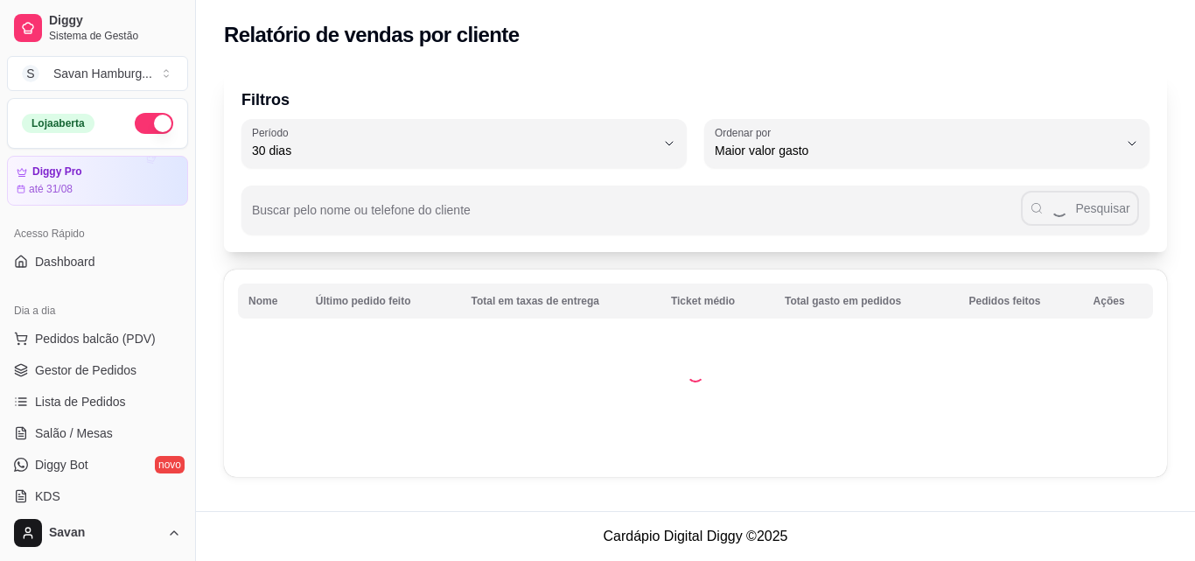
select select "30"
select select "HIGHEST_TOTAL_SPENT_WITH_ORDERS"
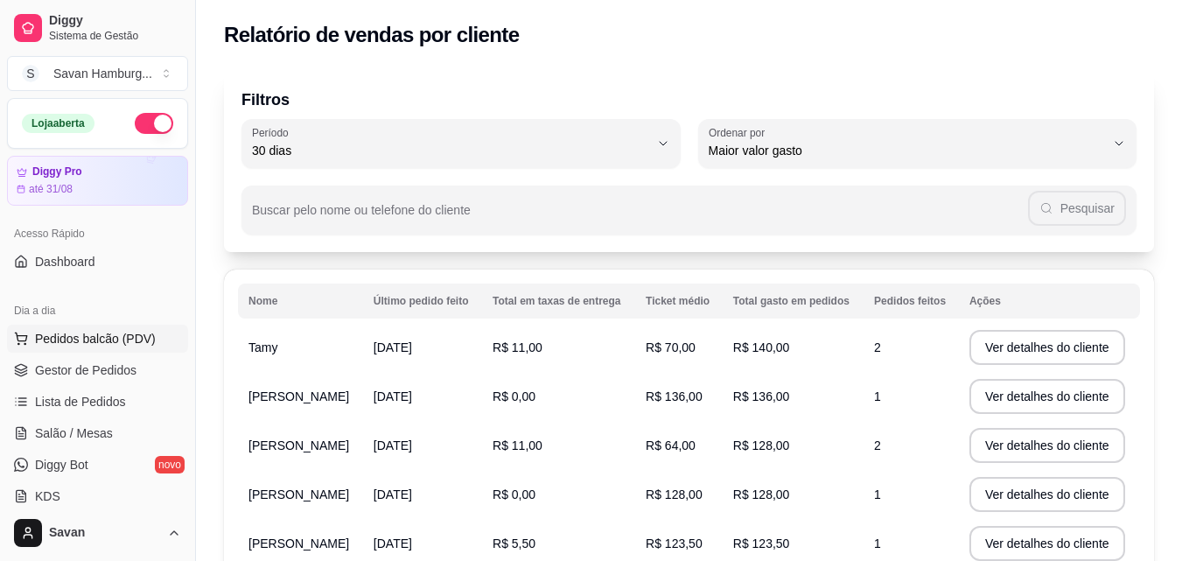
click at [127, 344] on span "Pedidos balcão (PDV)" at bounding box center [95, 339] width 121 height 18
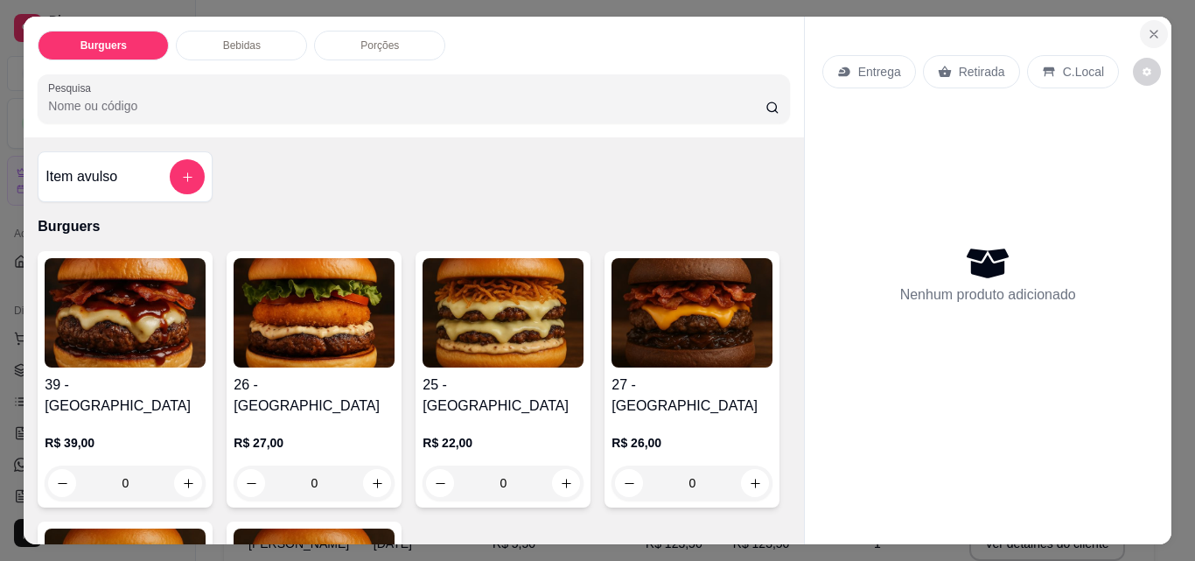
click at [1149, 33] on icon "Close" at bounding box center [1154, 34] width 14 height 14
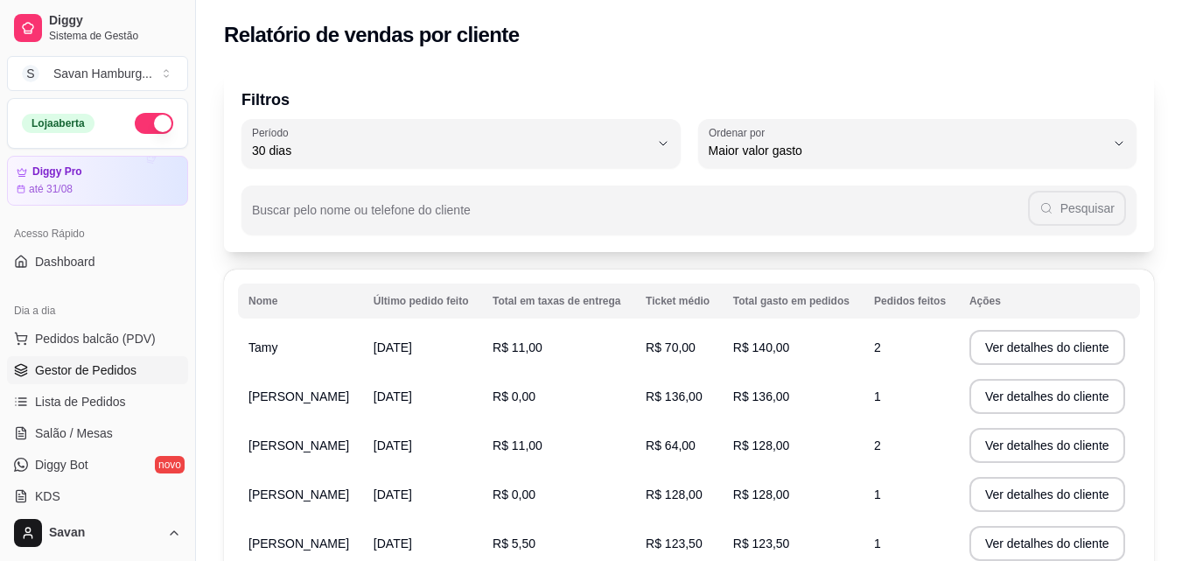
click at [86, 375] on span "Gestor de Pedidos" at bounding box center [86, 370] width 102 height 18
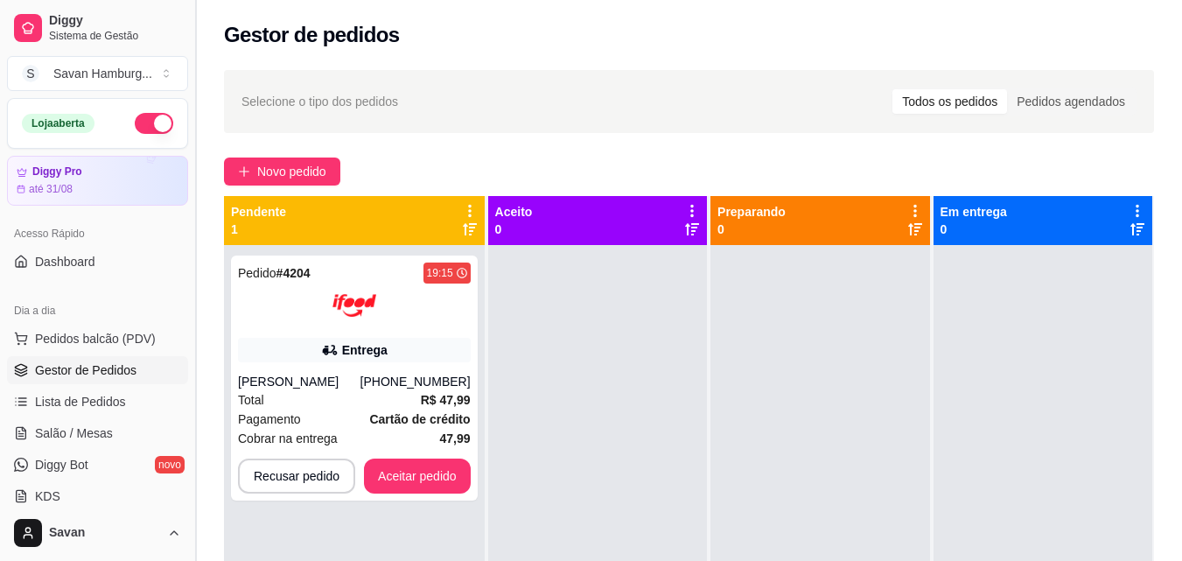
click at [319, 168] on span "Novo pedido" at bounding box center [291, 171] width 69 height 19
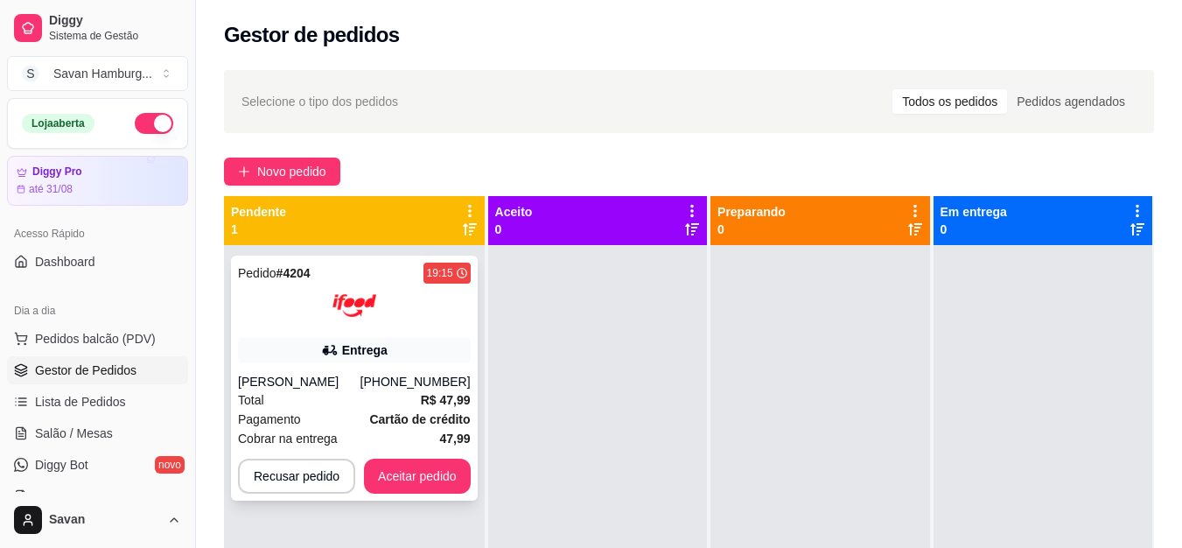
click at [425, 393] on strong "R$ 47,99" at bounding box center [446, 400] width 50 height 14
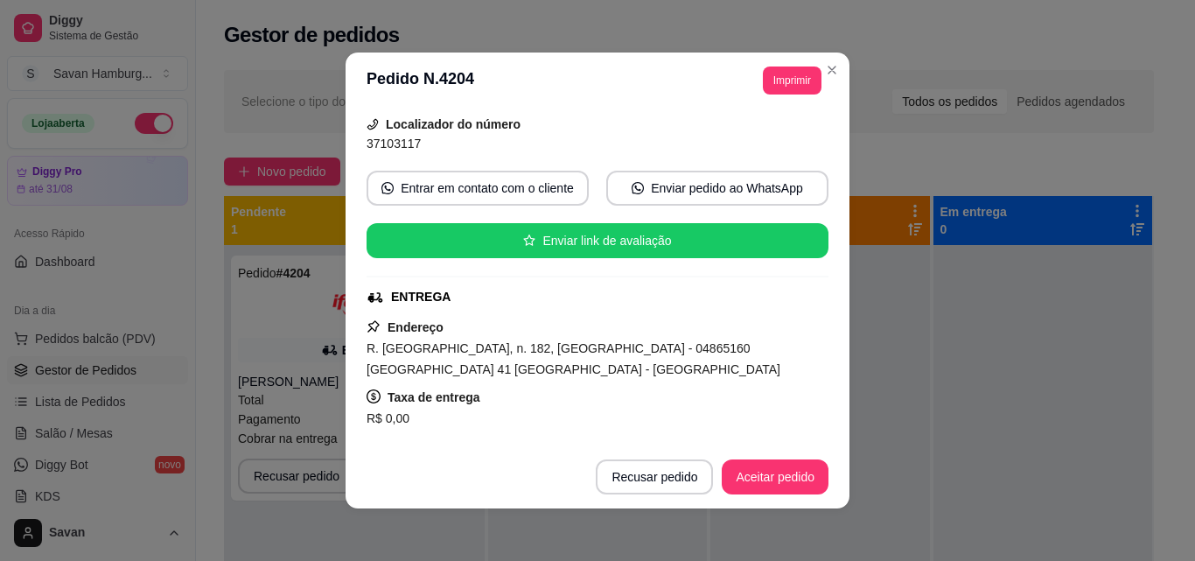
scroll to position [127, 0]
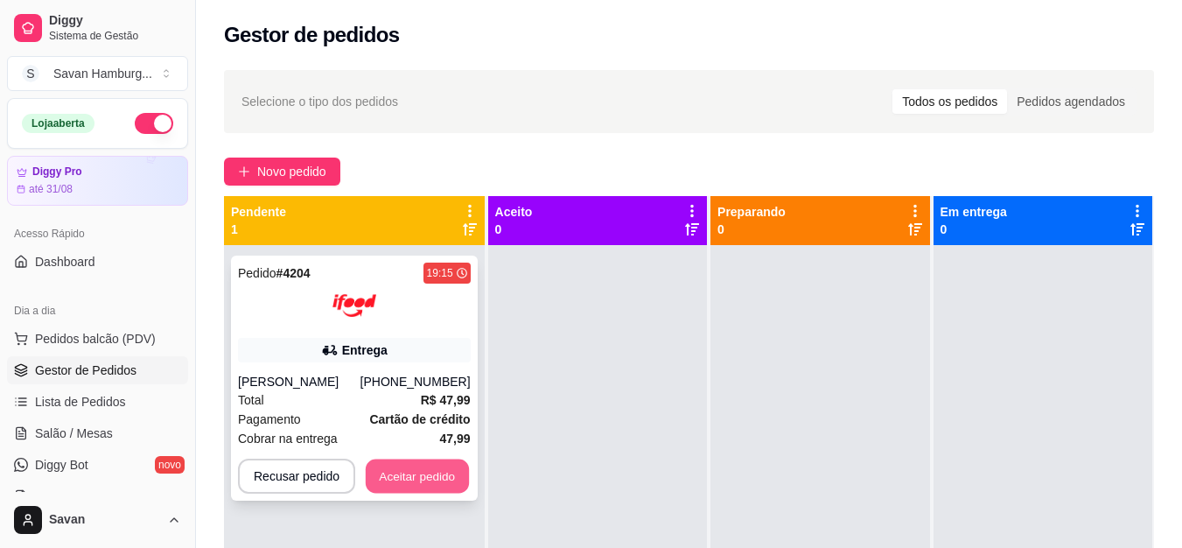
click at [431, 469] on button "Aceitar pedido" at bounding box center [417, 476] width 103 height 34
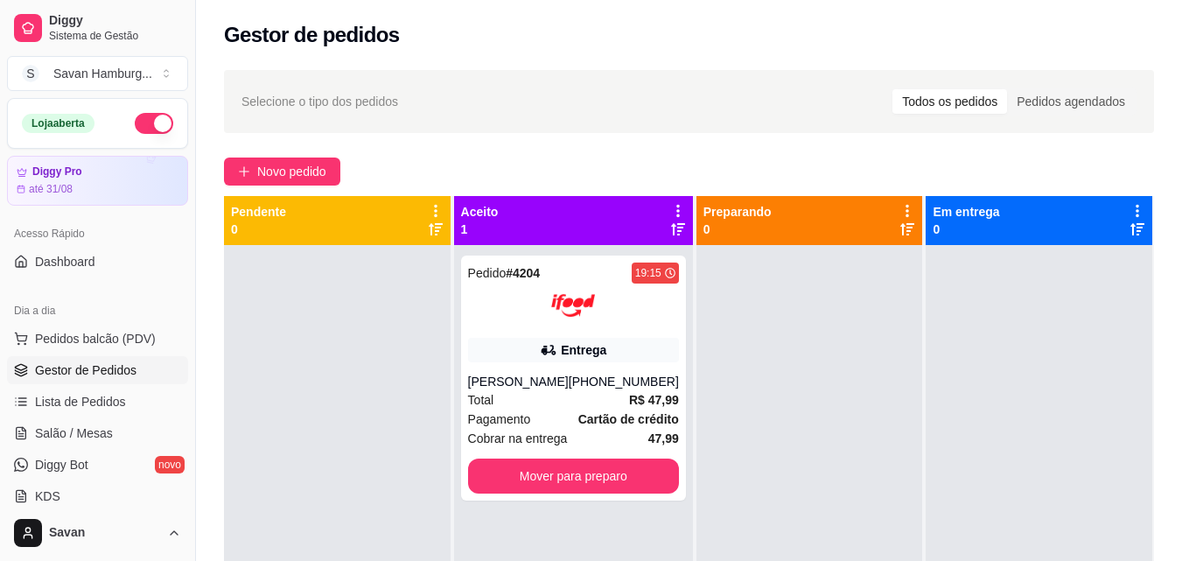
click at [407, 148] on div "Selecione o tipo dos pedidos Todos os pedidos Pedidos agendados Novo pedido Pen…" at bounding box center [689, 419] width 986 height 718
drag, startPoint x: 744, startPoint y: 462, endPoint x: 692, endPoint y: 493, distance: 60.0
click at [697, 493] on div at bounding box center [810, 525] width 227 height 561
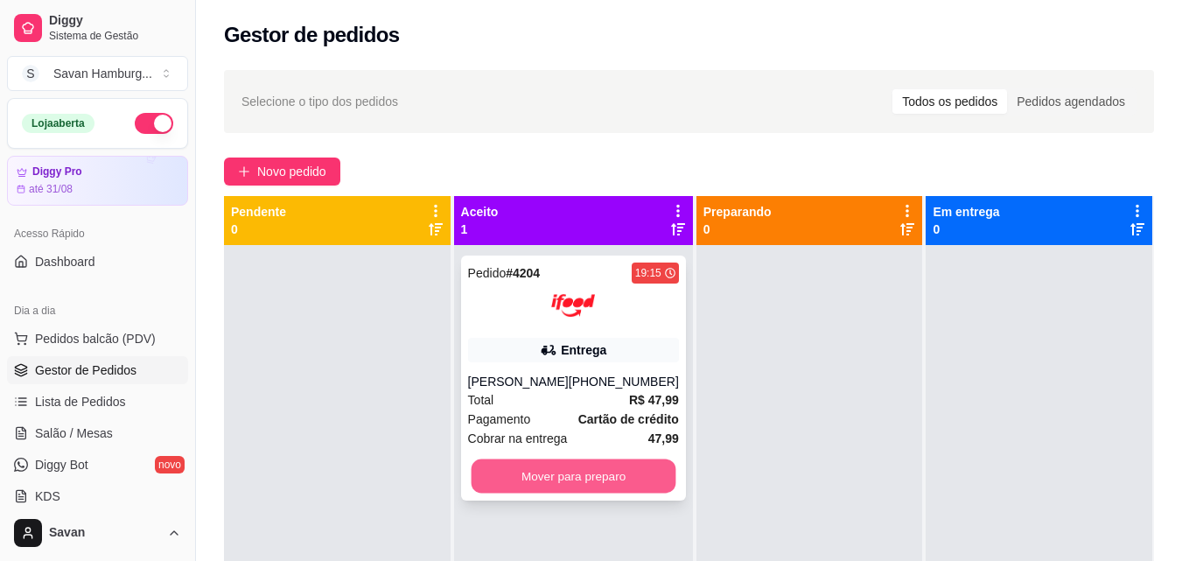
click at [596, 473] on button "Mover para preparo" at bounding box center [573, 476] width 205 height 34
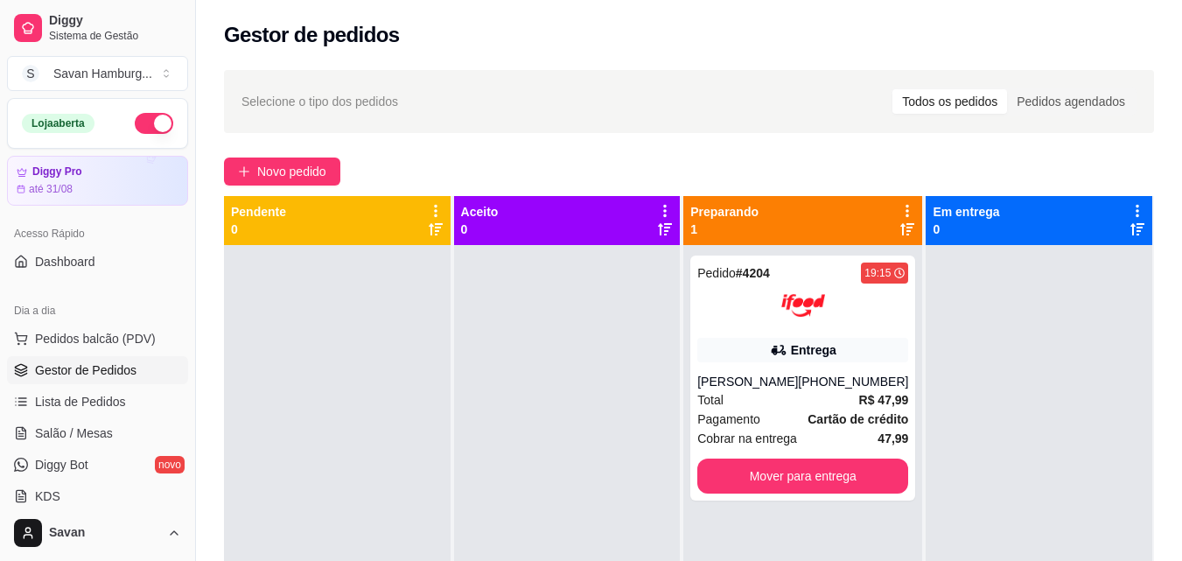
click at [521, 74] on div "Selecione o tipo dos pedidos Todos os pedidos Pedidos agendados" at bounding box center [689, 101] width 930 height 63
click at [795, 292] on img at bounding box center [803, 306] width 44 height 44
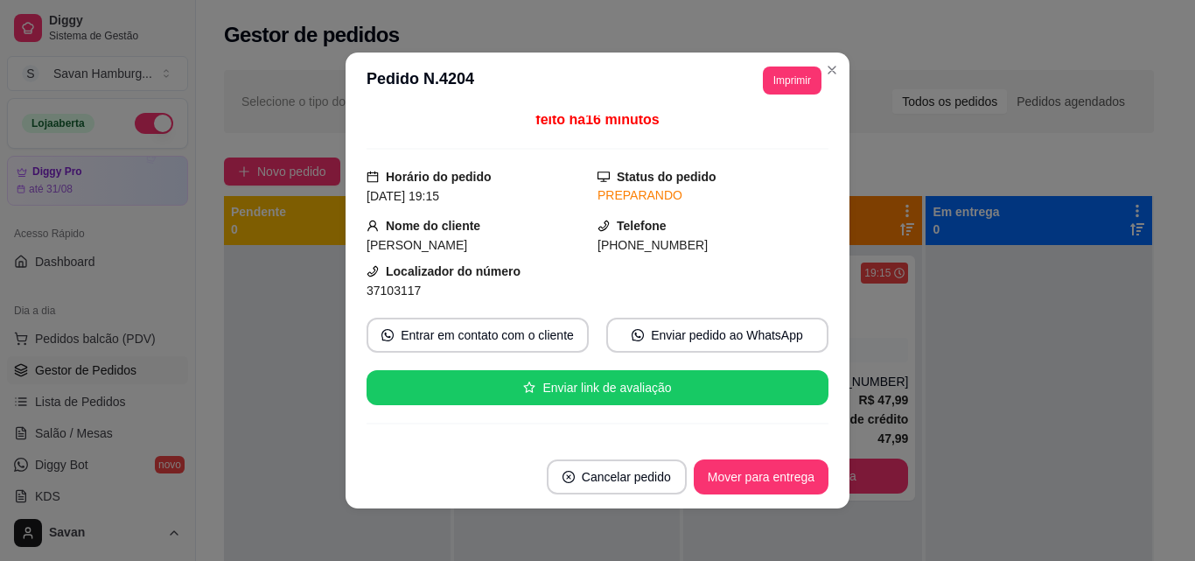
scroll to position [0, 0]
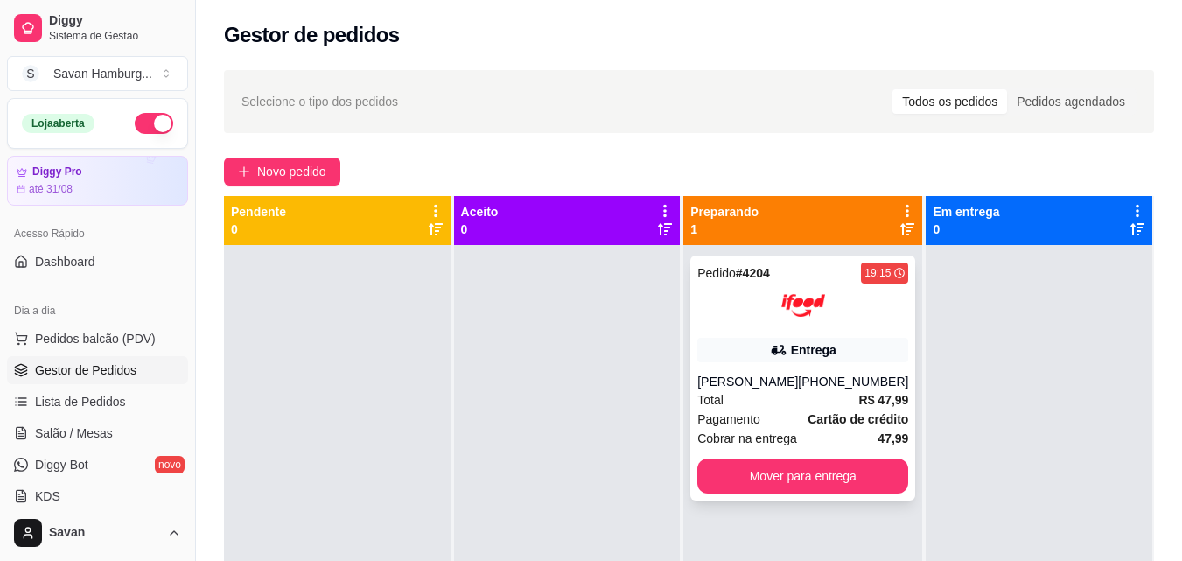
click at [785, 363] on div "Pedido # 4204 19:15 Entrega [PERSON_NAME] [PHONE_NUMBER] Total R$ 47,99 Pagamen…" at bounding box center [802, 378] width 225 height 245
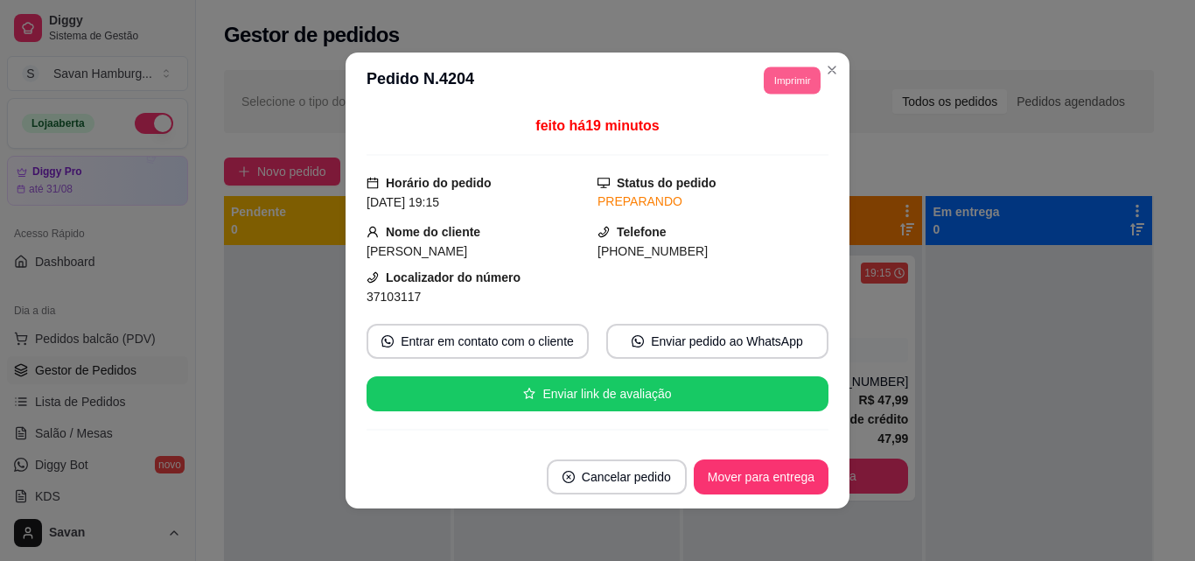
click at [776, 79] on button "Imprimir" at bounding box center [792, 80] width 57 height 27
click at [759, 144] on button "Impressora" at bounding box center [752, 141] width 123 height 27
click at [781, 90] on button "Imprimir" at bounding box center [792, 80] width 57 height 27
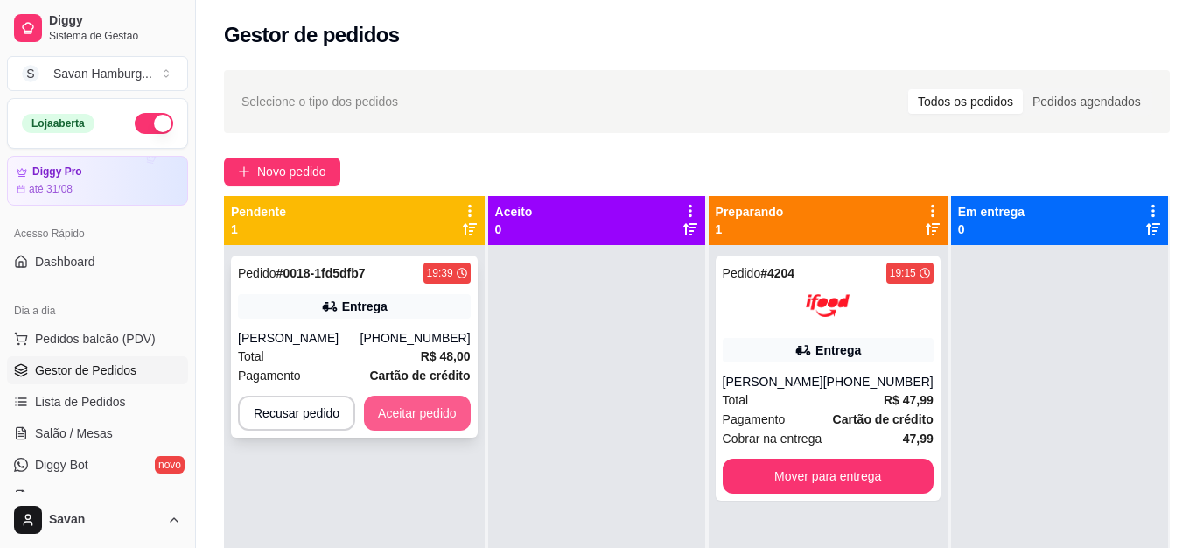
click at [428, 414] on button "Aceitar pedido" at bounding box center [417, 413] width 107 height 35
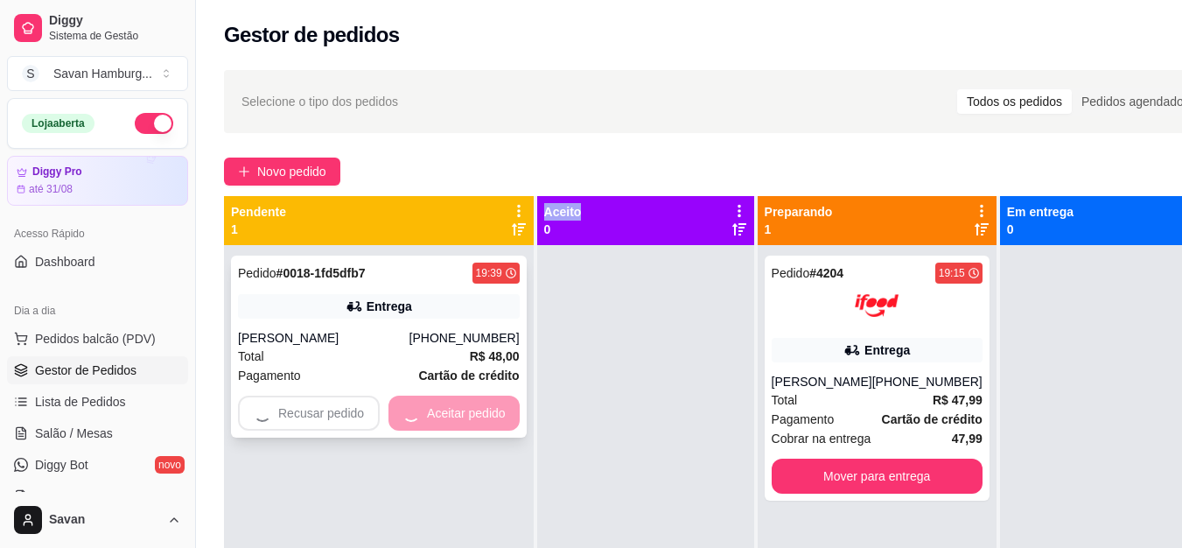
click at [428, 414] on div "Recusar pedido Aceitar pedido" at bounding box center [379, 413] width 282 height 35
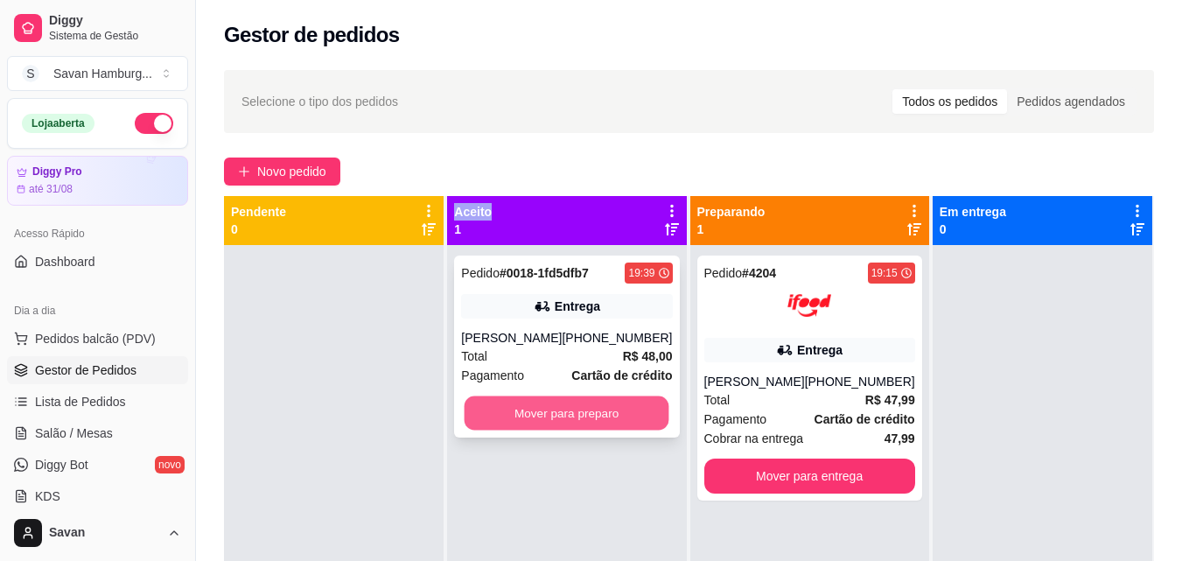
click at [596, 421] on button "Mover para preparo" at bounding box center [567, 413] width 205 height 34
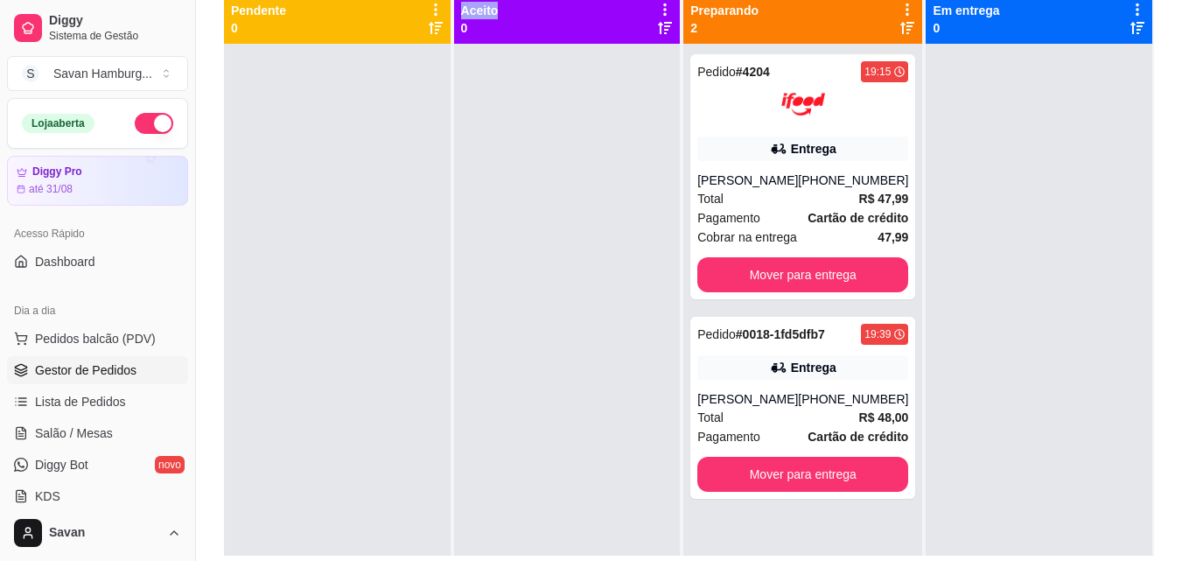
scroll to position [206, 0]
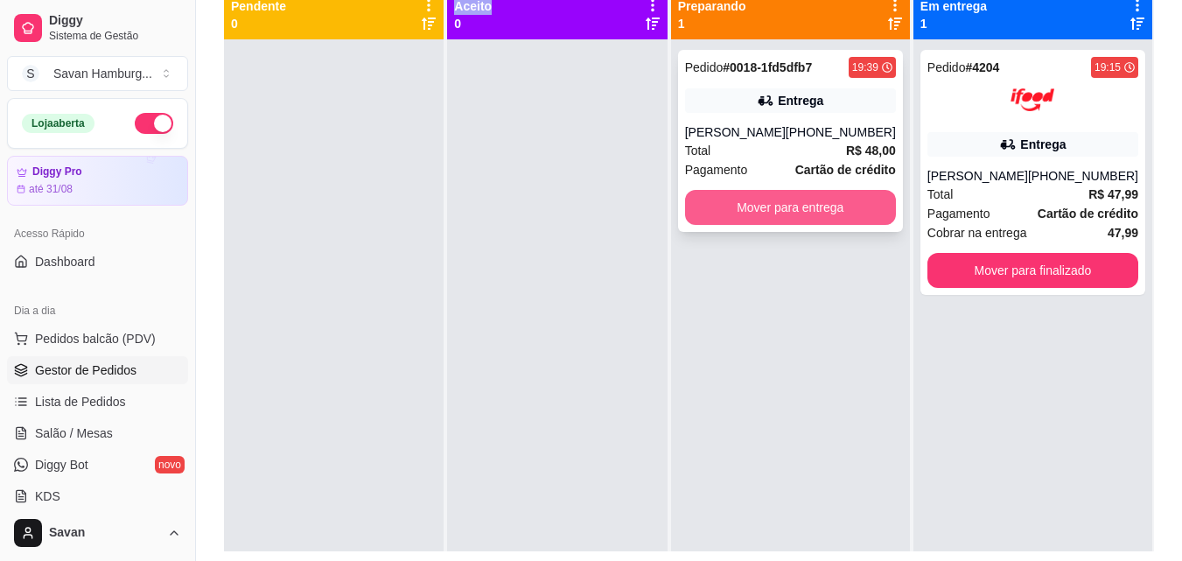
click at [794, 204] on button "Mover para entrega" at bounding box center [790, 207] width 211 height 35
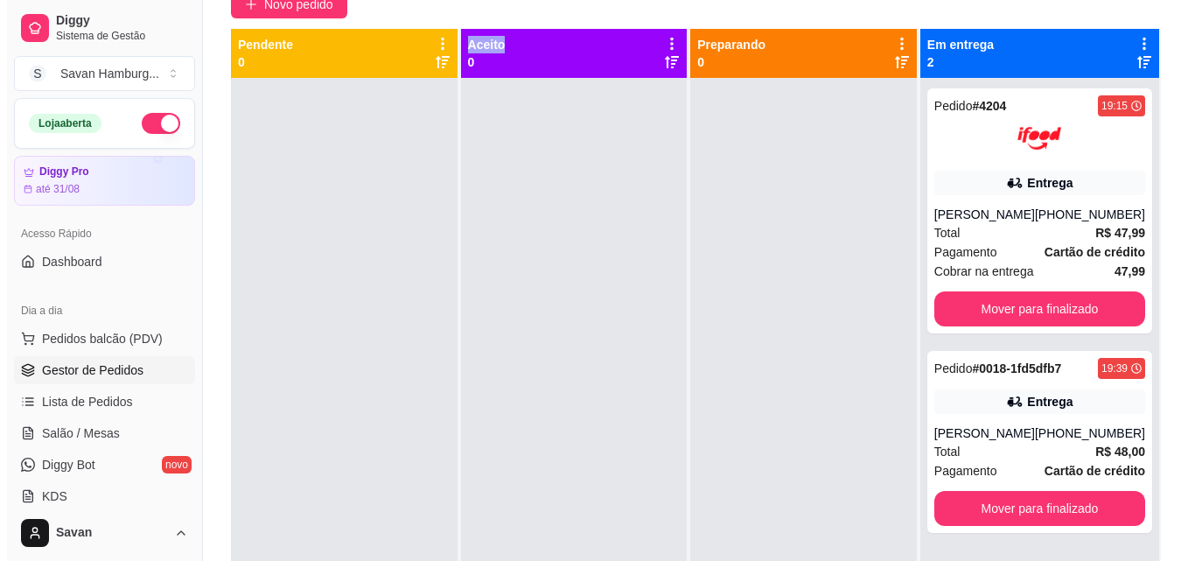
scroll to position [168, 0]
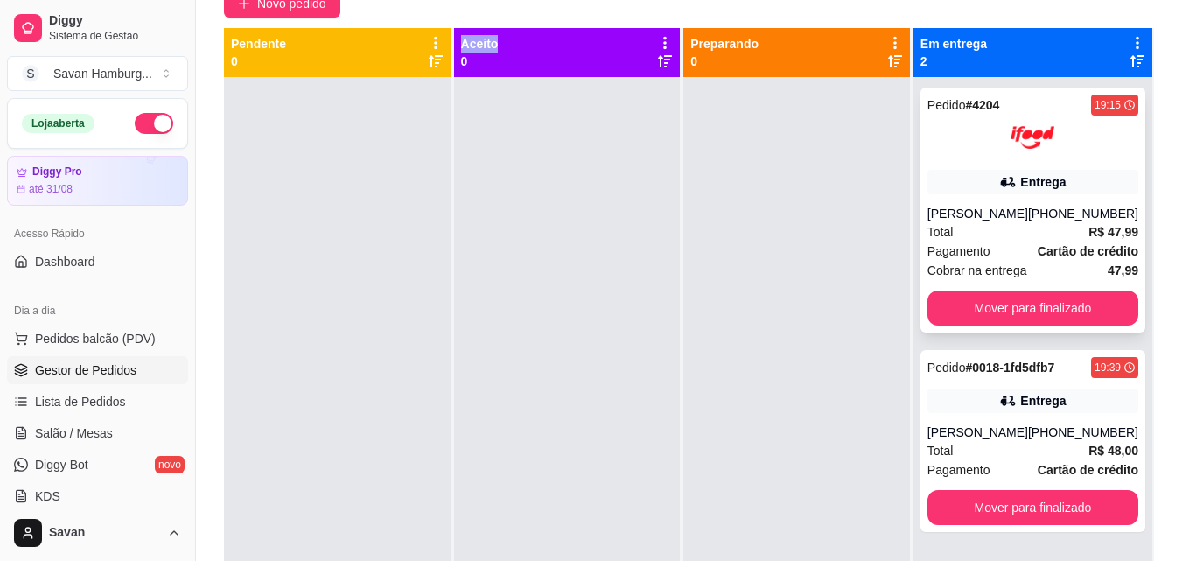
click at [1034, 121] on img at bounding box center [1033, 138] width 44 height 44
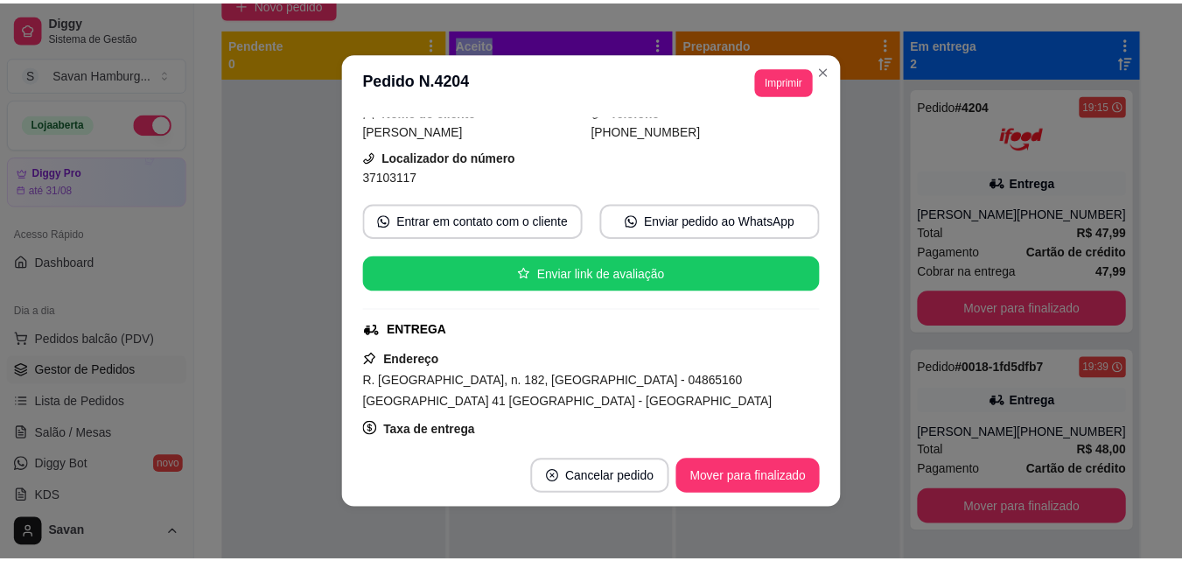
scroll to position [151, 0]
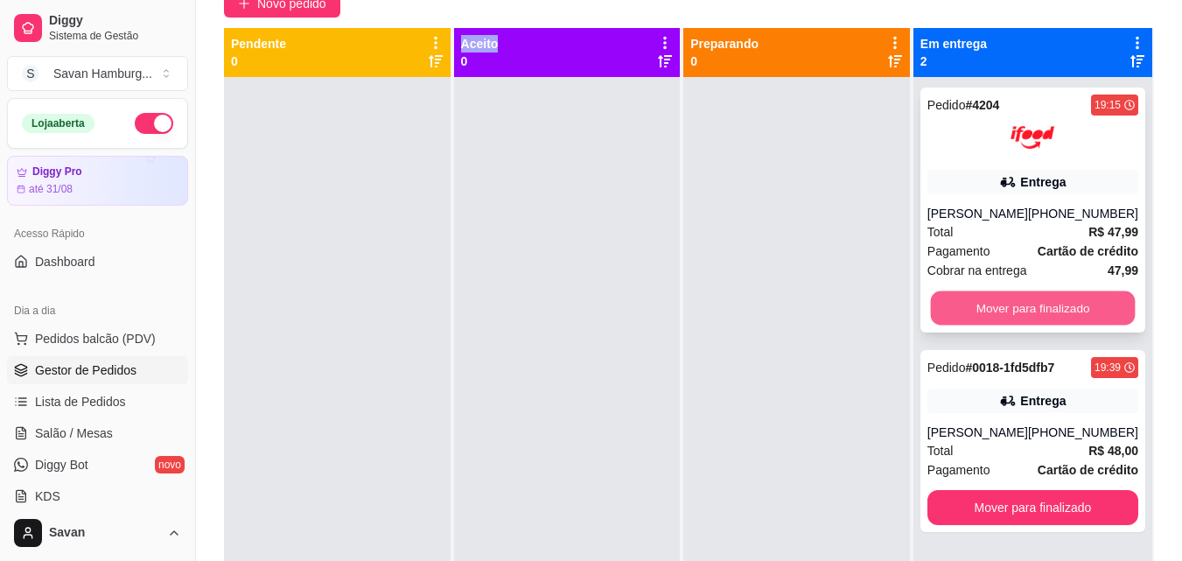
click at [1078, 306] on button "Mover para finalizado" at bounding box center [1032, 308] width 205 height 34
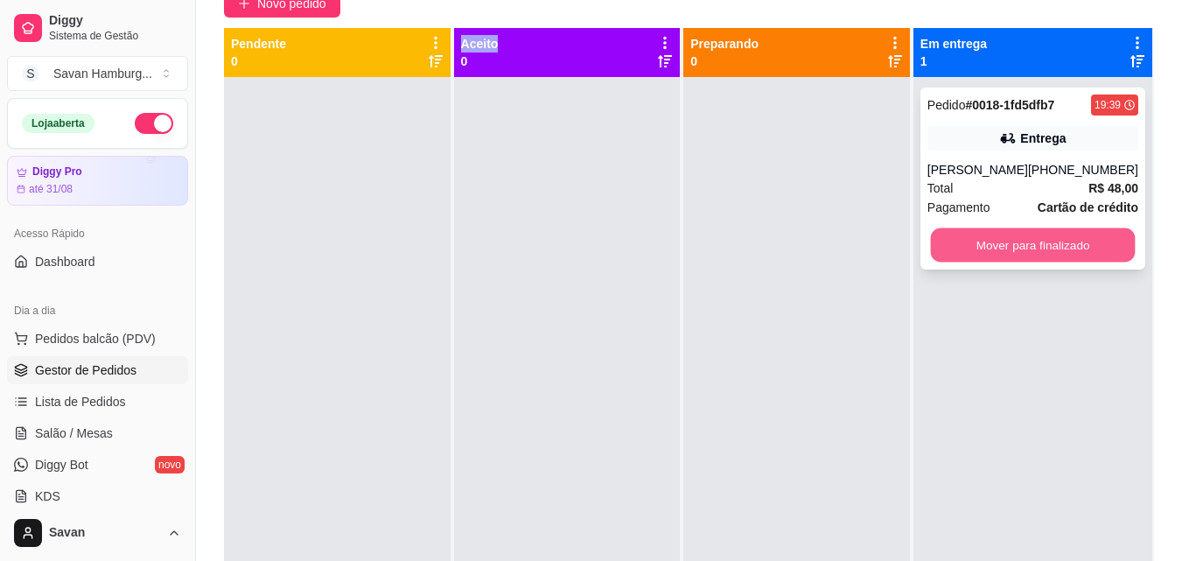
click at [1035, 242] on button "Mover para finalizado" at bounding box center [1032, 245] width 205 height 34
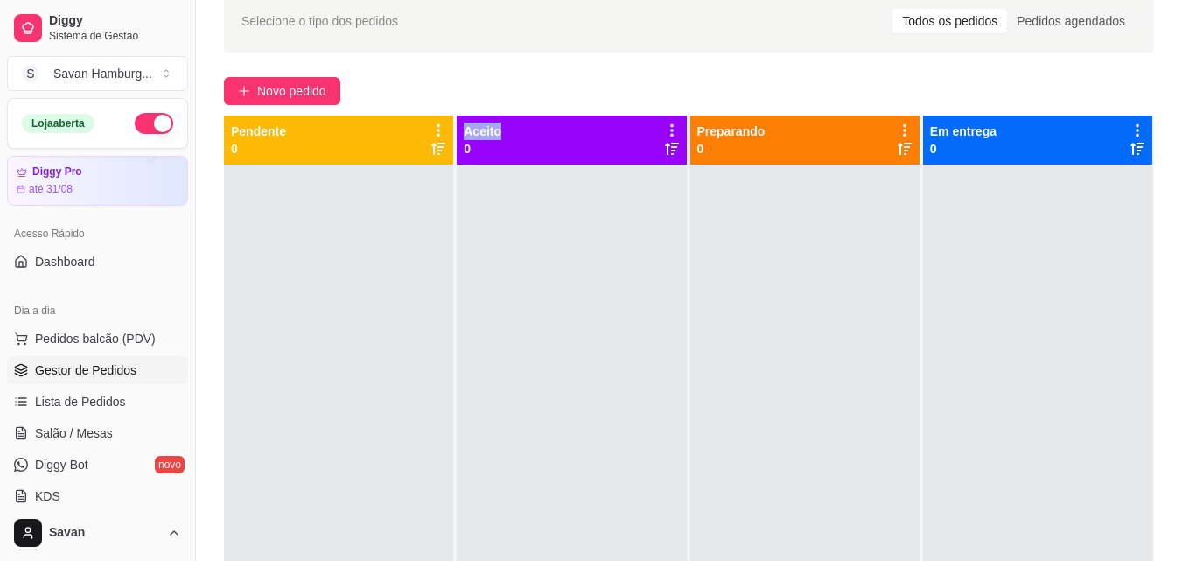
scroll to position [102, 0]
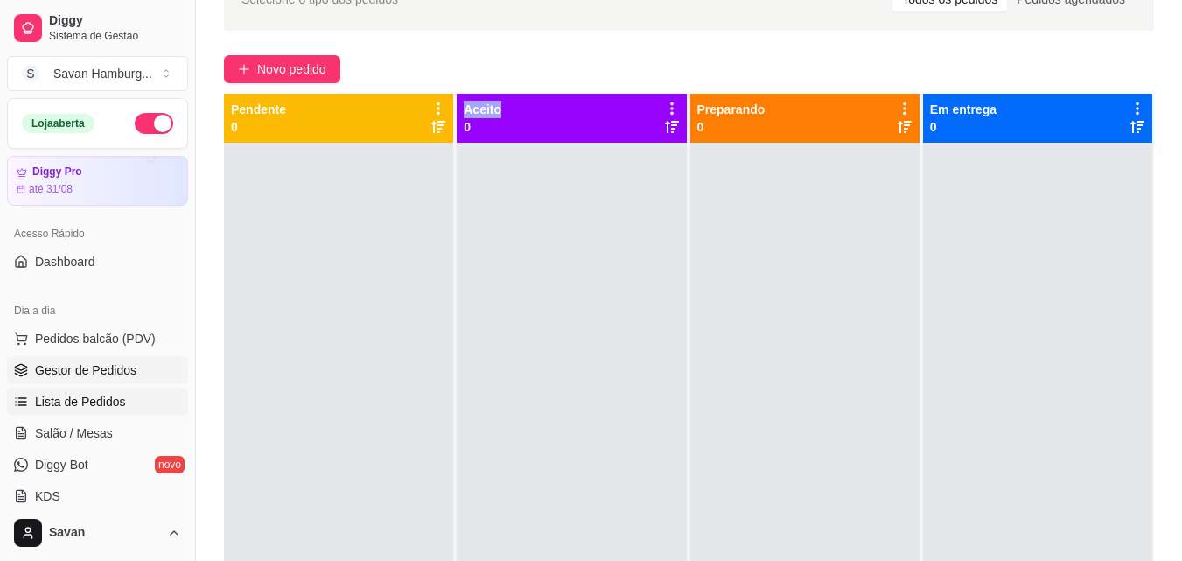
click at [112, 402] on span "Lista de Pedidos" at bounding box center [80, 402] width 91 height 18
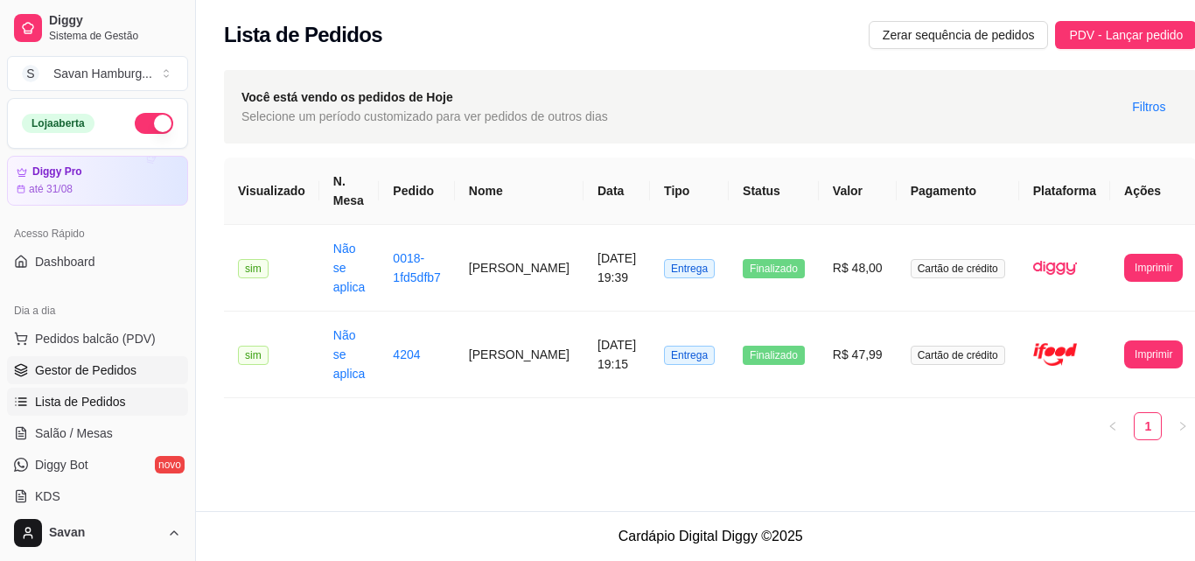
click at [88, 365] on span "Gestor de Pedidos" at bounding box center [86, 370] width 102 height 18
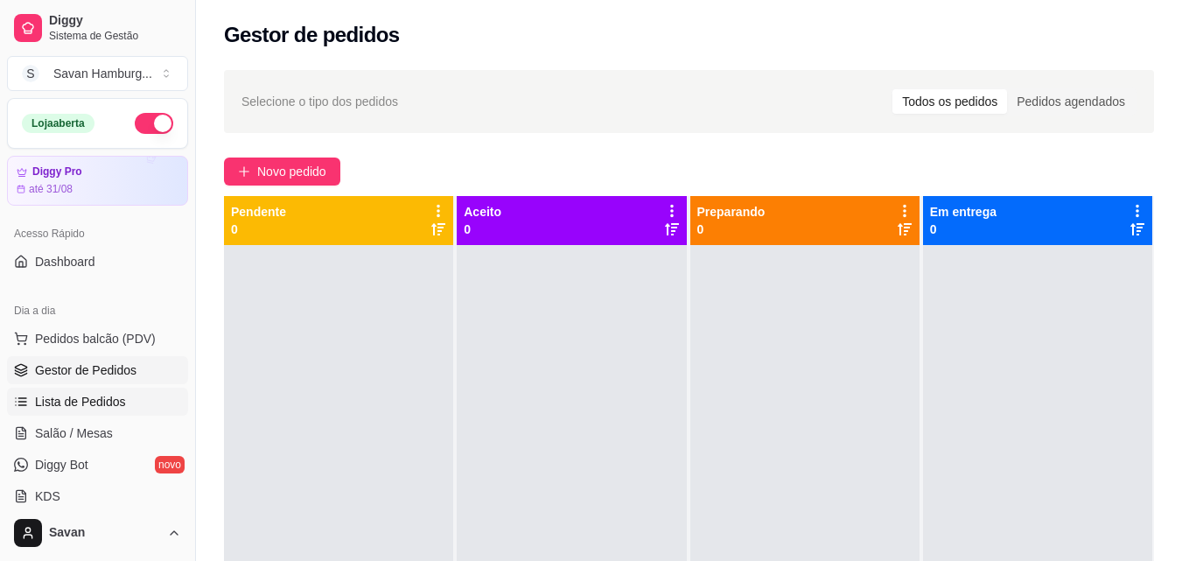
click at [105, 397] on span "Lista de Pedidos" at bounding box center [80, 402] width 91 height 18
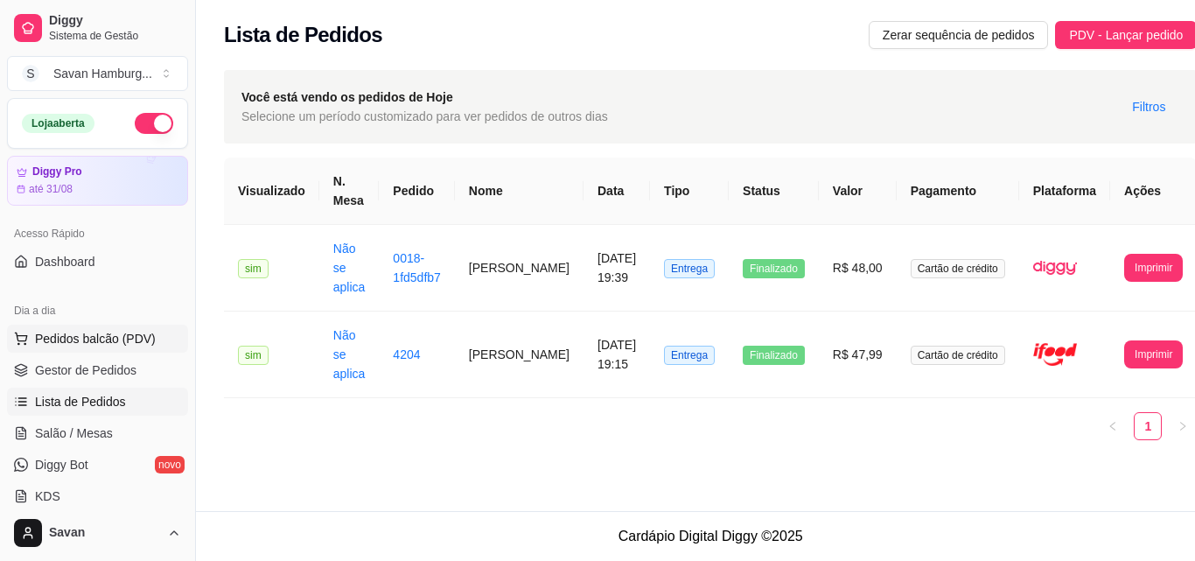
click at [105, 343] on span "Pedidos balcão (PDV)" at bounding box center [95, 339] width 121 height 18
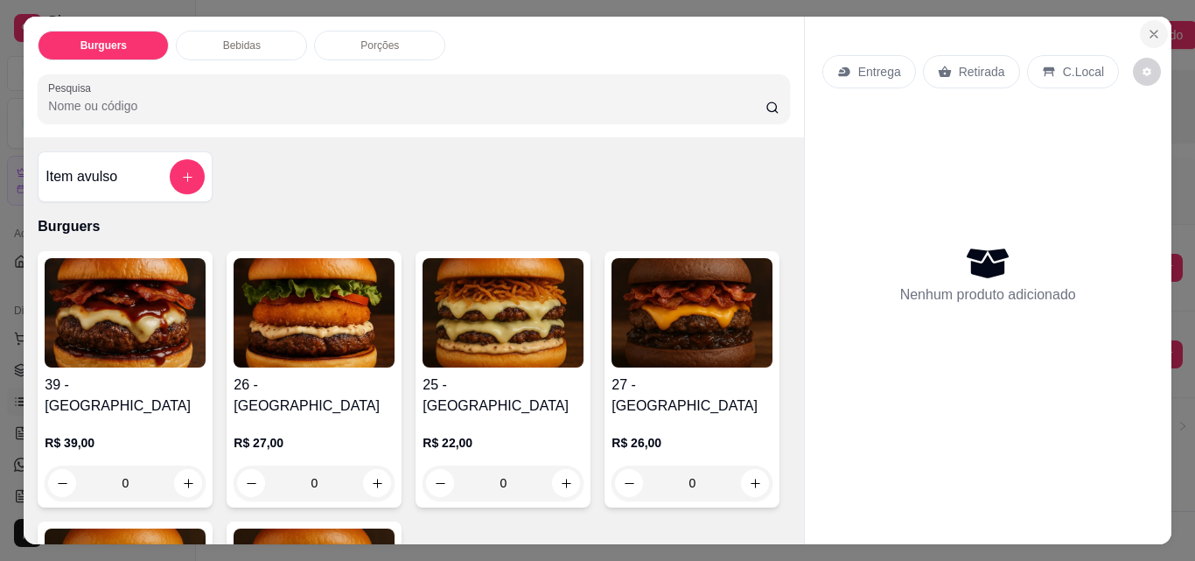
click at [1147, 30] on icon "Close" at bounding box center [1154, 34] width 14 height 14
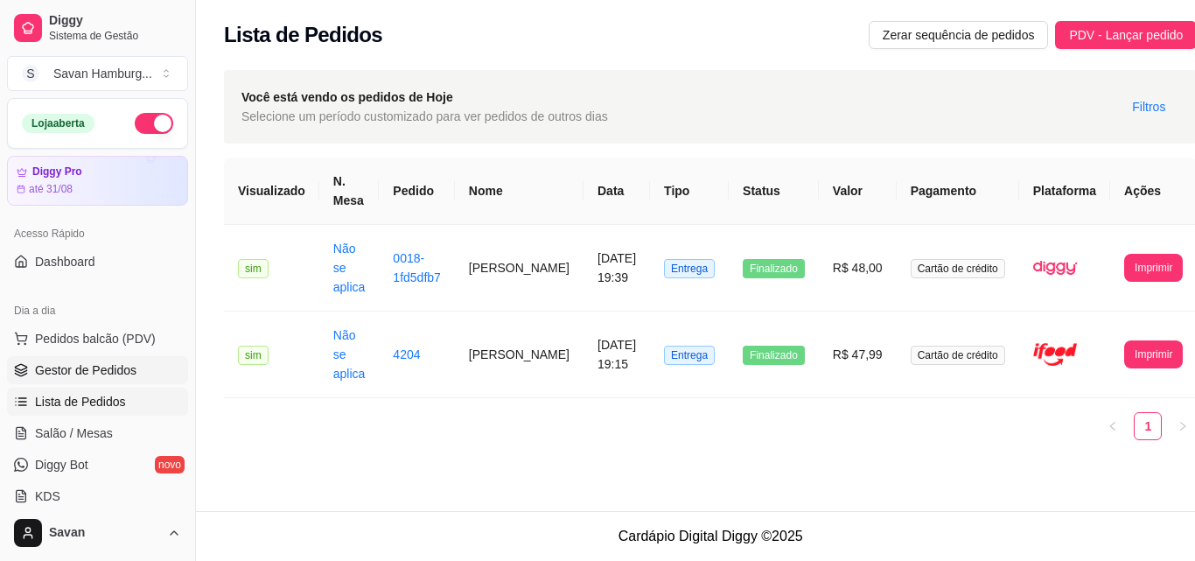
click at [119, 361] on link "Gestor de Pedidos" at bounding box center [97, 370] width 181 height 28
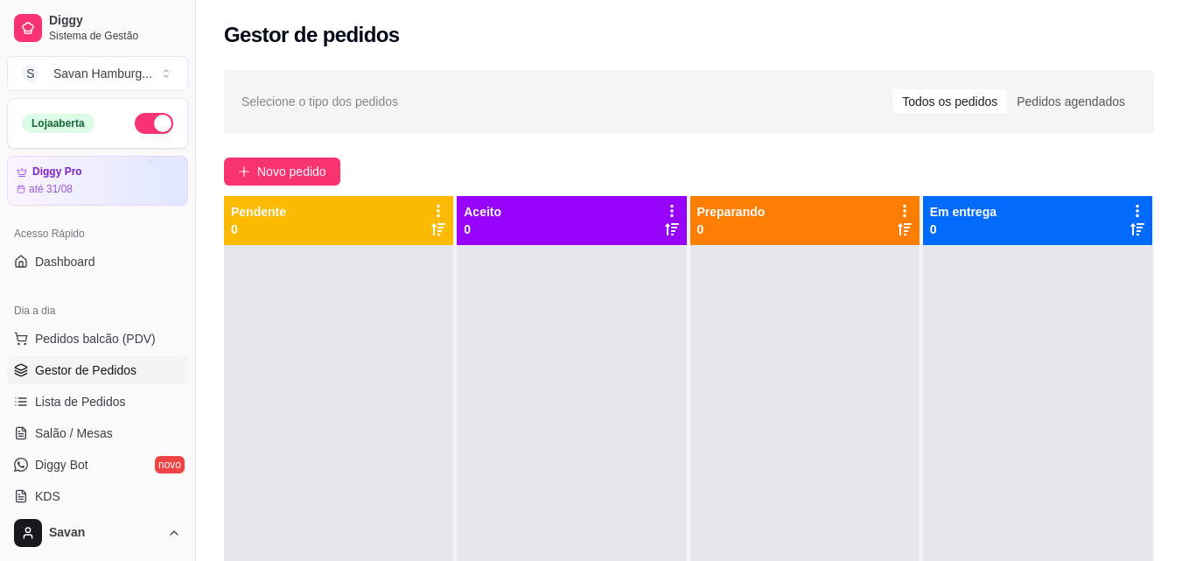
click at [1167, 327] on div "Selecione o tipo dos pedidos Todos os pedidos Pedidos agendados Novo pedido Pen…" at bounding box center [689, 419] width 986 height 718
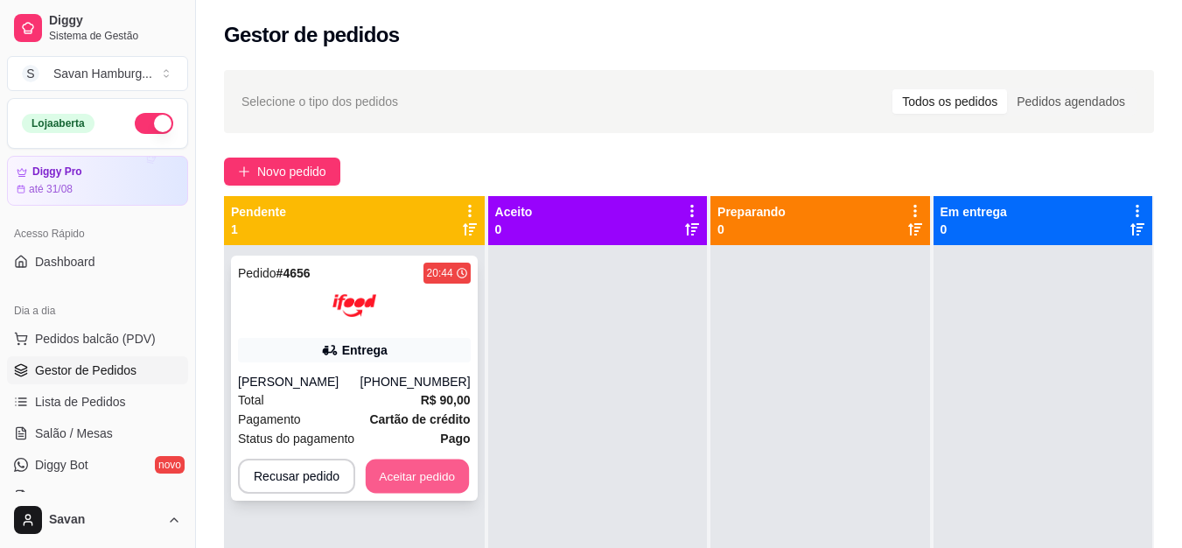
click at [433, 487] on button "Aceitar pedido" at bounding box center [417, 476] width 103 height 34
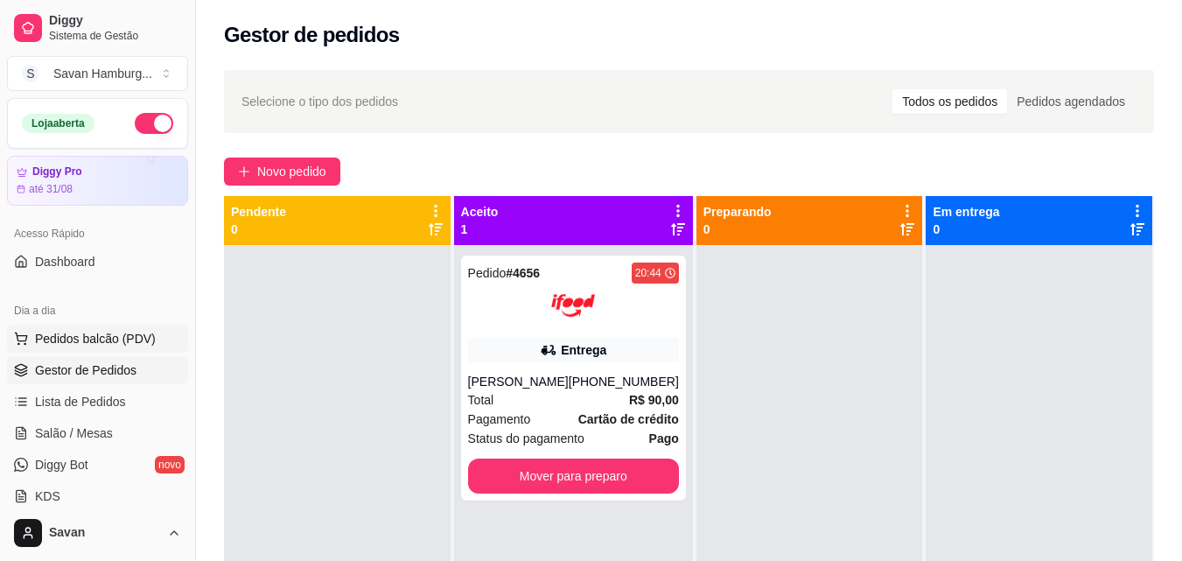
click at [95, 344] on span "Pedidos balcão (PDV)" at bounding box center [95, 339] width 121 height 18
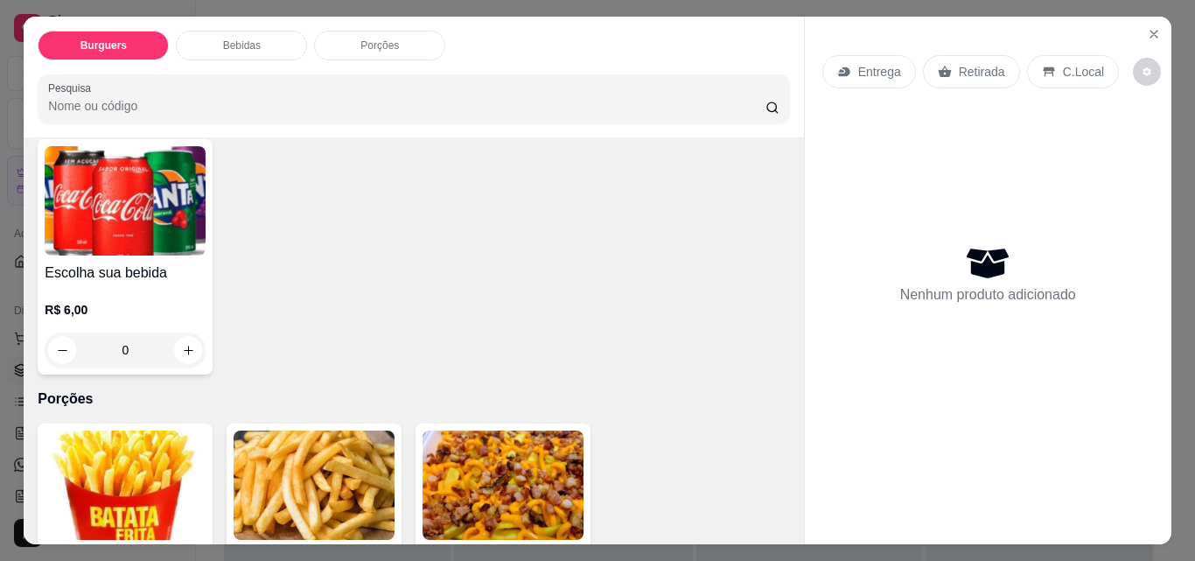
scroll to position [700, 0]
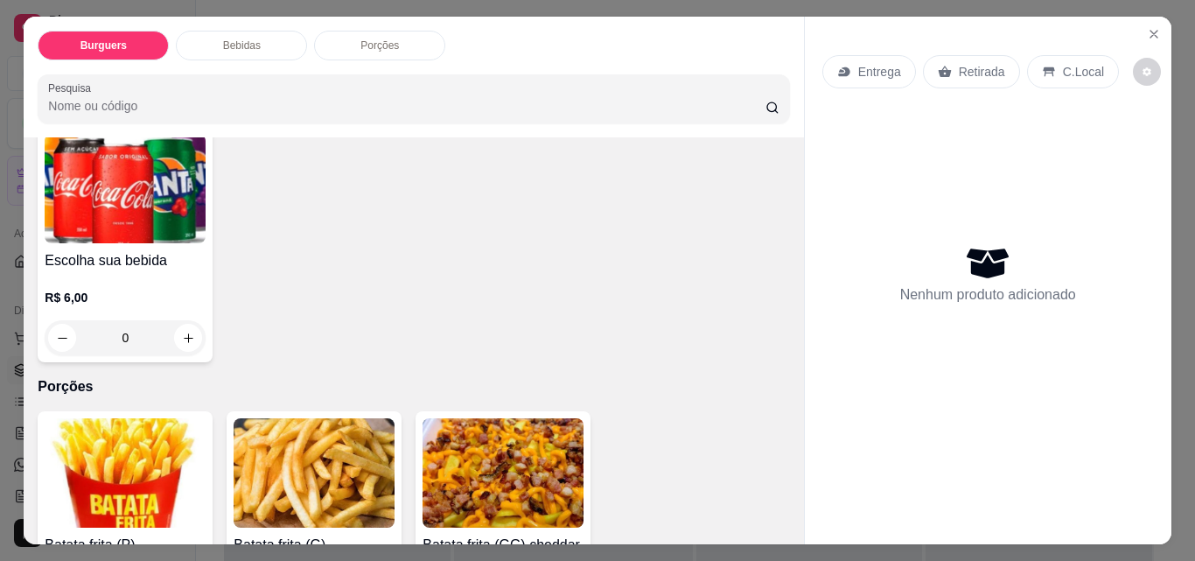
click at [185, 320] on div "0" at bounding box center [125, 337] width 161 height 35
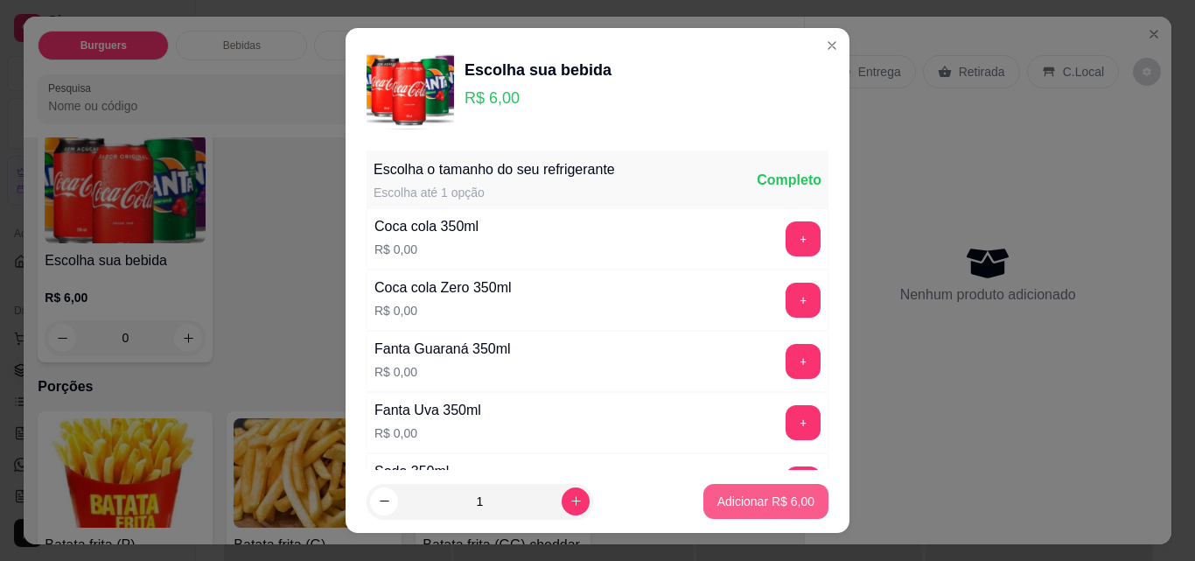
click at [758, 496] on p "Adicionar R$ 6,00" at bounding box center [766, 502] width 97 height 18
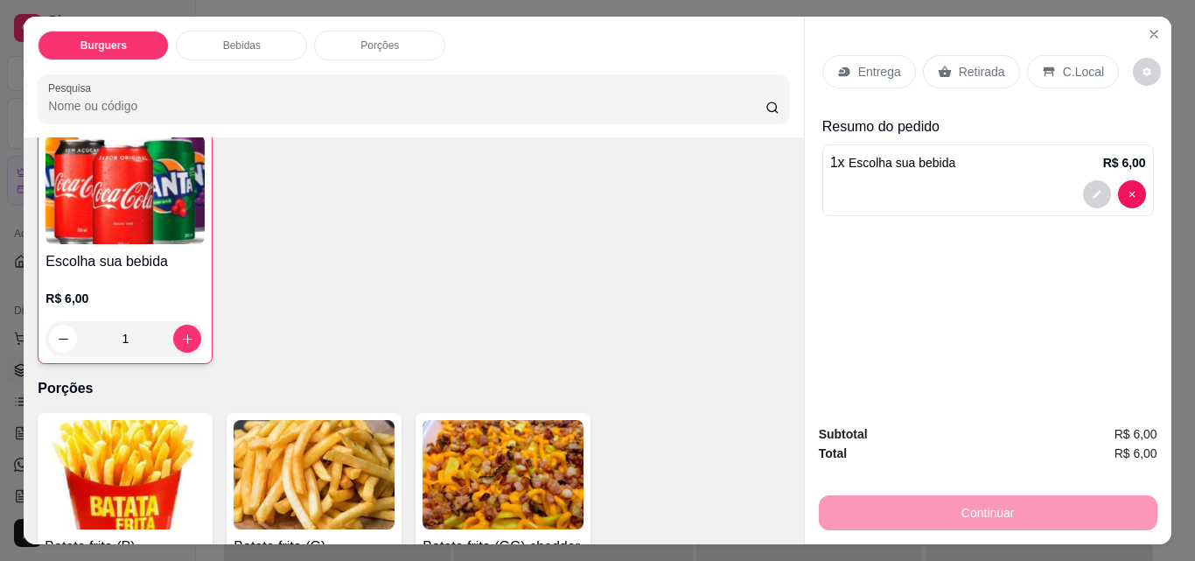
scroll to position [701, 0]
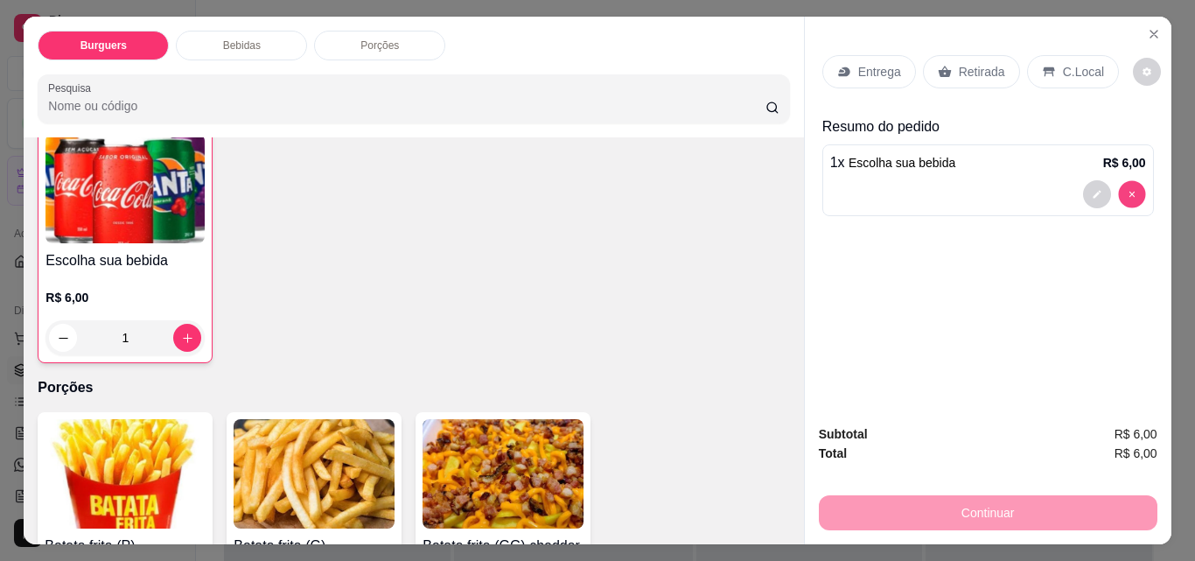
type input "0"
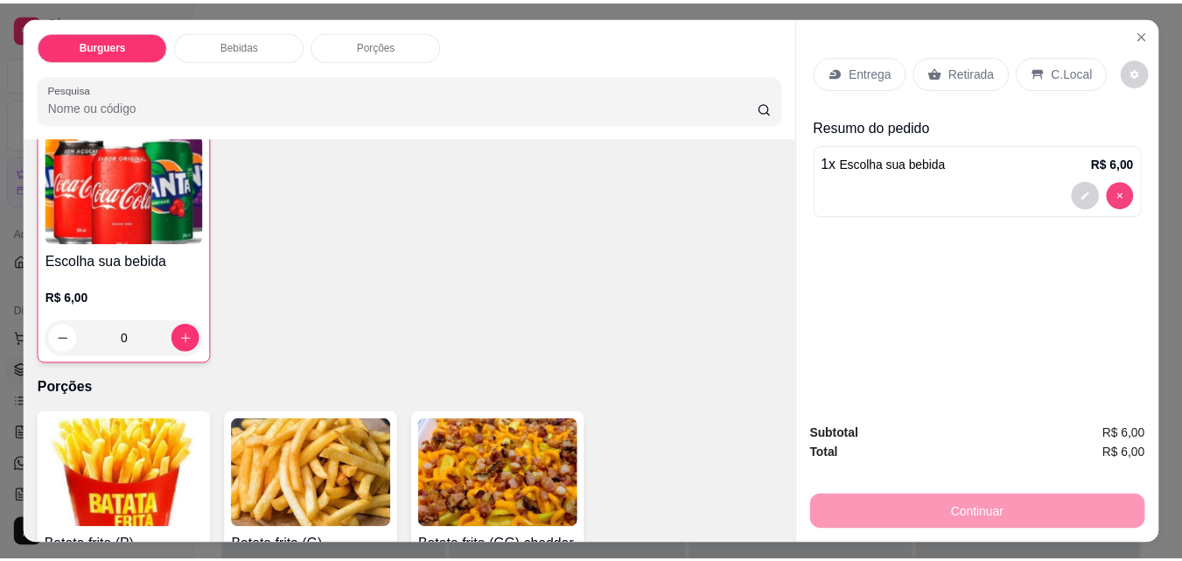
scroll to position [700, 0]
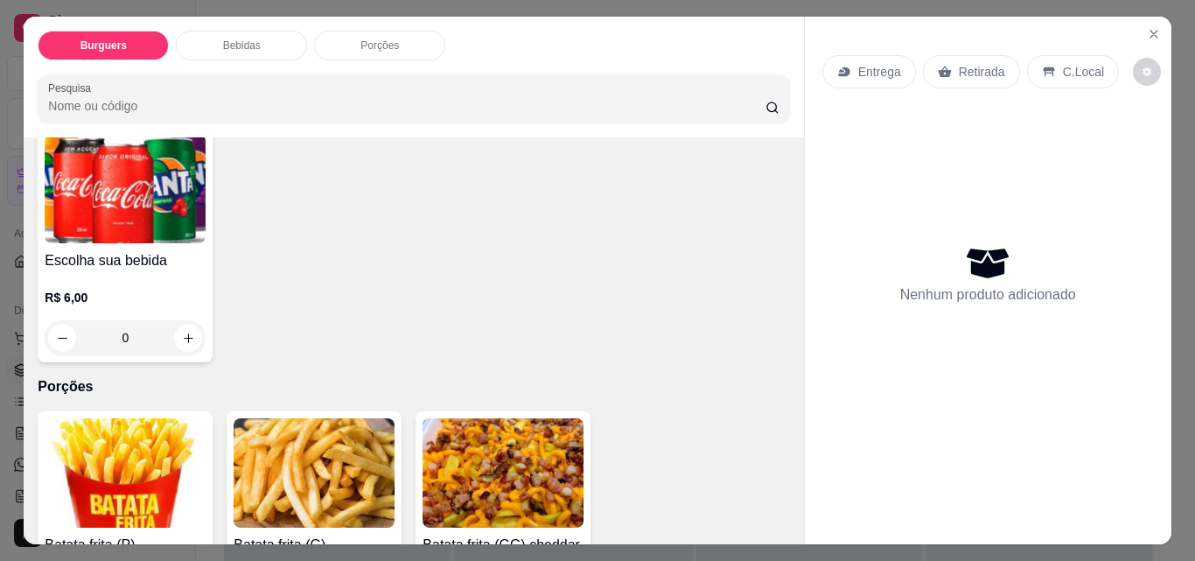
click at [172, 320] on div "0" at bounding box center [125, 337] width 161 height 35
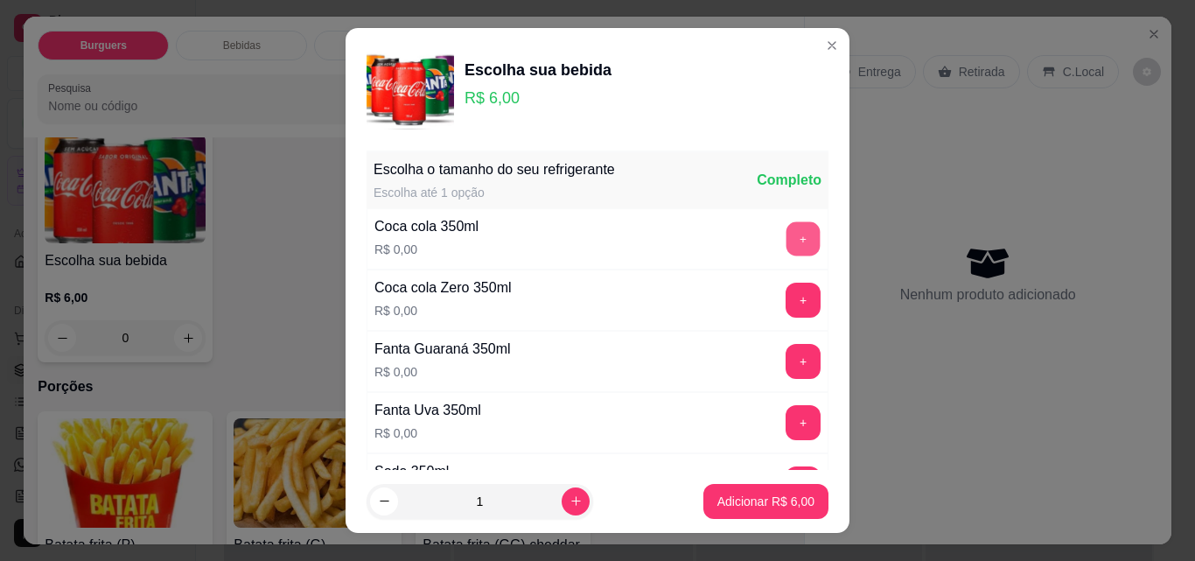
click at [787, 242] on button "+" at bounding box center [804, 238] width 34 height 34
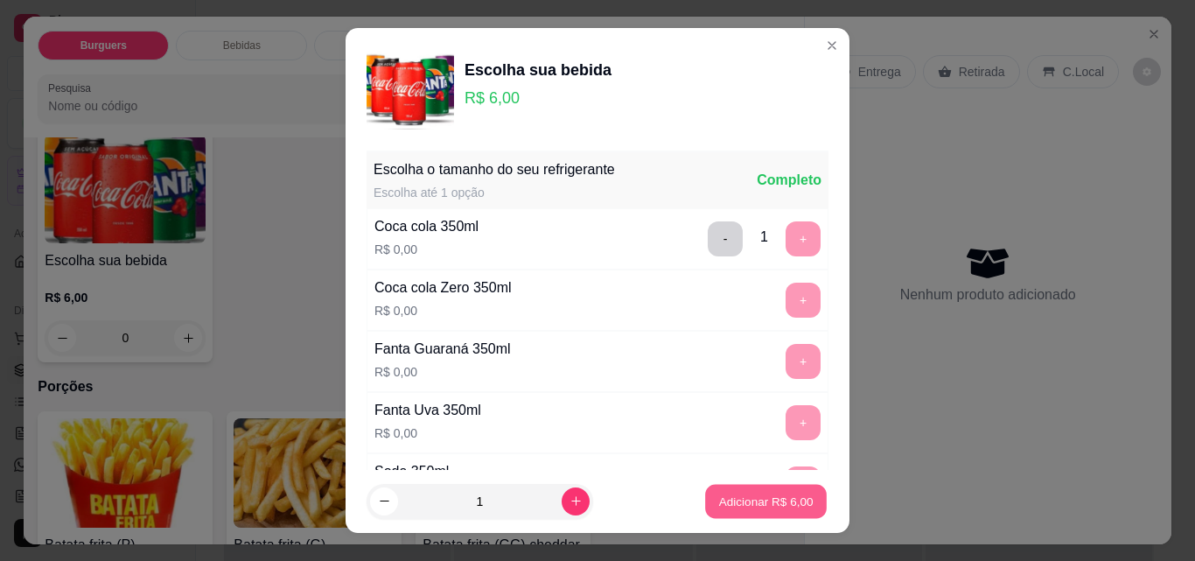
click at [730, 498] on p "Adicionar R$ 6,00" at bounding box center [765, 501] width 95 height 17
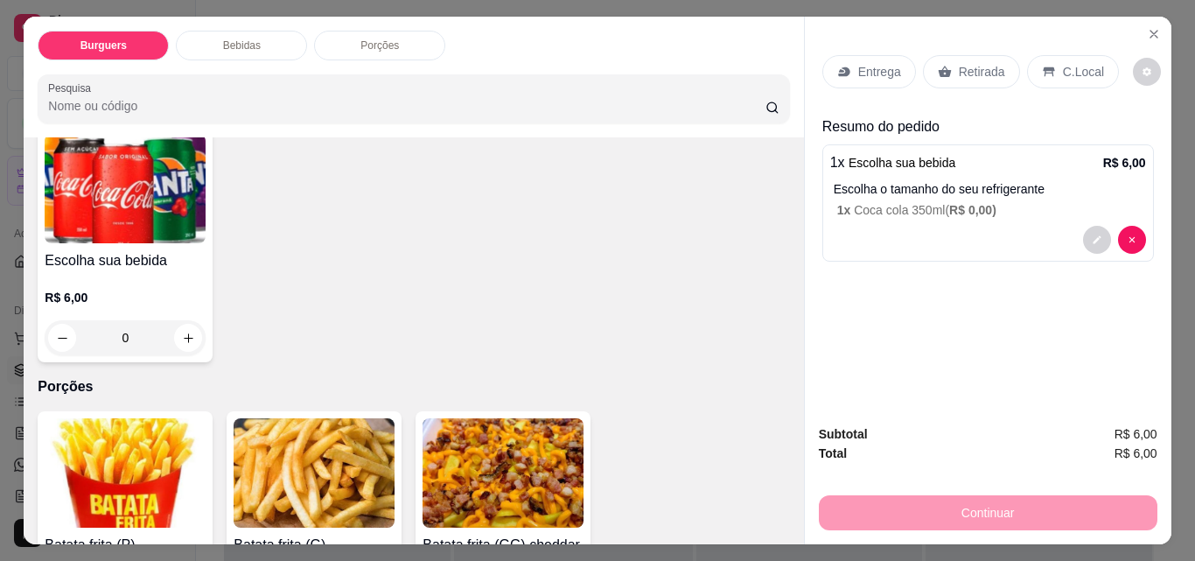
click at [959, 66] on p "Retirada" at bounding box center [982, 72] width 46 height 18
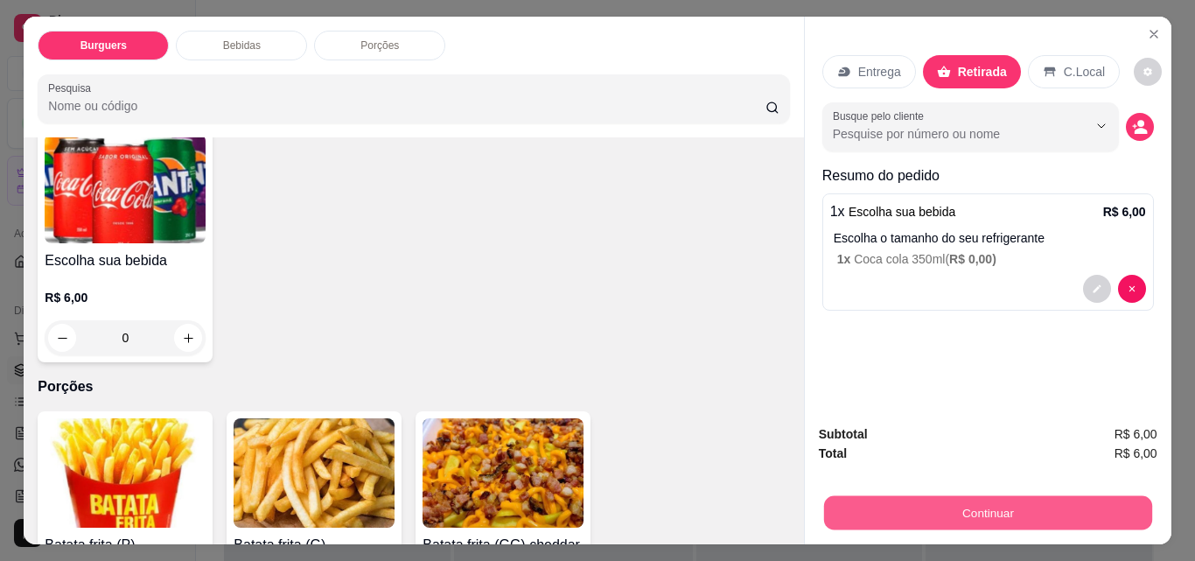
click at [959, 499] on button "Continuar" at bounding box center [987, 512] width 328 height 34
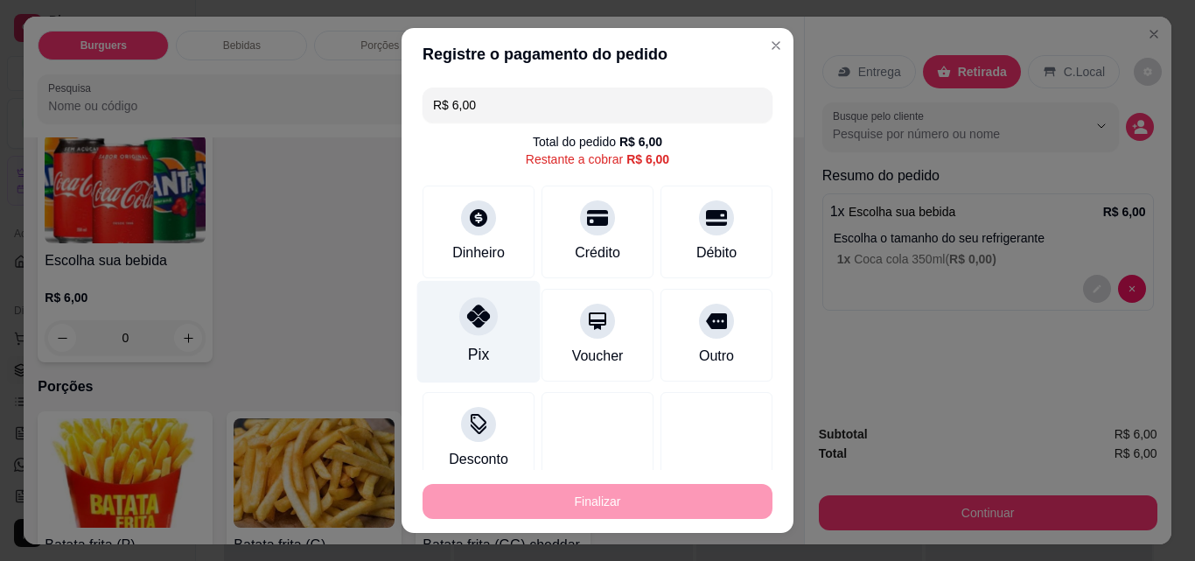
click at [467, 325] on icon at bounding box center [478, 316] width 23 height 23
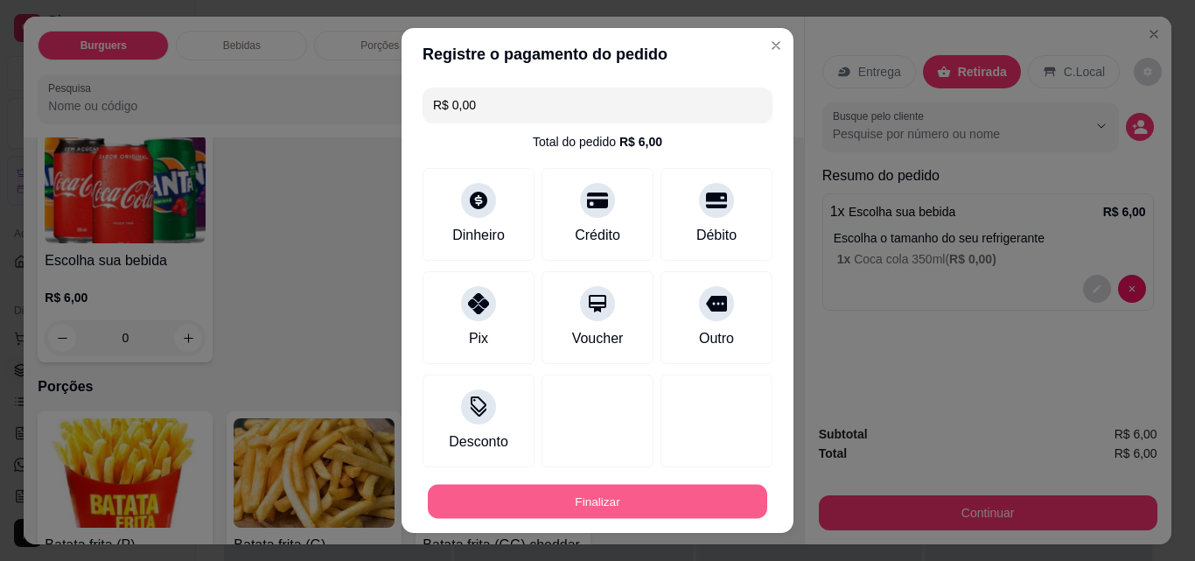
click at [616, 501] on button "Finalizar" at bounding box center [598, 502] width 340 height 34
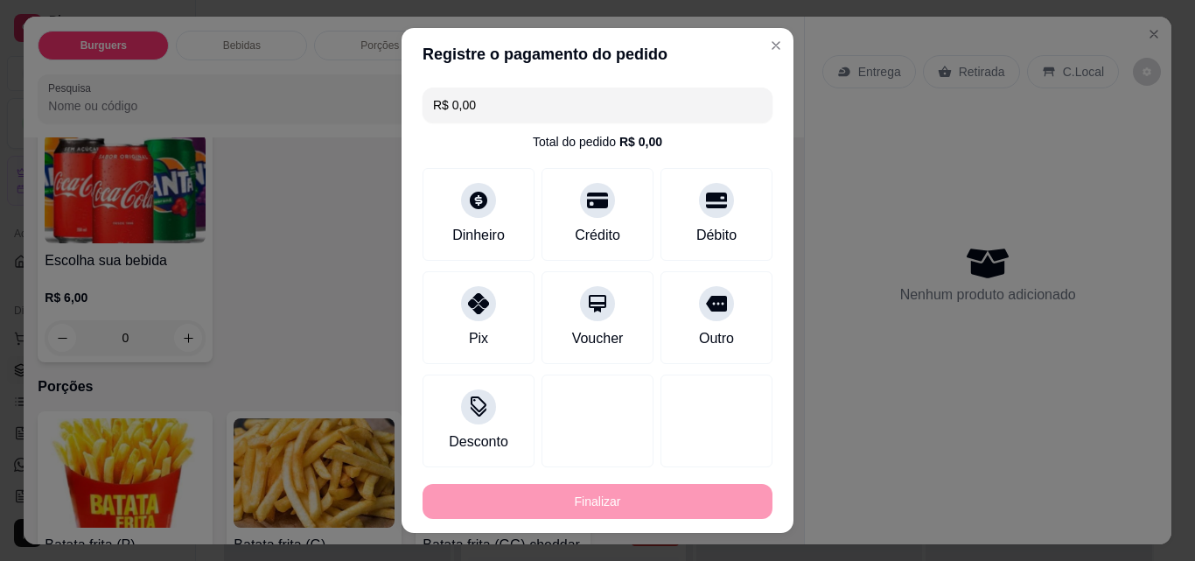
type input "-R$ 6,00"
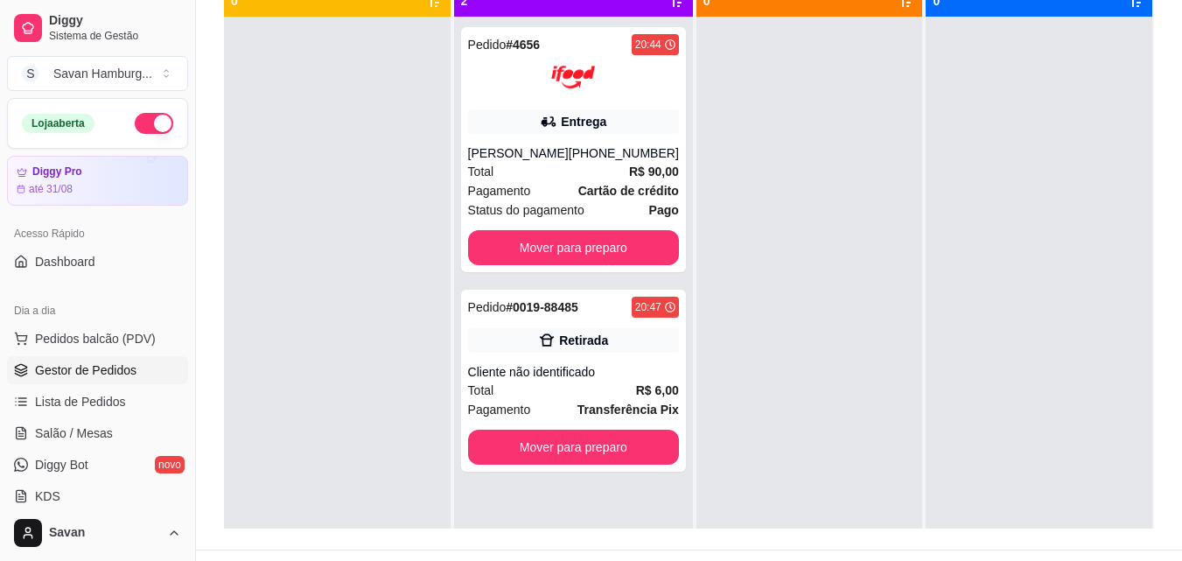
scroll to position [230, 0]
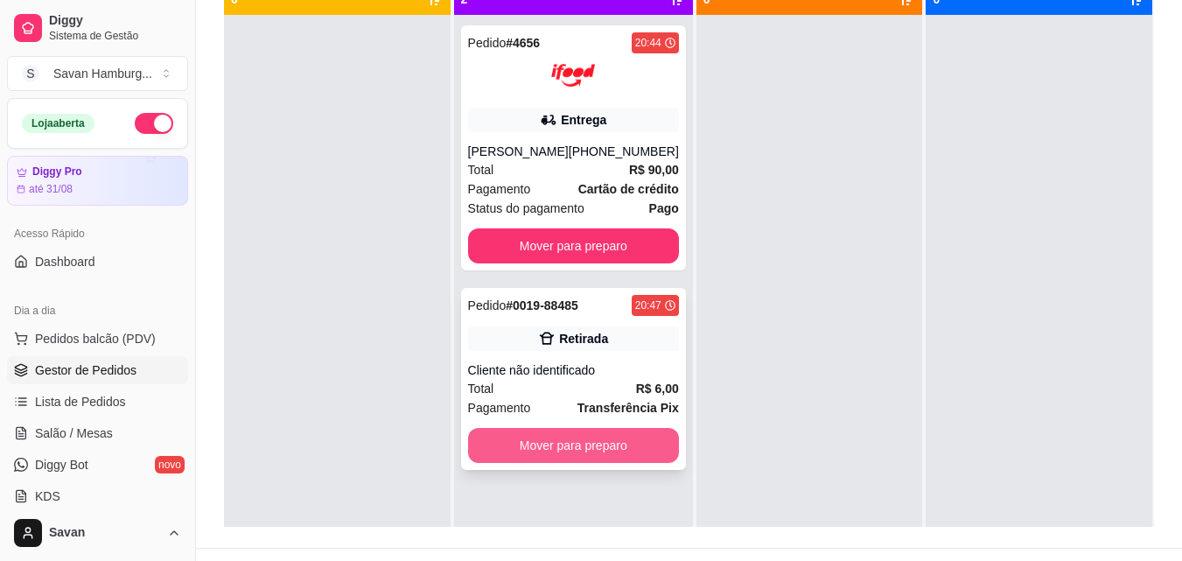
click at [539, 447] on button "Mover para preparo" at bounding box center [573, 445] width 211 height 35
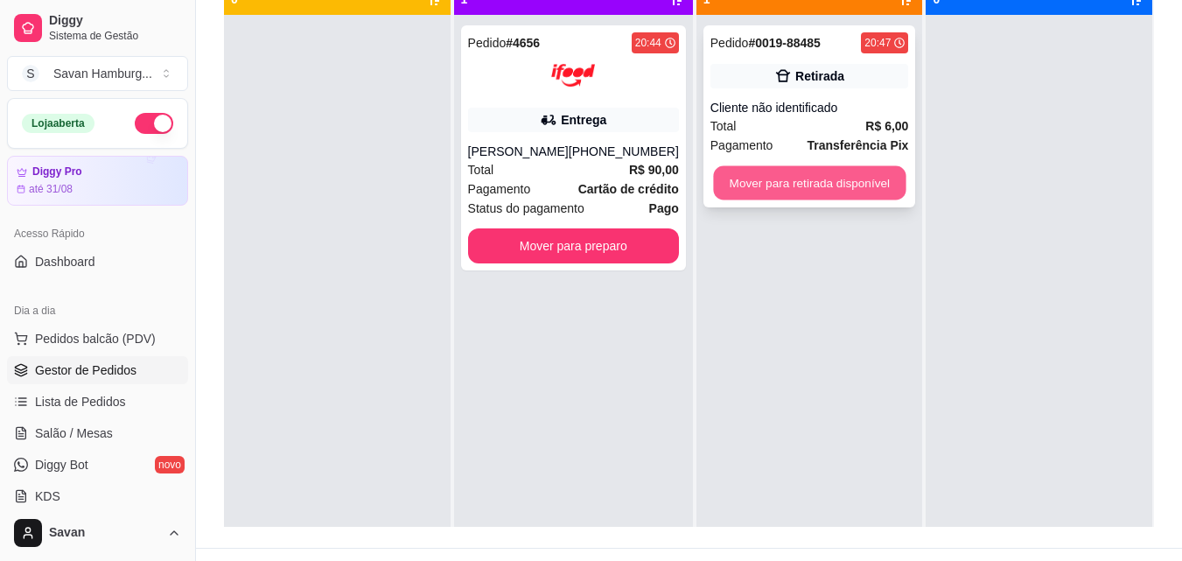
click at [830, 181] on button "Mover para retirada disponível" at bounding box center [809, 183] width 193 height 34
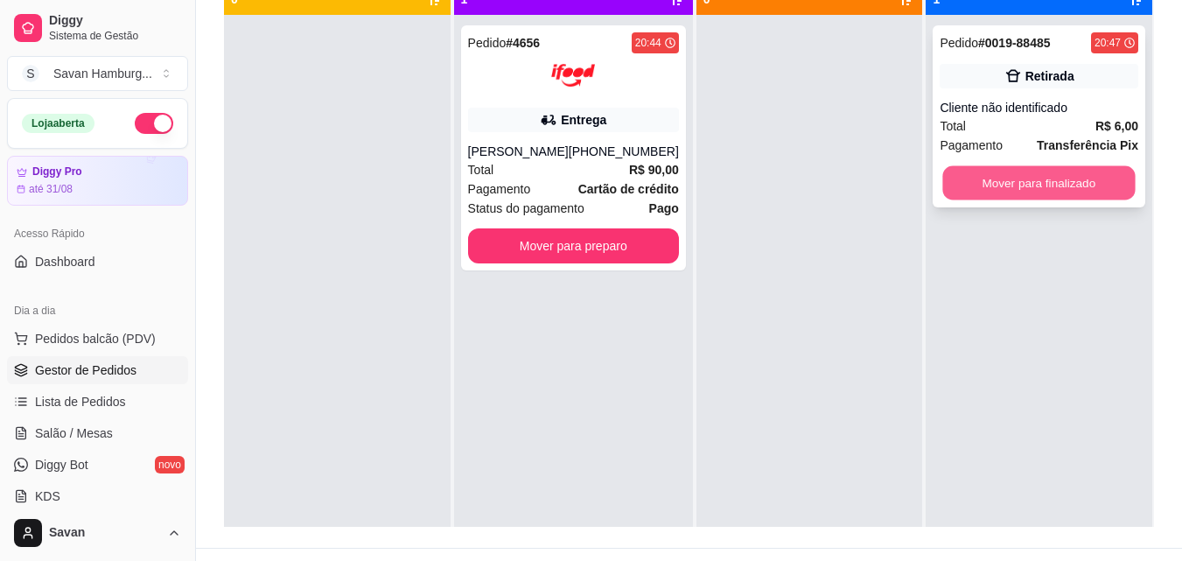
click at [1041, 182] on button "Mover para finalizado" at bounding box center [1039, 183] width 193 height 34
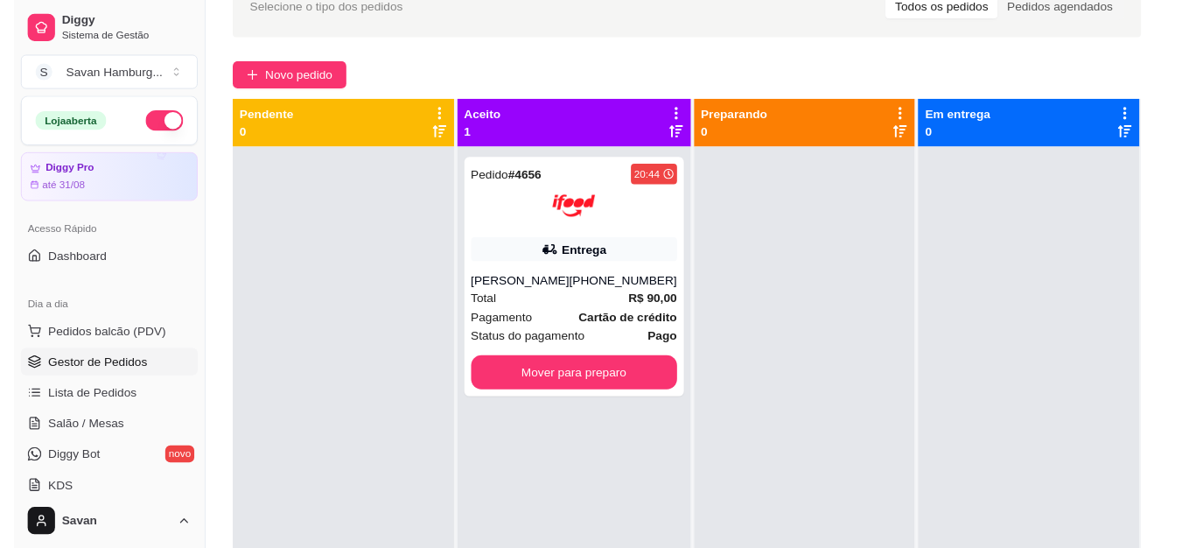
scroll to position [55, 0]
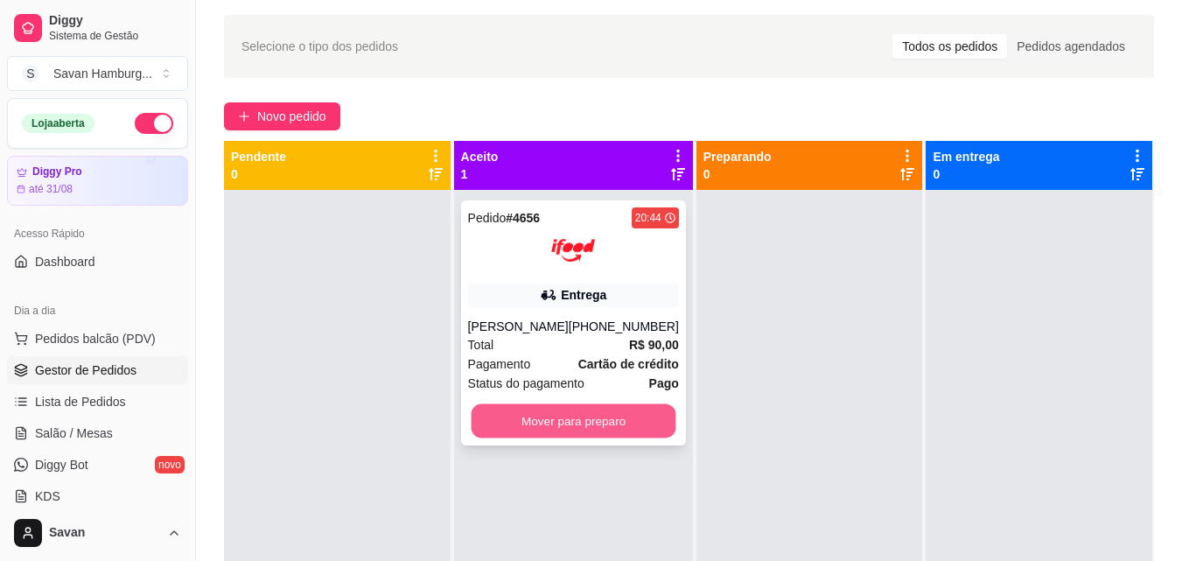
click at [584, 422] on button "Mover para preparo" at bounding box center [573, 421] width 205 height 34
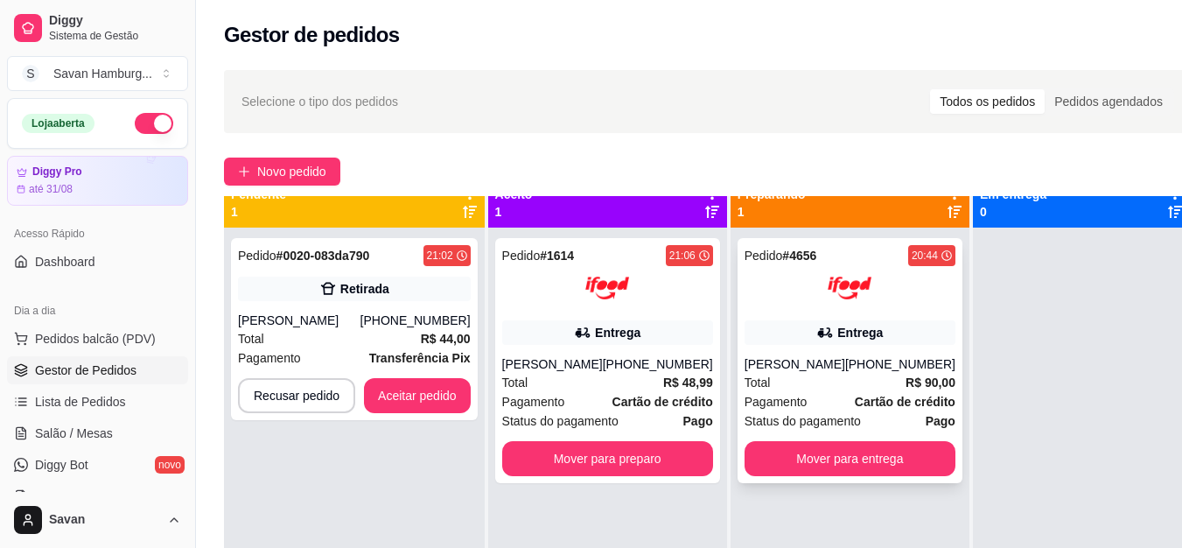
scroll to position [0, 0]
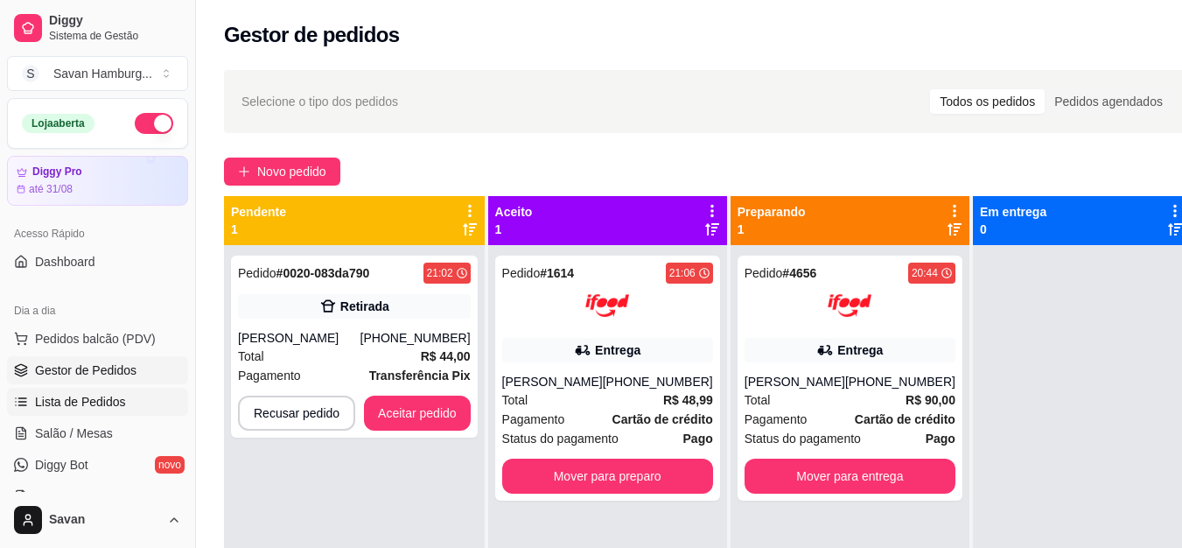
click at [111, 402] on span "Lista de Pedidos" at bounding box center [80, 402] width 91 height 18
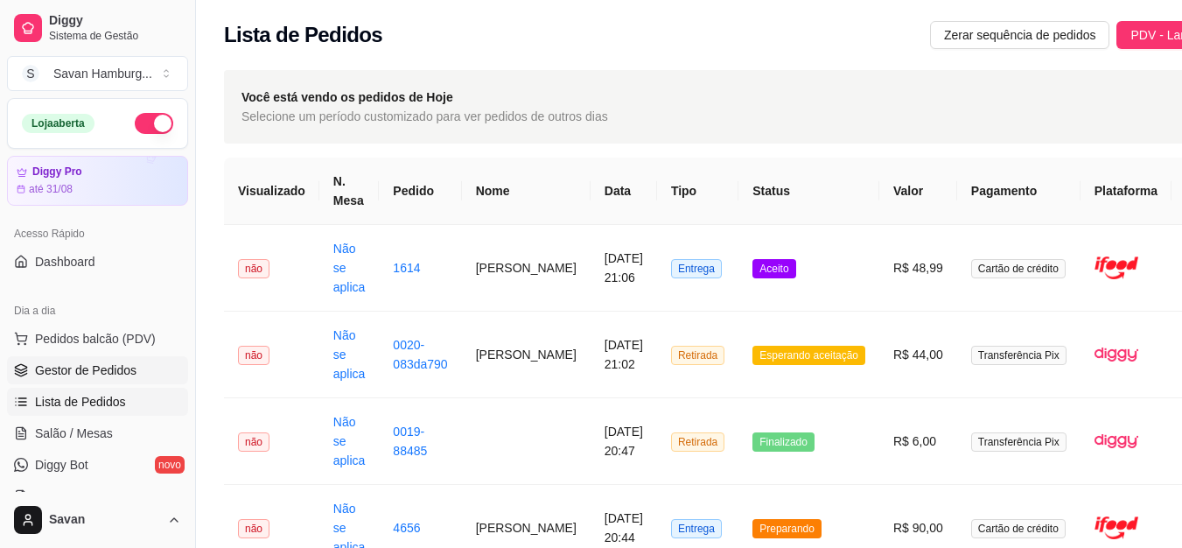
click at [110, 367] on span "Gestor de Pedidos" at bounding box center [86, 370] width 102 height 18
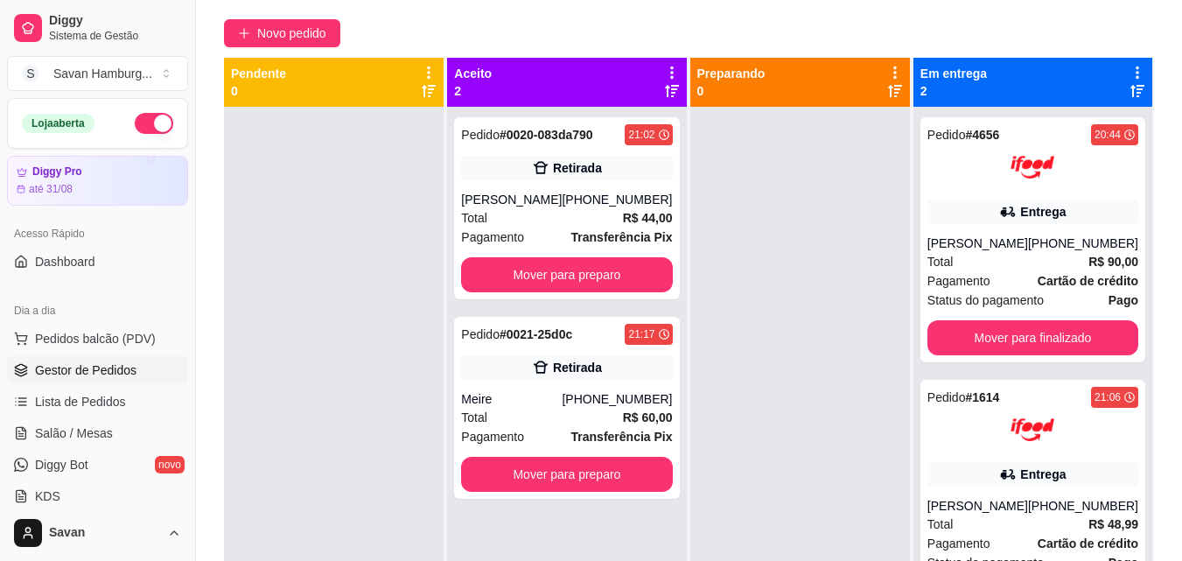
scroll to position [133, 0]
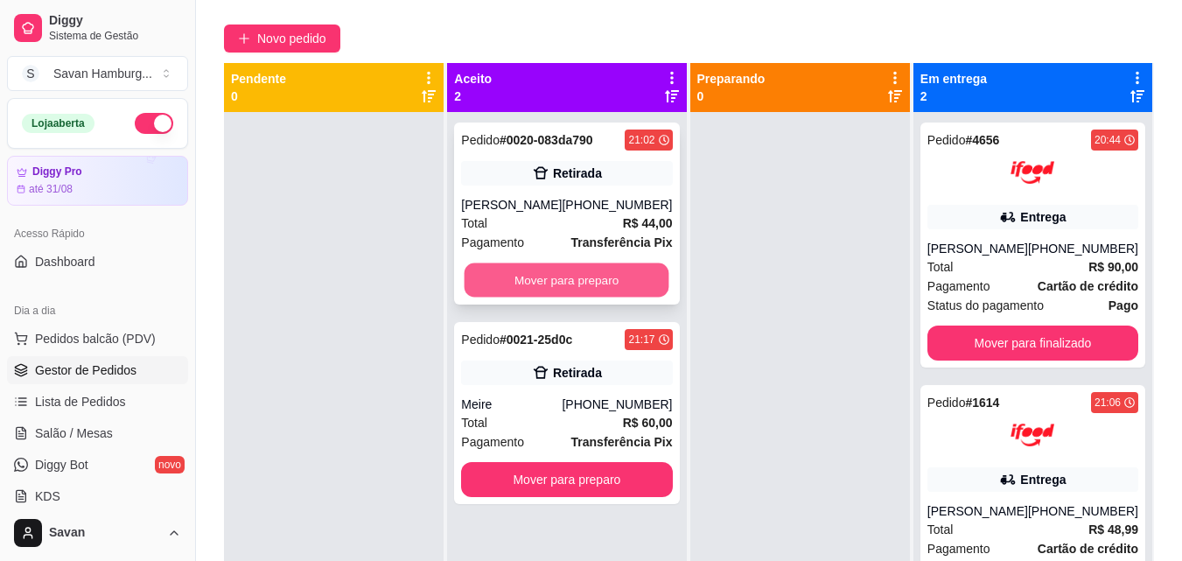
click at [599, 270] on button "Mover para preparo" at bounding box center [567, 280] width 205 height 34
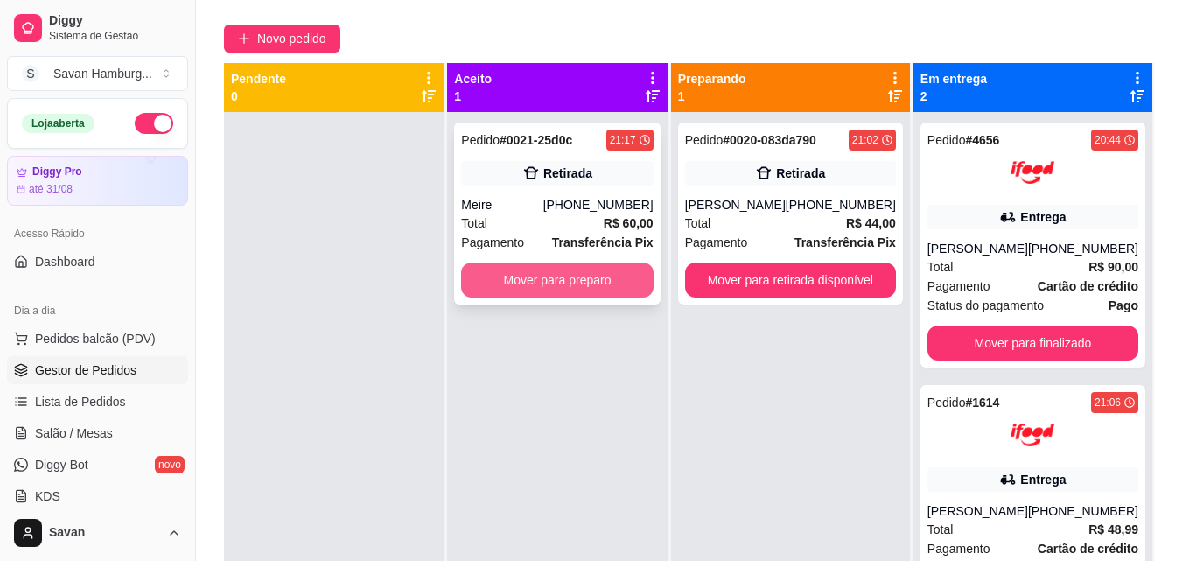
click at [580, 276] on button "Mover para preparo" at bounding box center [557, 280] width 192 height 35
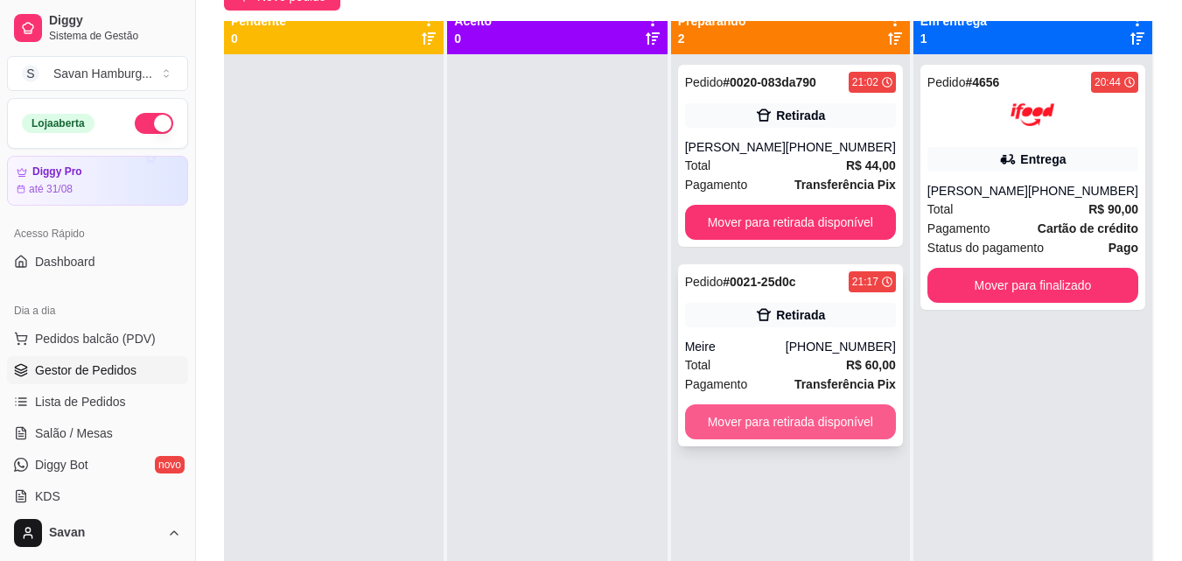
scroll to position [0, 0]
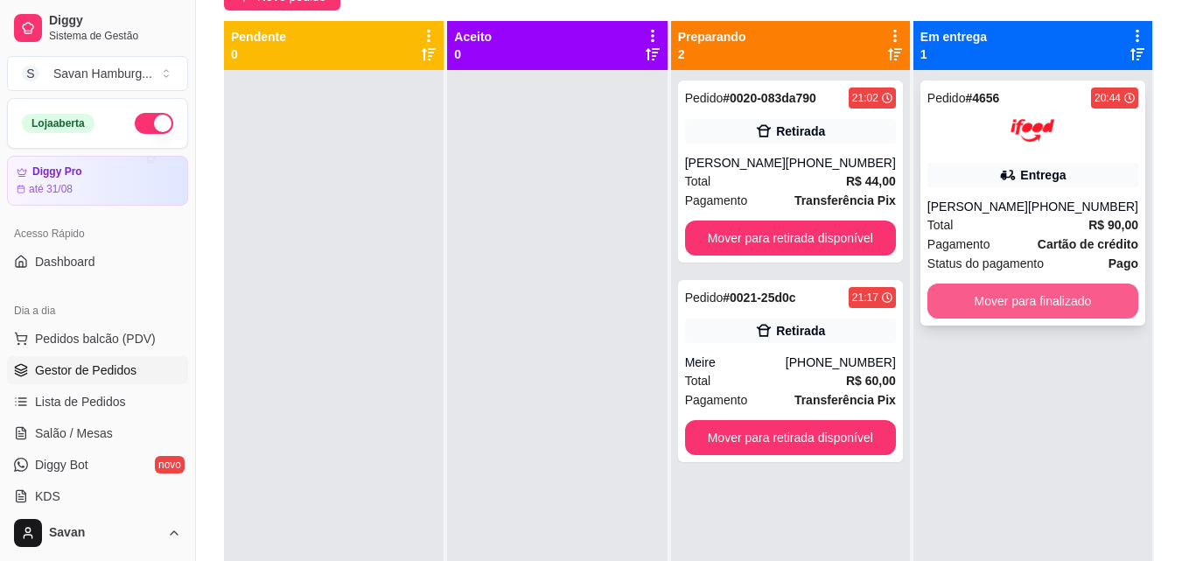
click at [1013, 306] on button "Mover para finalizado" at bounding box center [1033, 301] width 211 height 35
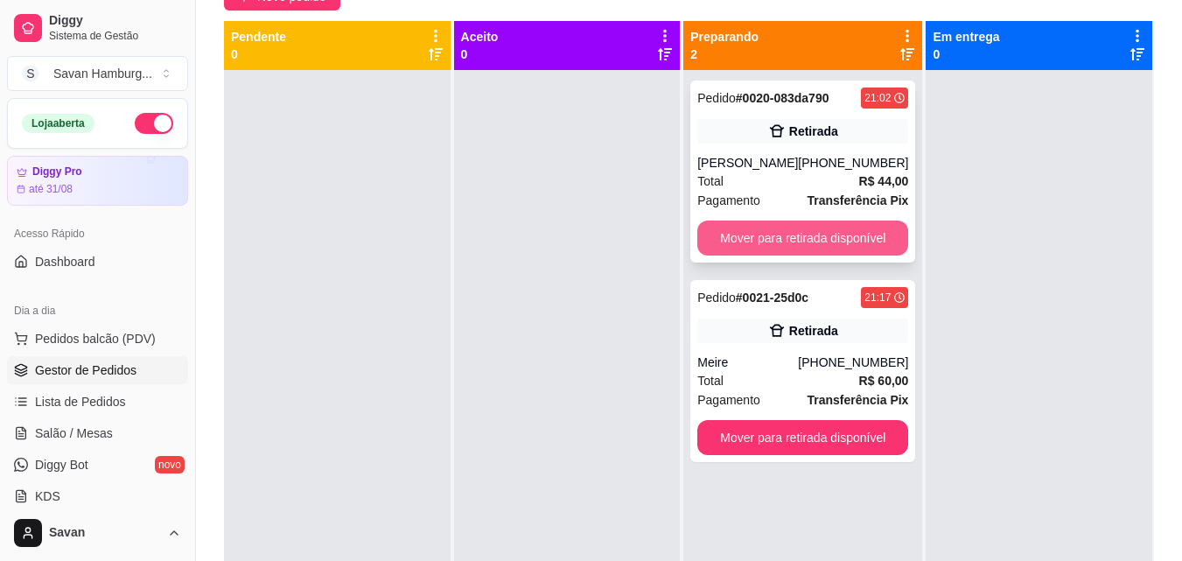
click at [880, 234] on button "Mover para retirada disponível" at bounding box center [802, 238] width 211 height 35
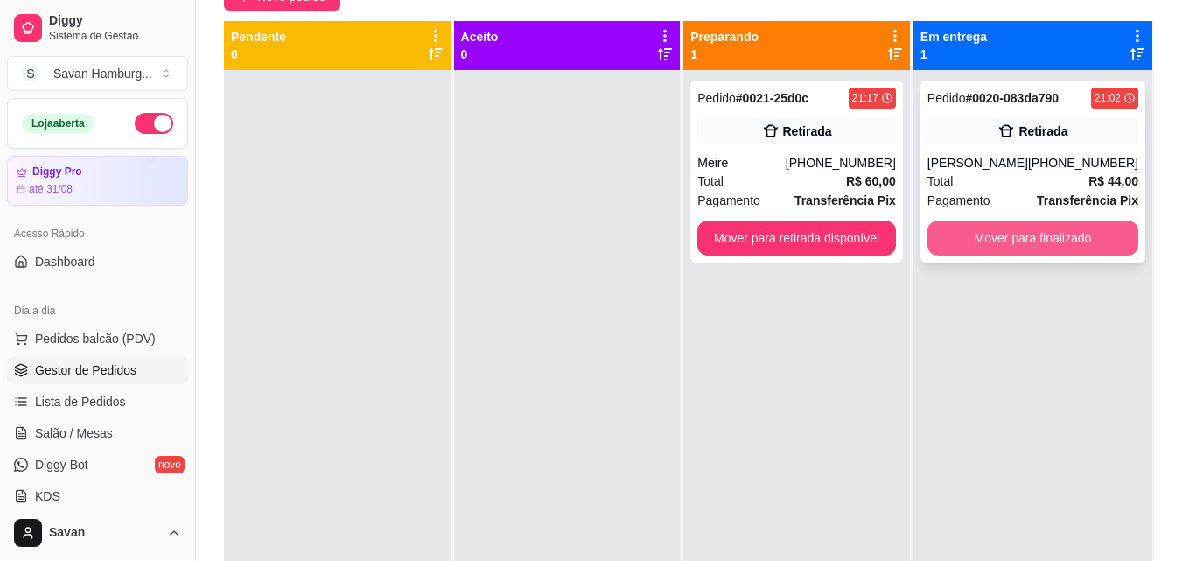
click at [986, 235] on button "Mover para finalizado" at bounding box center [1033, 238] width 211 height 35
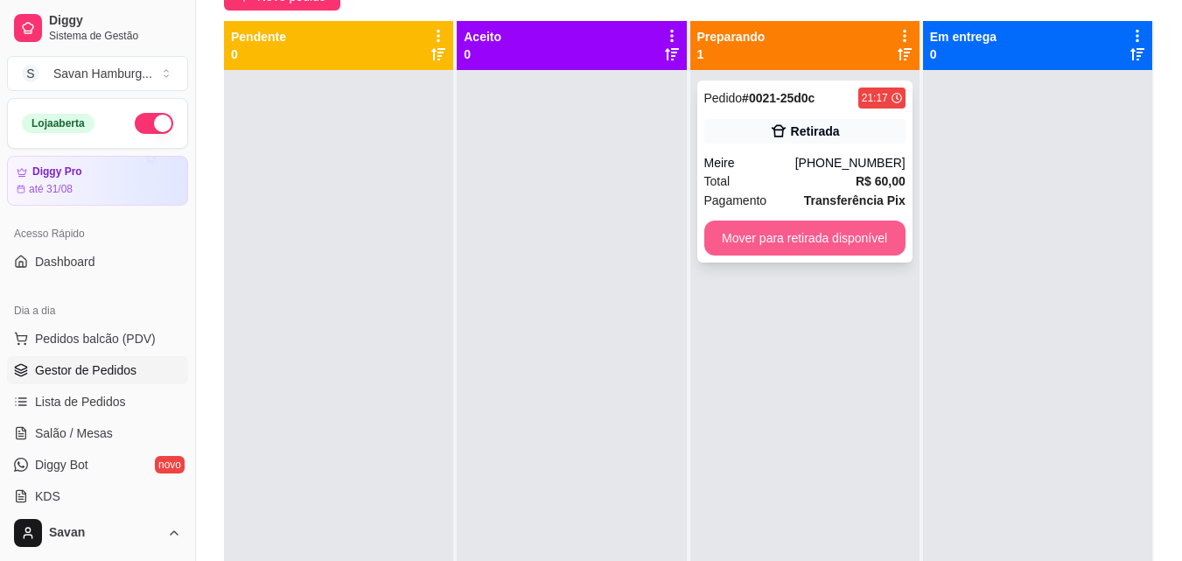
click at [866, 243] on button "Mover para retirada disponível" at bounding box center [804, 238] width 201 height 35
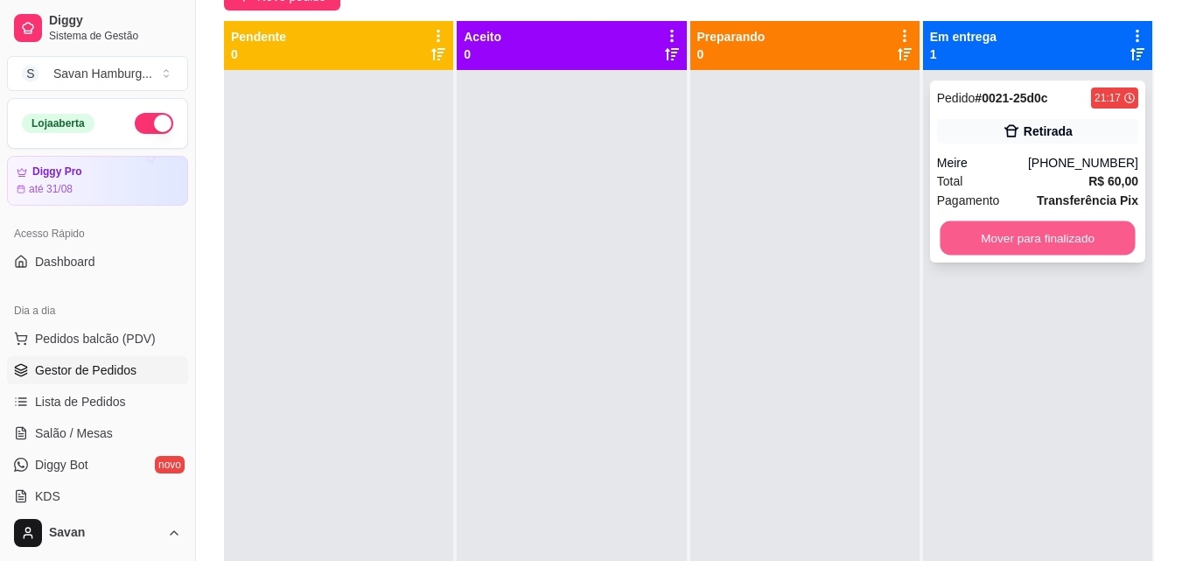
click at [1052, 239] on button "Mover para finalizado" at bounding box center [1037, 238] width 195 height 34
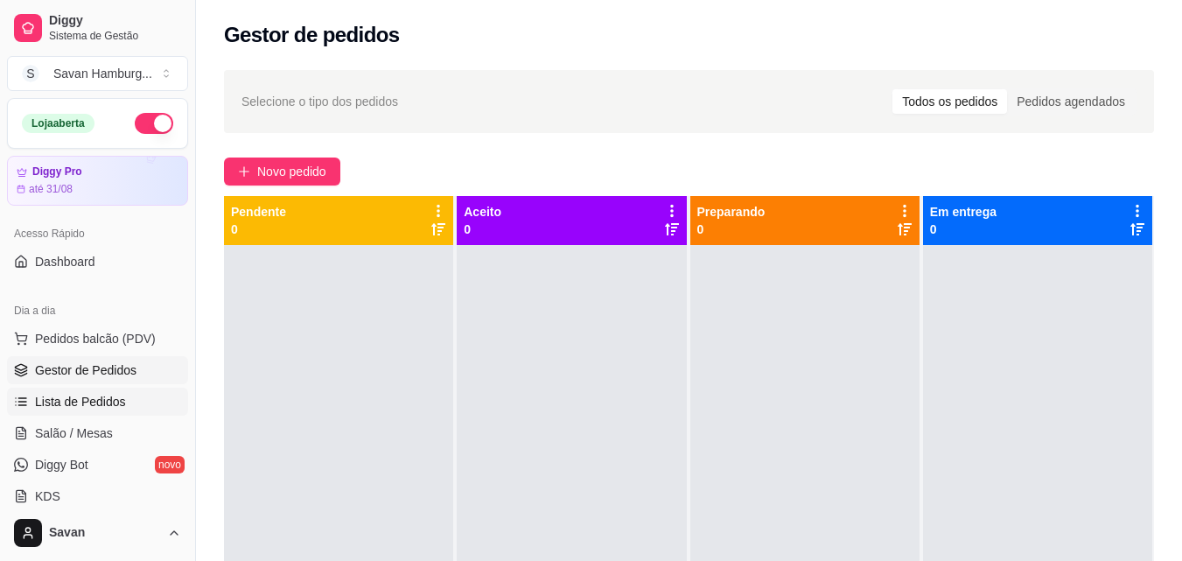
click at [95, 399] on span "Lista de Pedidos" at bounding box center [80, 402] width 91 height 18
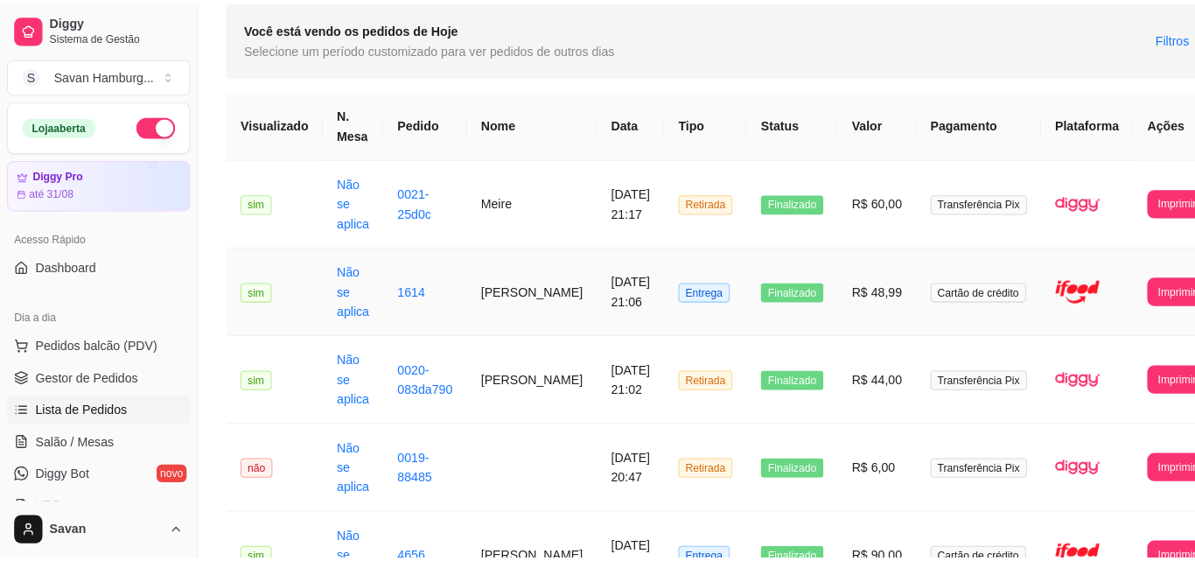
scroll to position [88, 0]
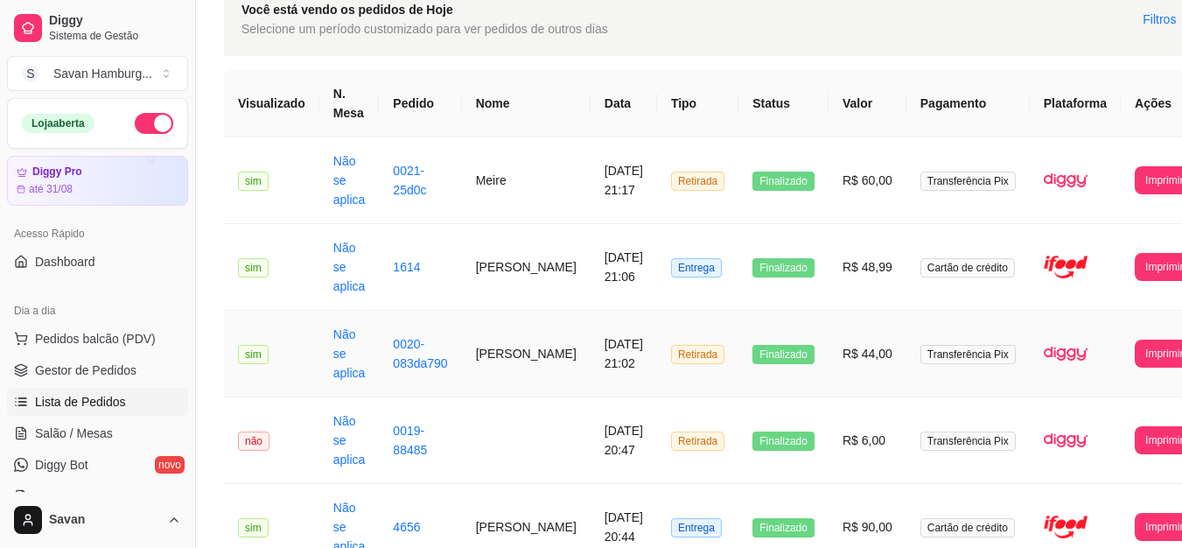
click at [603, 331] on td "[DATE] 21:02" at bounding box center [624, 354] width 67 height 87
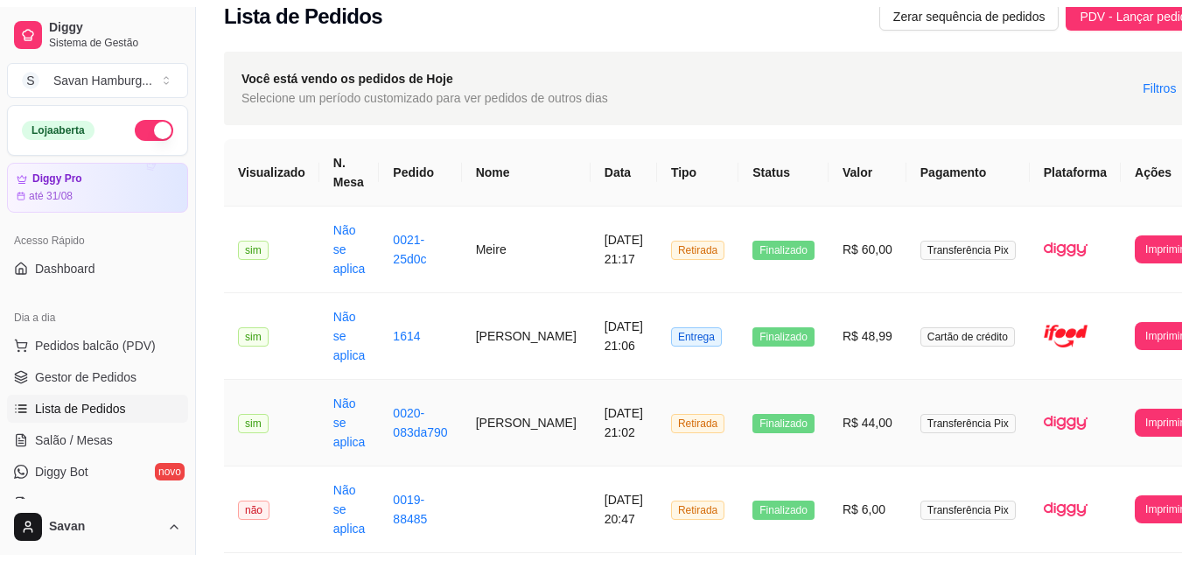
scroll to position [0, 0]
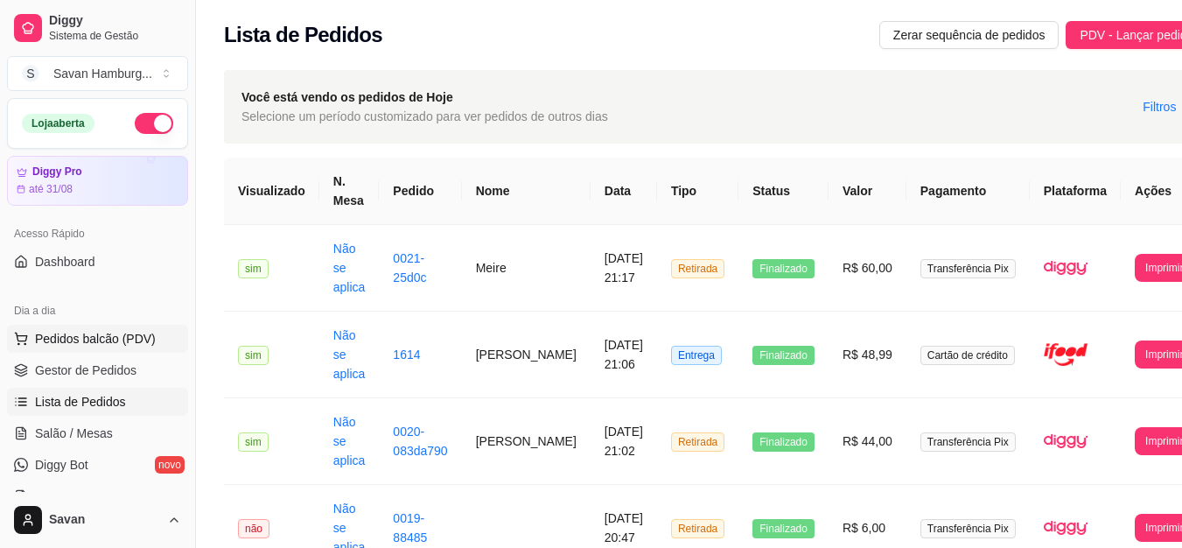
click at [107, 344] on span "Pedidos balcão (PDV)" at bounding box center [95, 339] width 121 height 18
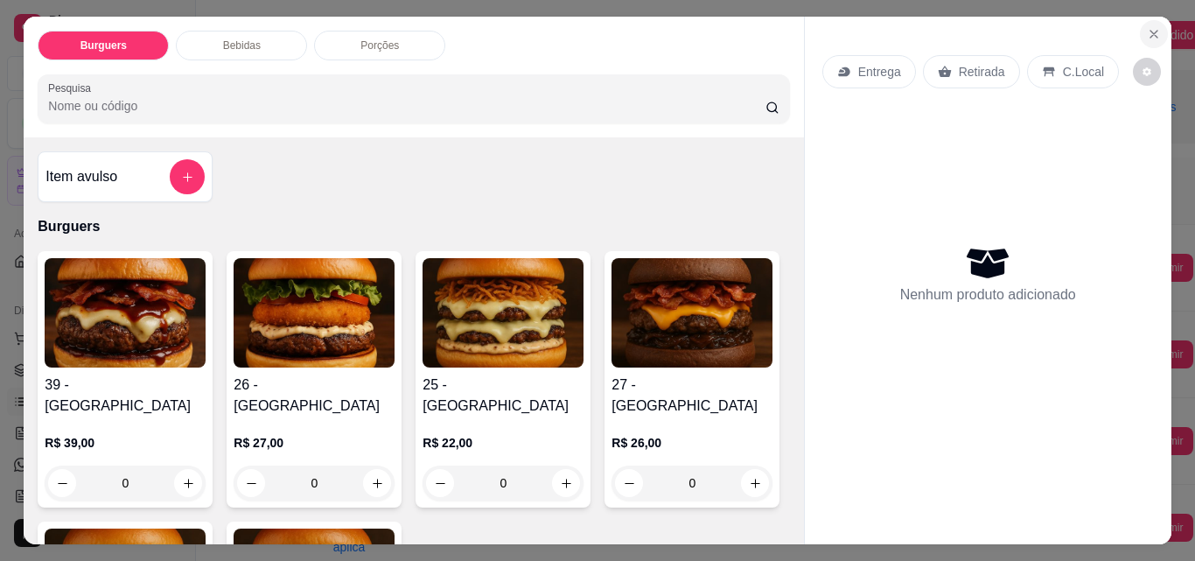
click at [1147, 27] on icon "Close" at bounding box center [1154, 34] width 14 height 14
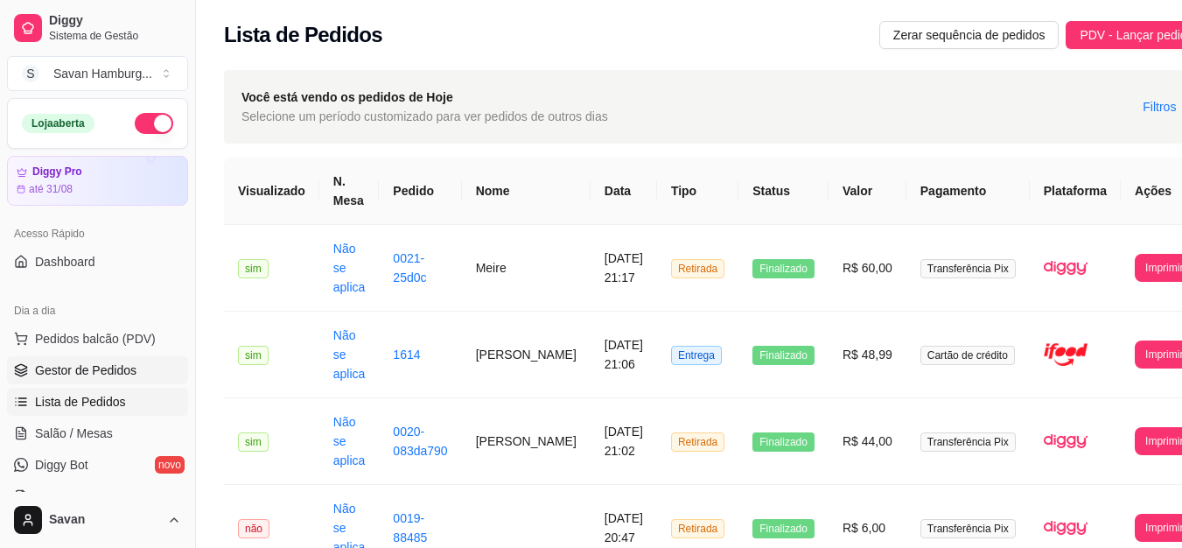
click at [124, 377] on span "Gestor de Pedidos" at bounding box center [86, 370] width 102 height 18
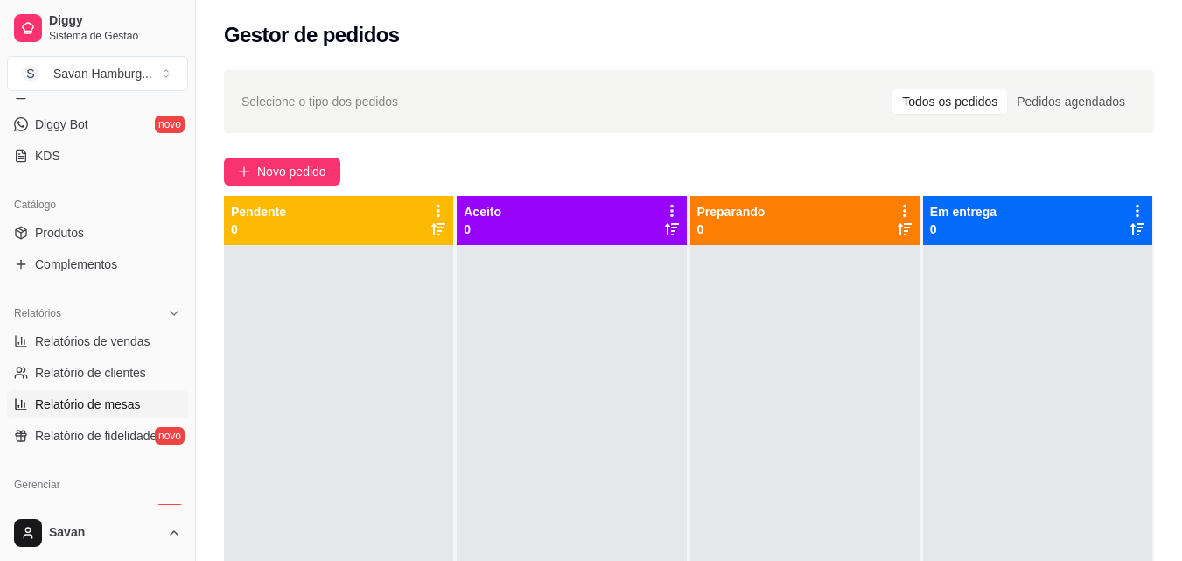
scroll to position [350, 0]
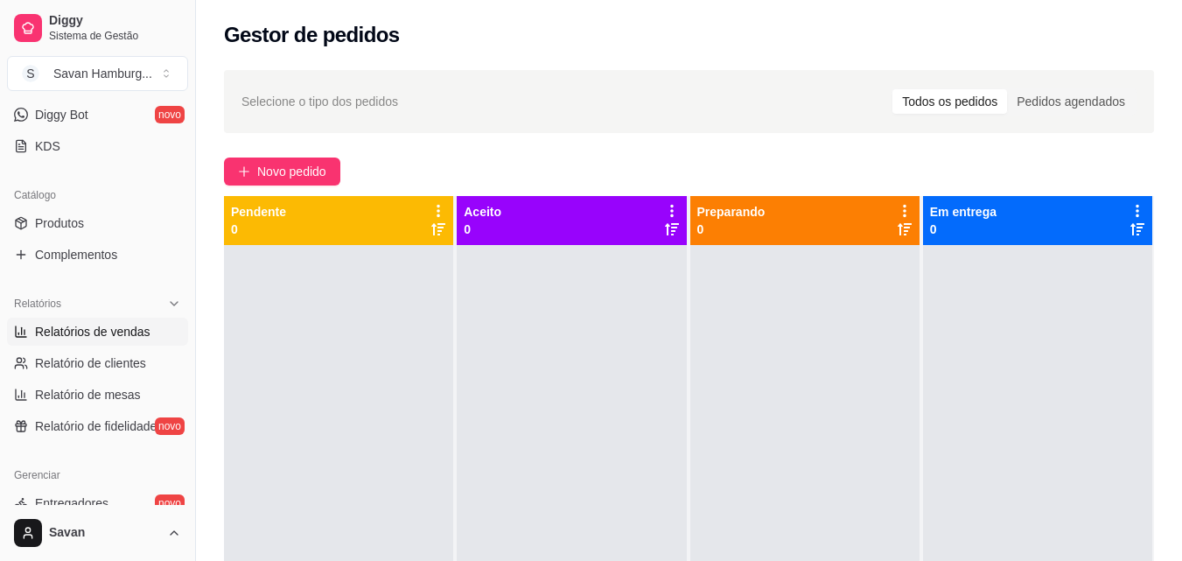
click at [99, 336] on span "Relatórios de vendas" at bounding box center [93, 332] width 116 height 18
select select "ALL"
select select "0"
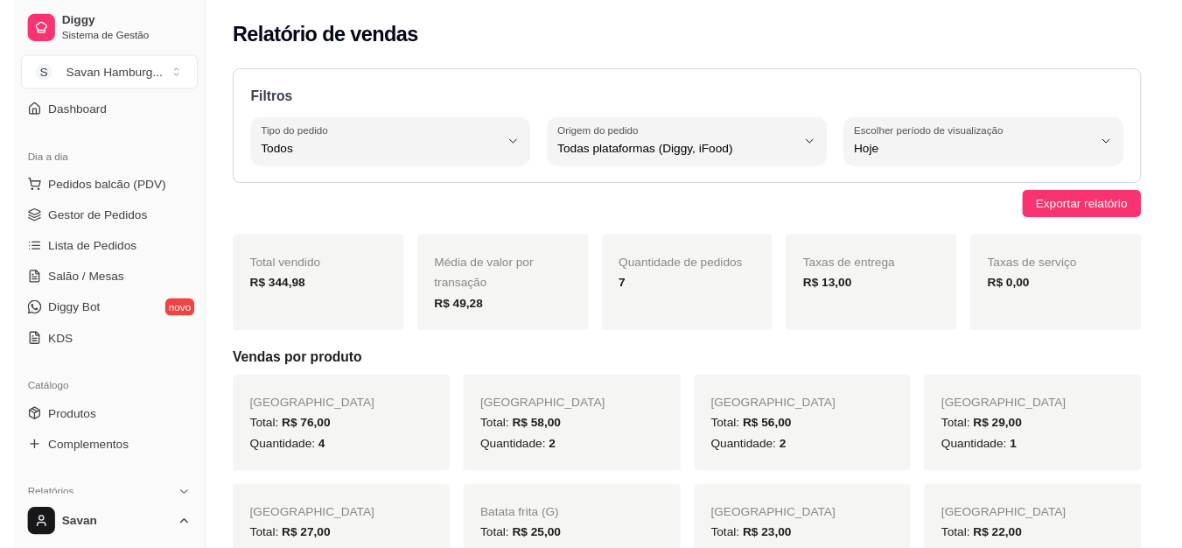
scroll to position [88, 0]
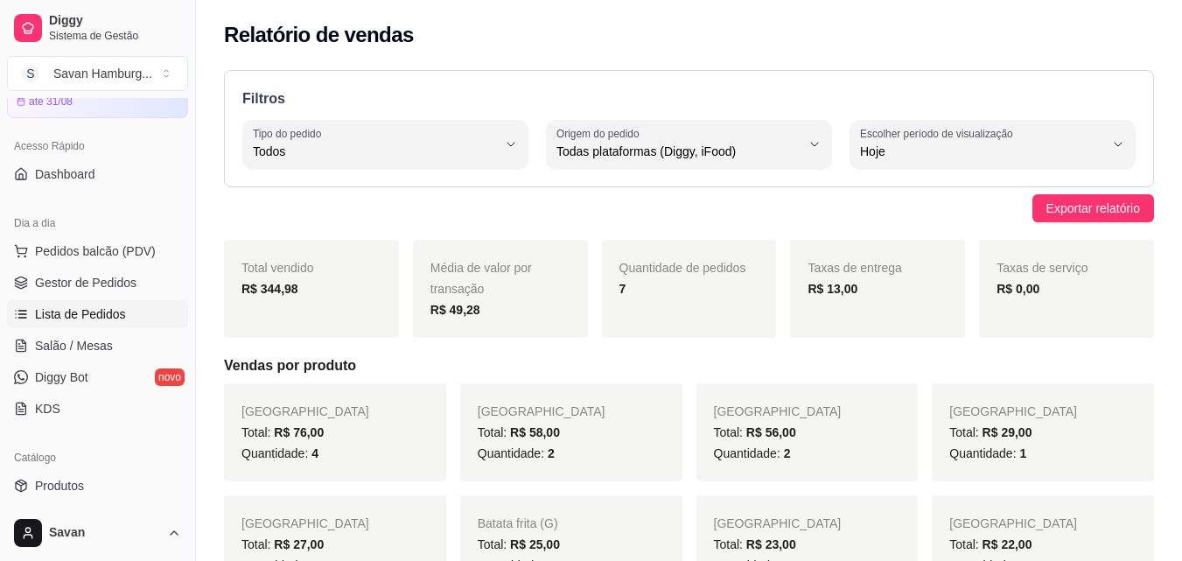
click at [102, 309] on span "Lista de Pedidos" at bounding box center [80, 314] width 91 height 18
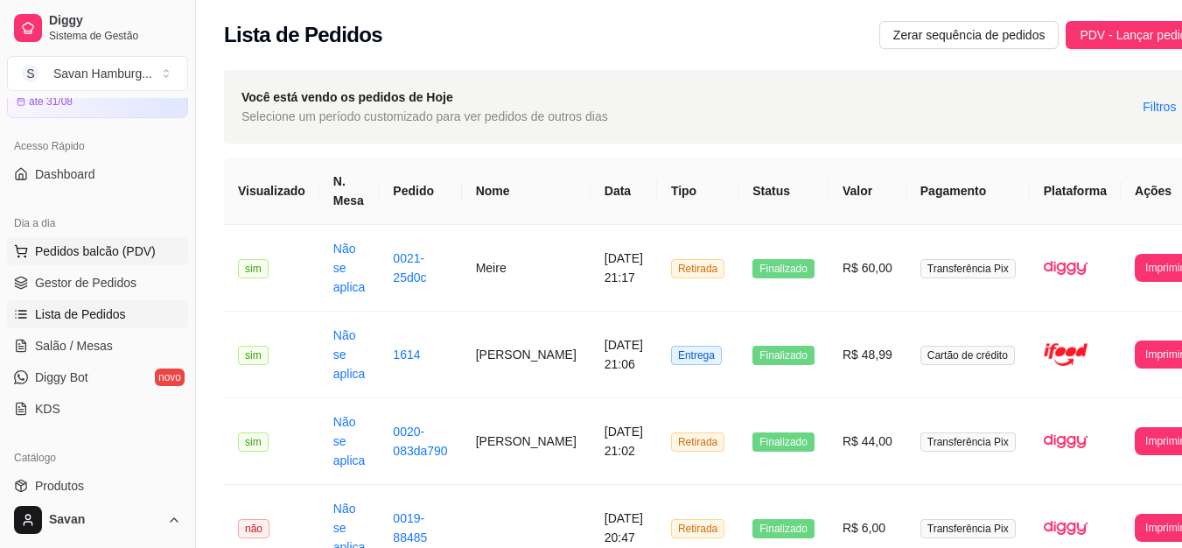
click at [104, 256] on span "Pedidos balcão (PDV)" at bounding box center [95, 251] width 121 height 18
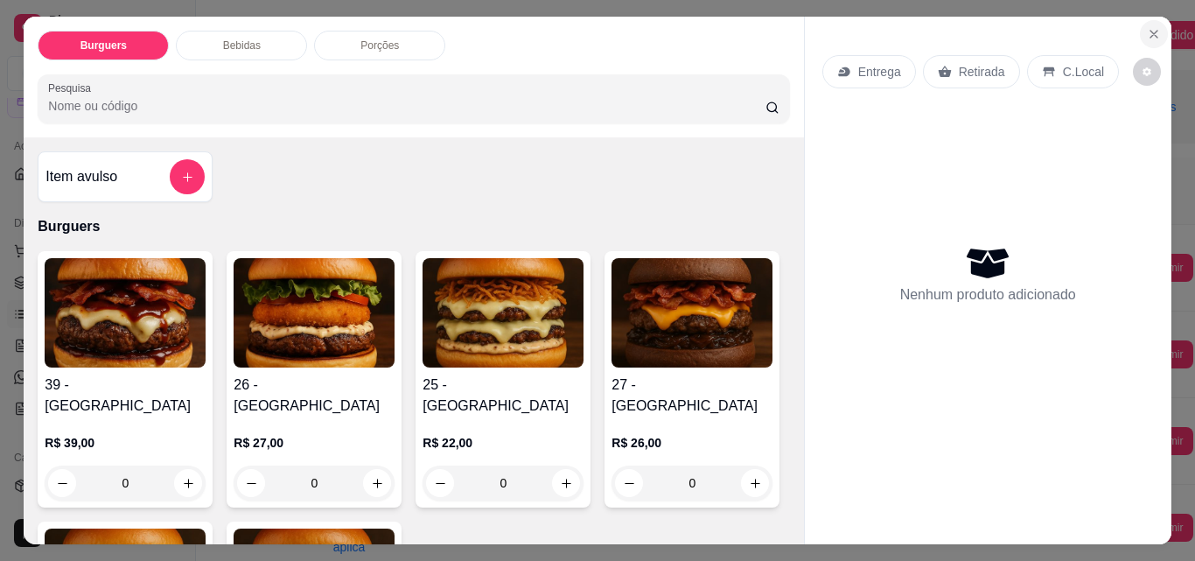
click at [1153, 27] on icon "Close" at bounding box center [1154, 34] width 14 height 14
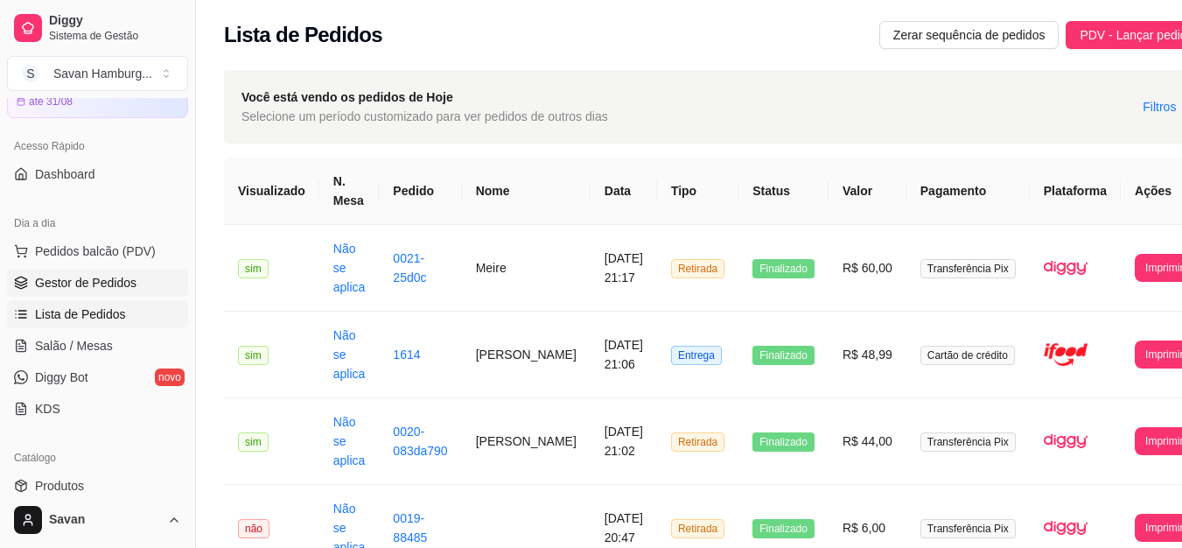
click at [110, 288] on span "Gestor de Pedidos" at bounding box center [86, 283] width 102 height 18
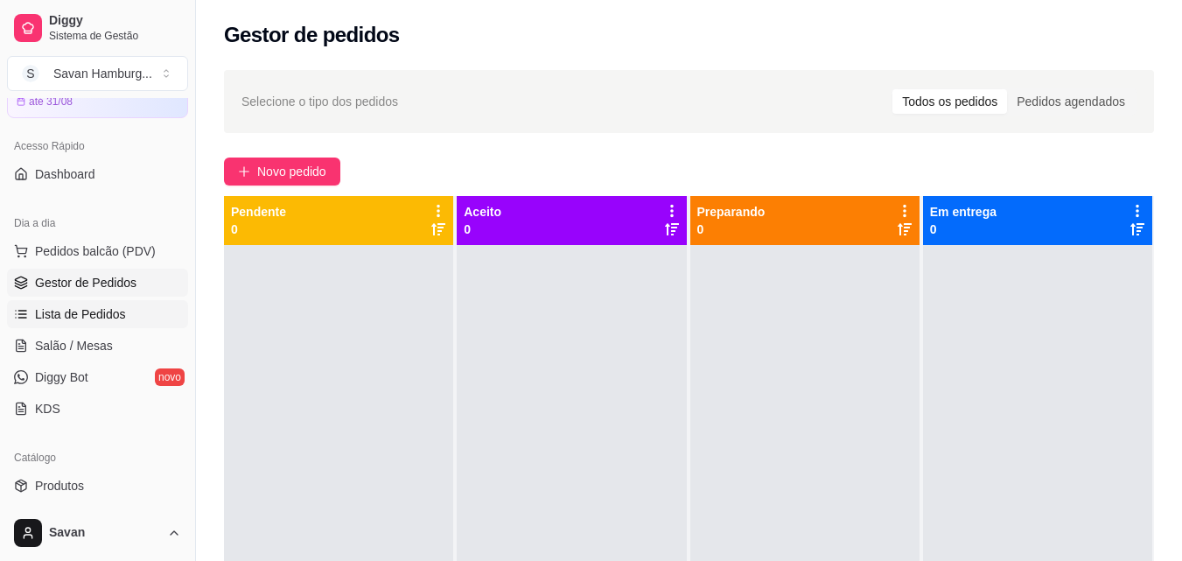
click at [102, 315] on span "Lista de Pedidos" at bounding box center [80, 314] width 91 height 18
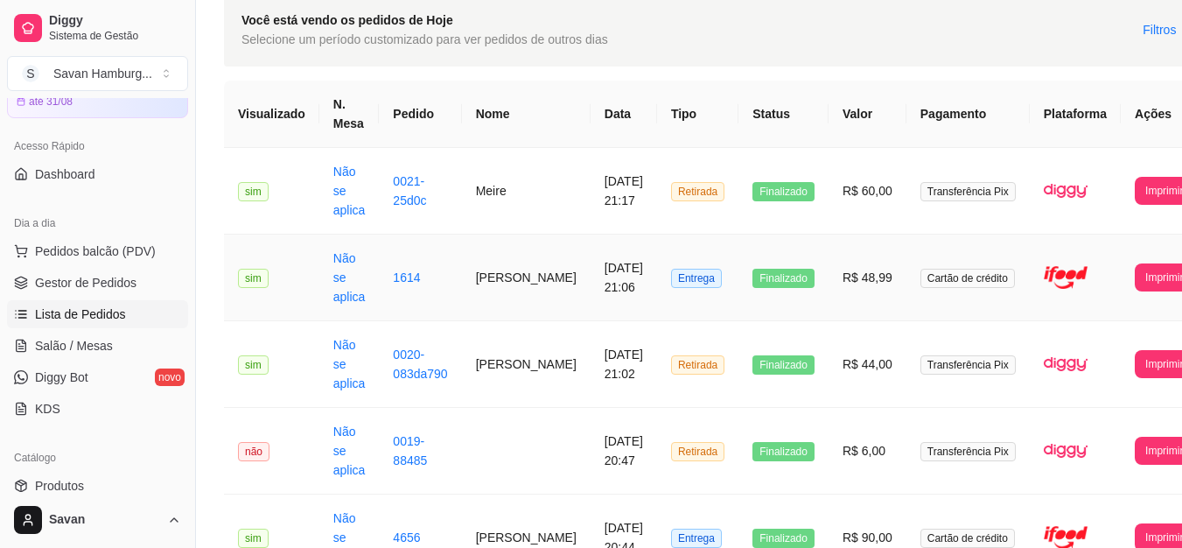
scroll to position [88, 0]
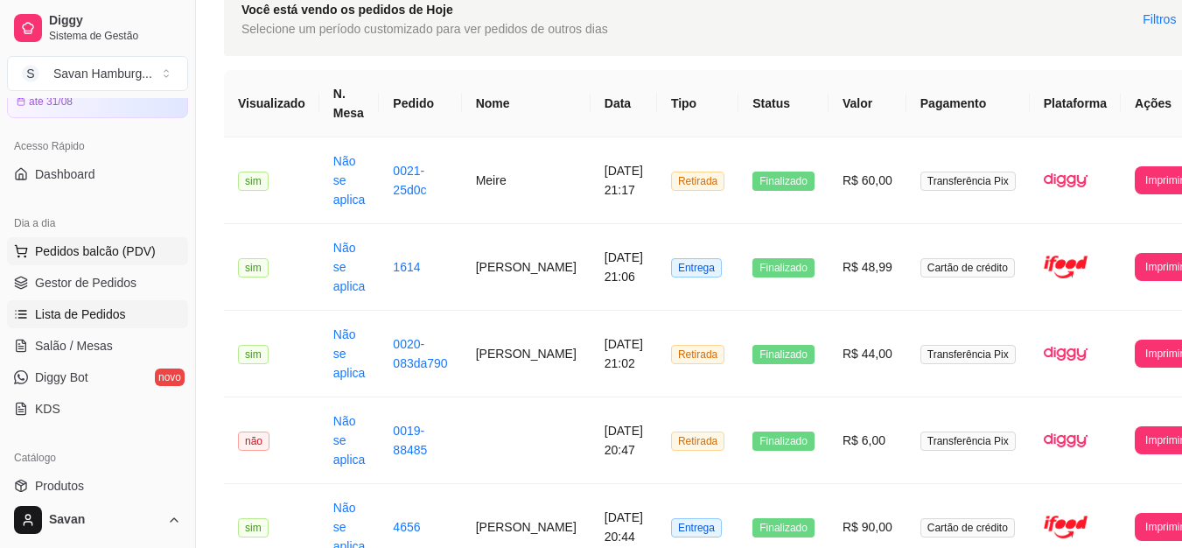
click at [108, 249] on span "Pedidos balcão (PDV)" at bounding box center [95, 251] width 121 height 18
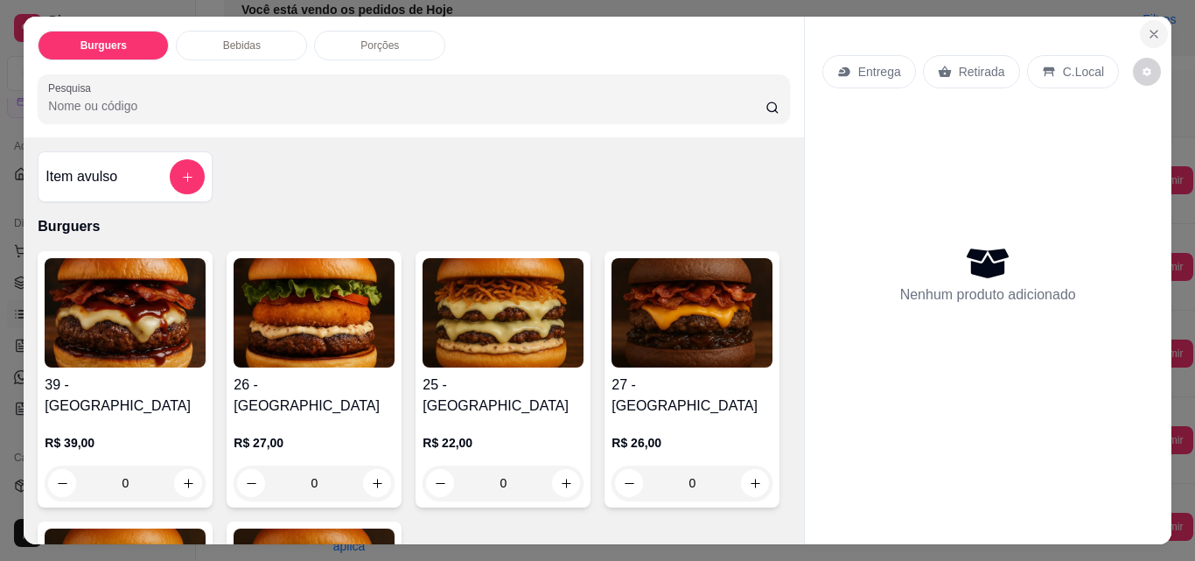
click at [1150, 32] on icon "Close" at bounding box center [1154, 34] width 14 height 14
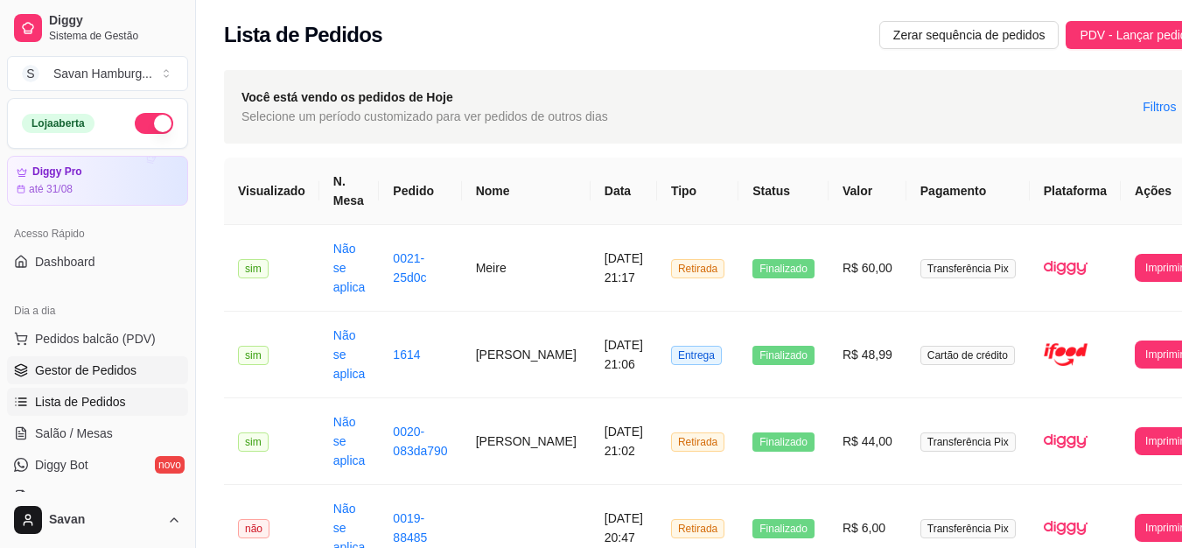
click at [87, 375] on span "Gestor de Pedidos" at bounding box center [86, 370] width 102 height 18
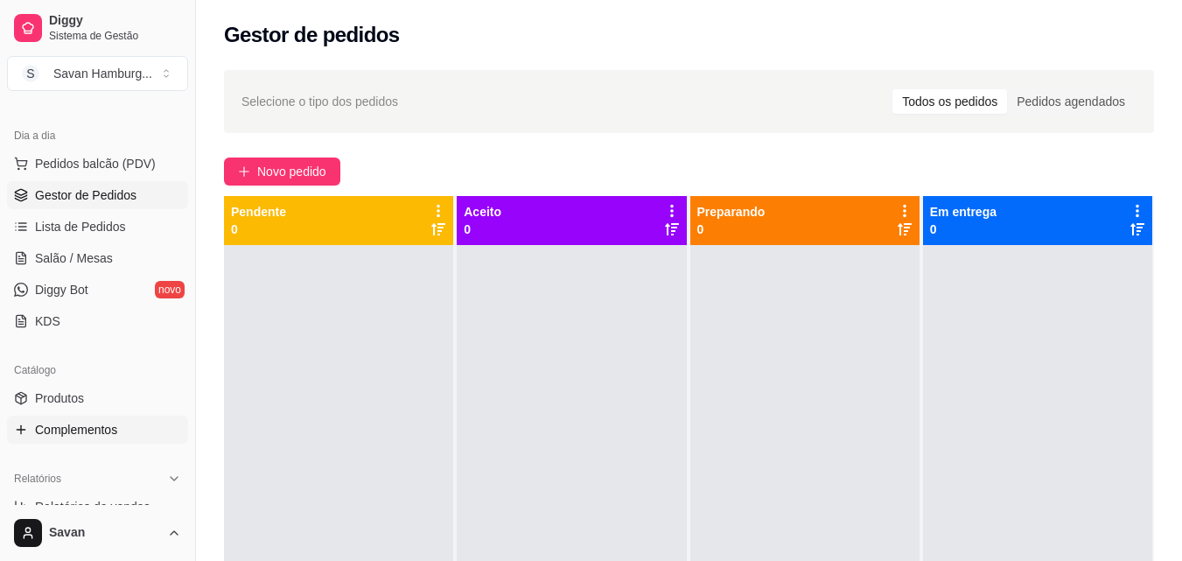
scroll to position [263, 0]
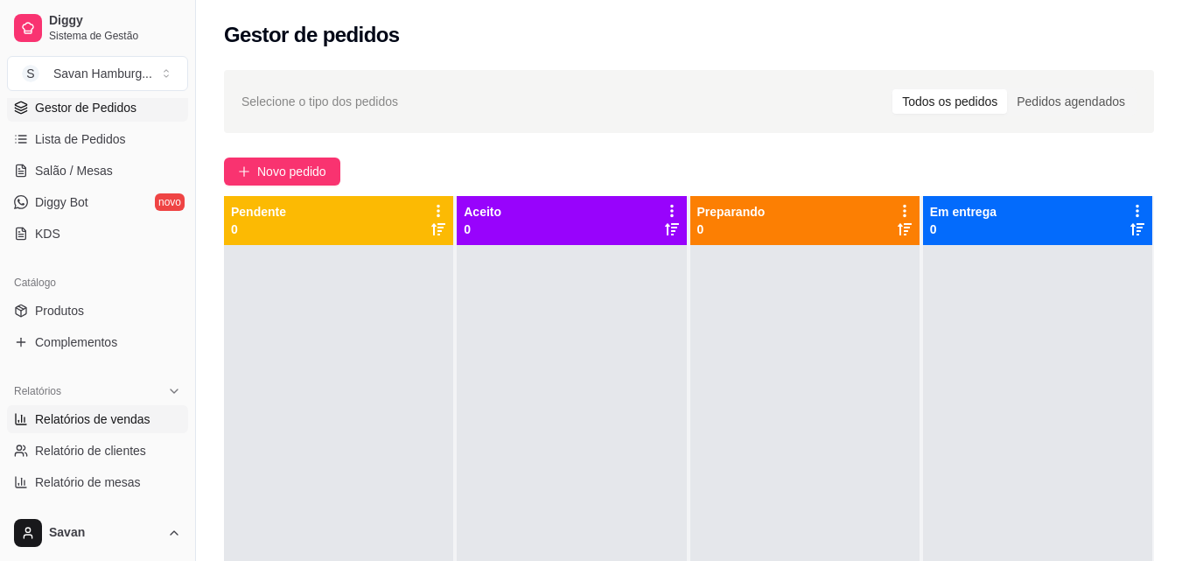
click at [106, 422] on span "Relatórios de vendas" at bounding box center [93, 419] width 116 height 18
select select "ALL"
select select "0"
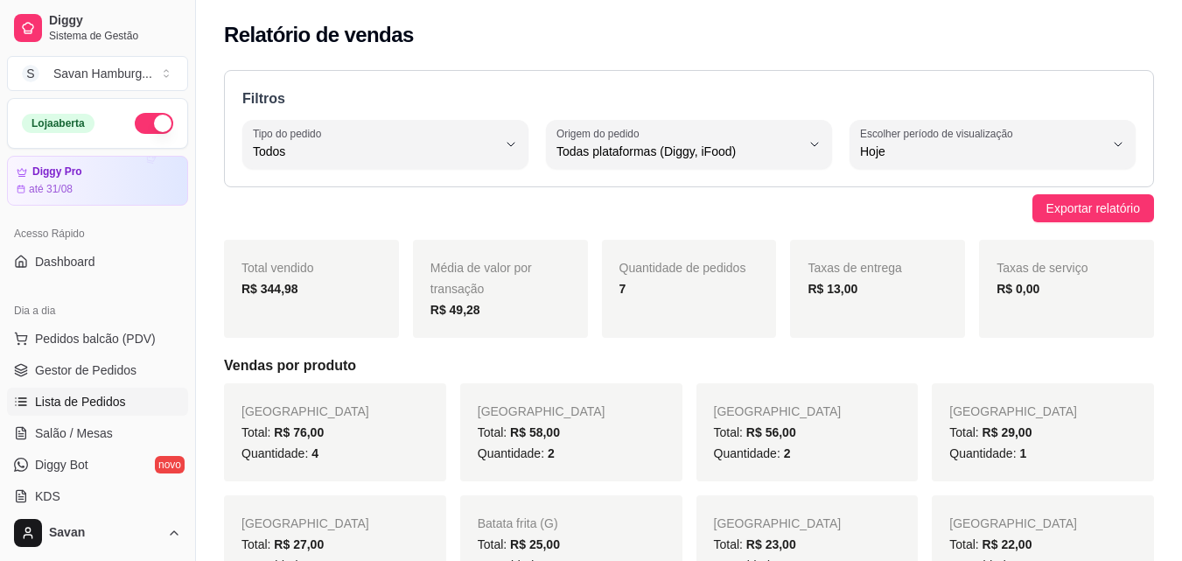
click at [80, 403] on span "Lista de Pedidos" at bounding box center [80, 402] width 91 height 18
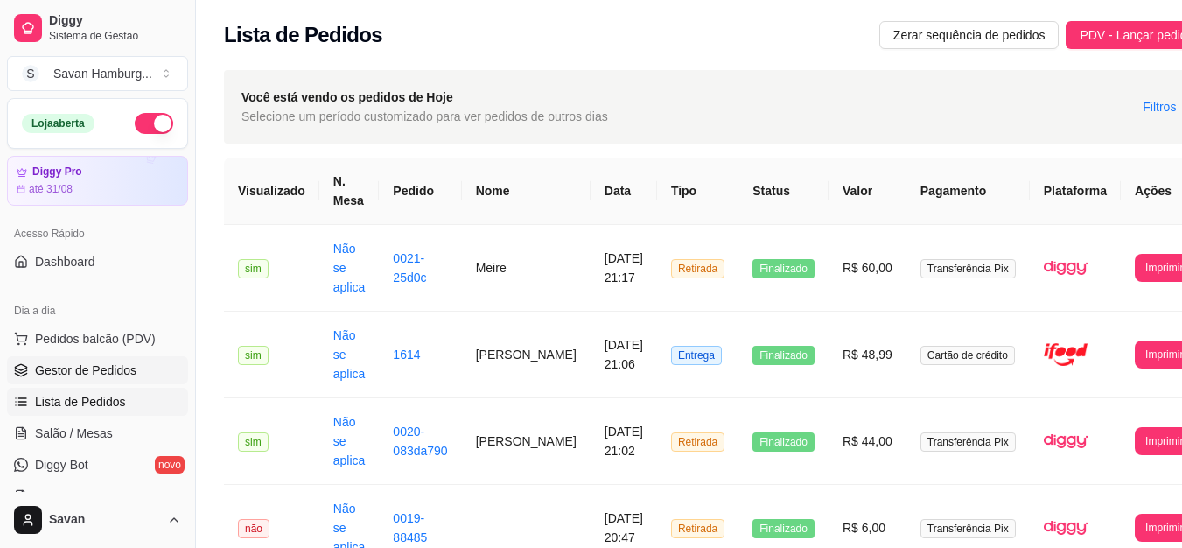
click at [73, 373] on span "Gestor de Pedidos" at bounding box center [86, 370] width 102 height 18
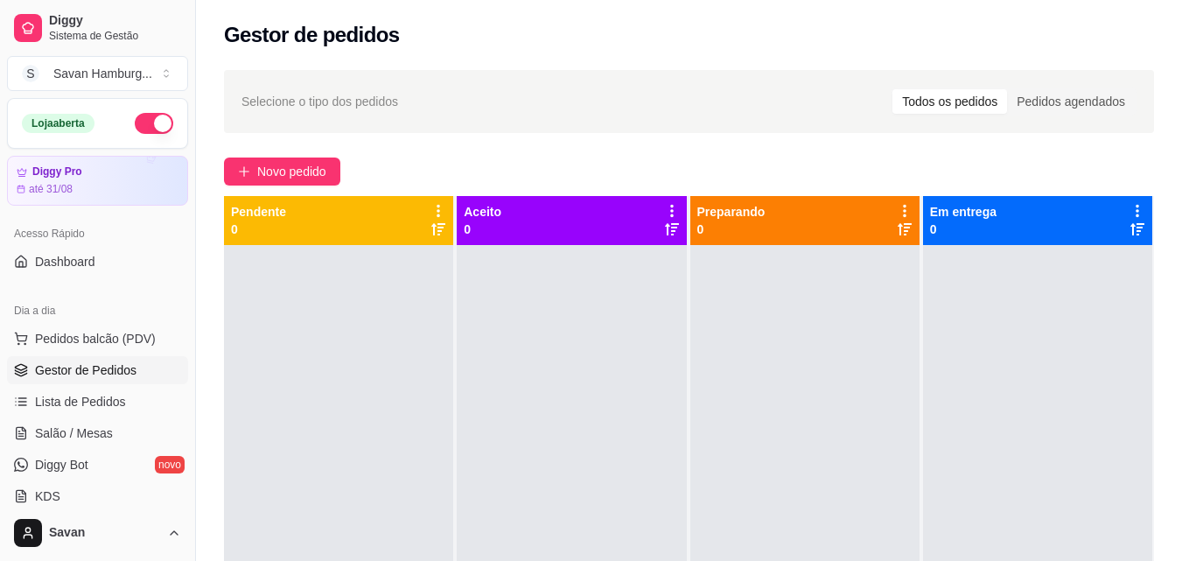
drag, startPoint x: 84, startPoint y: 396, endPoint x: 121, endPoint y: 377, distance: 41.5
click at [84, 397] on span "Lista de Pedidos" at bounding box center [80, 402] width 91 height 18
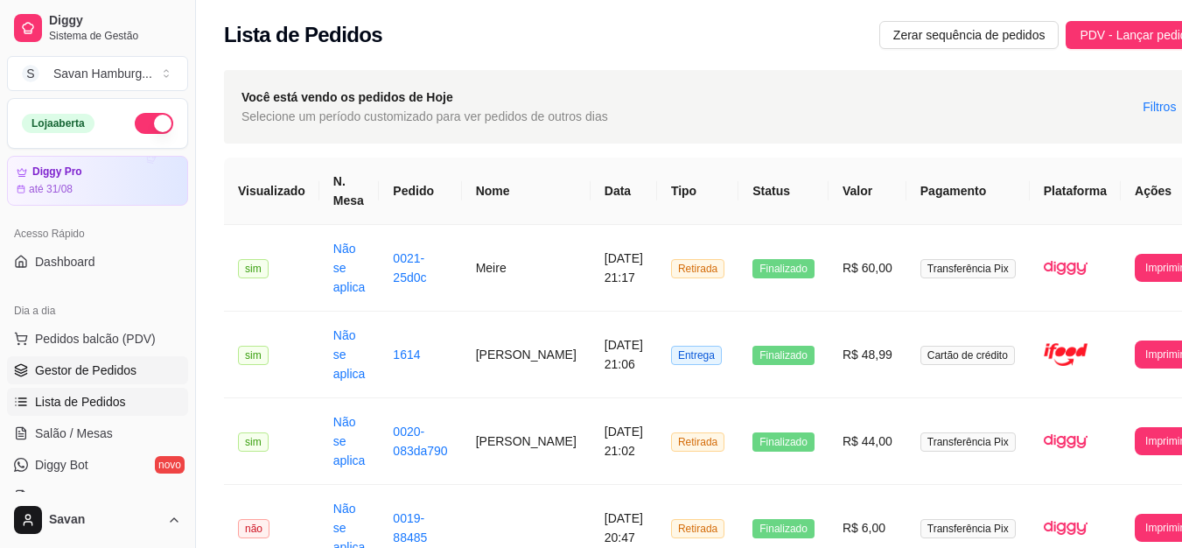
click at [81, 365] on span "Gestor de Pedidos" at bounding box center [86, 370] width 102 height 18
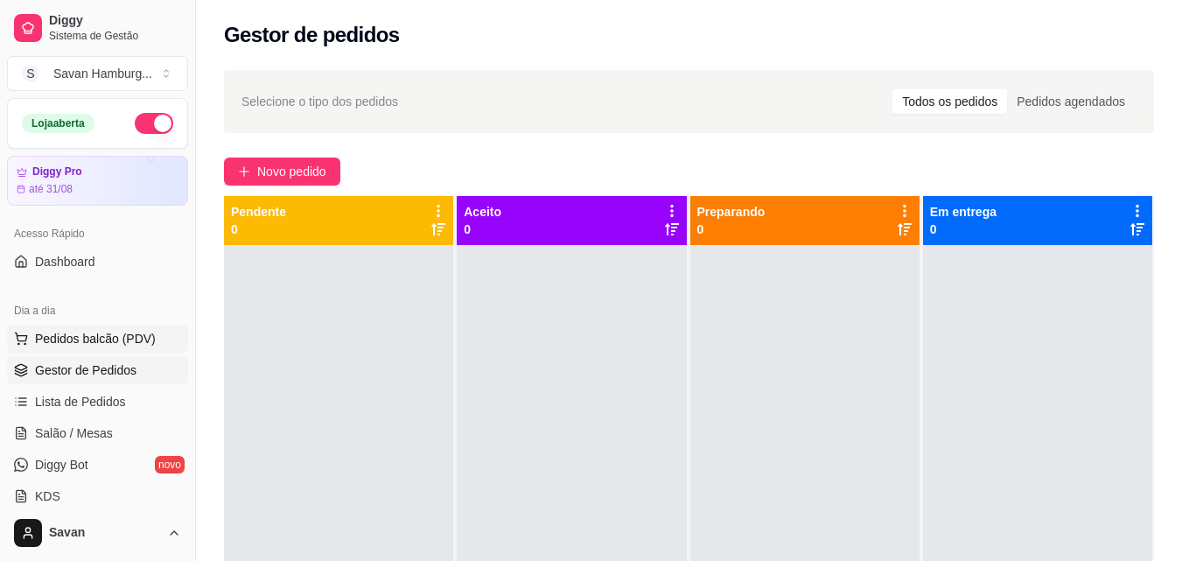
click at [137, 335] on span "Pedidos balcão (PDV)" at bounding box center [95, 339] width 121 height 18
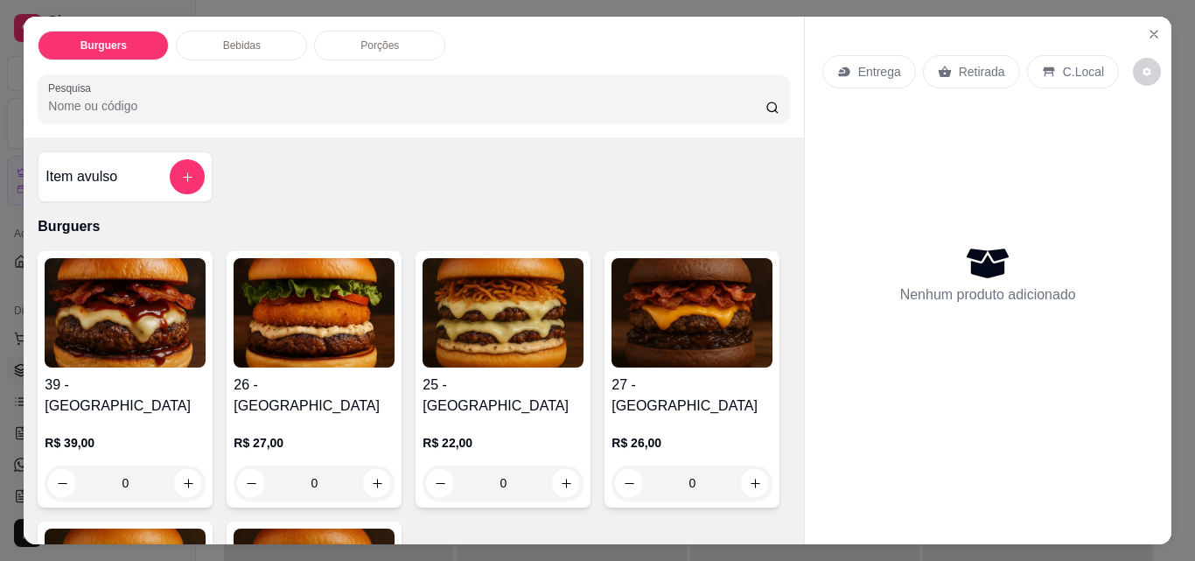
click at [959, 64] on p "Retirada" at bounding box center [982, 72] width 46 height 18
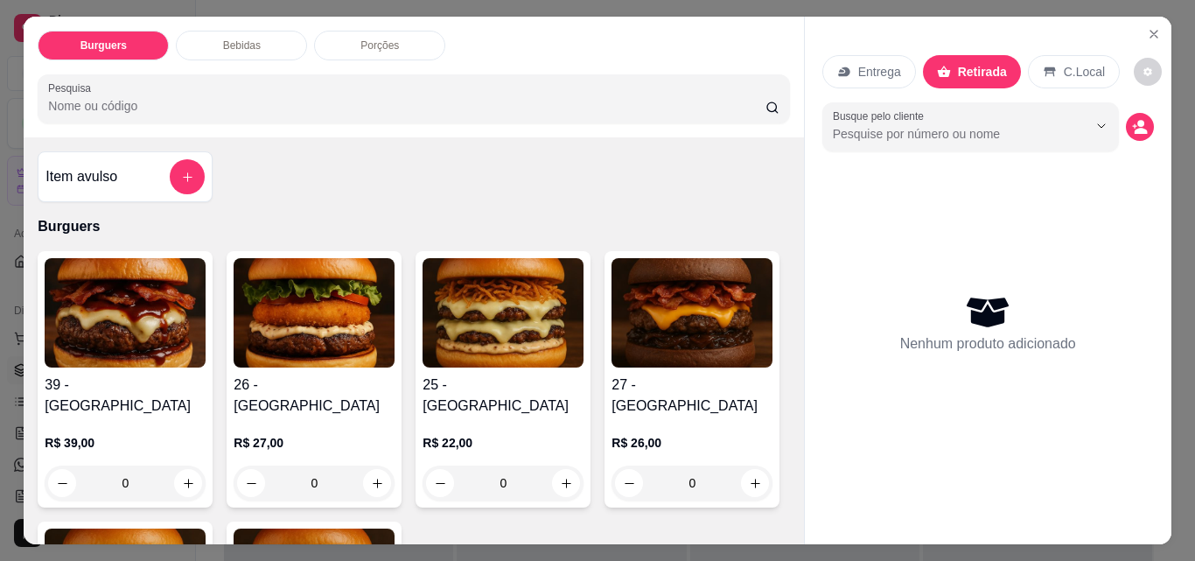
click at [1052, 66] on div "C.Local" at bounding box center [1074, 71] width 92 height 33
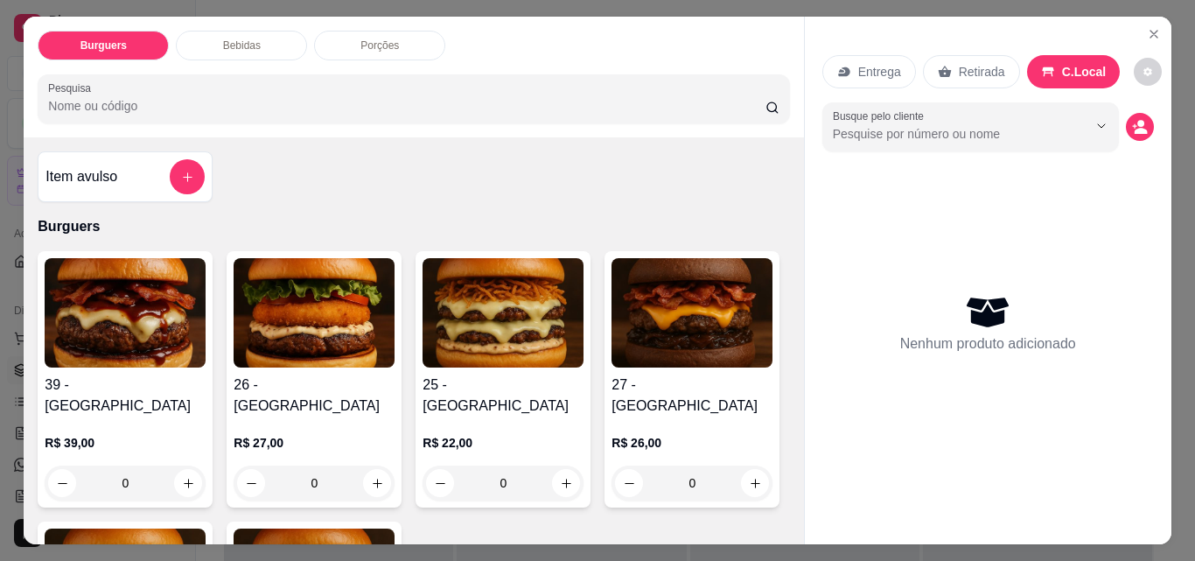
click at [964, 63] on p "Retirada" at bounding box center [982, 72] width 46 height 18
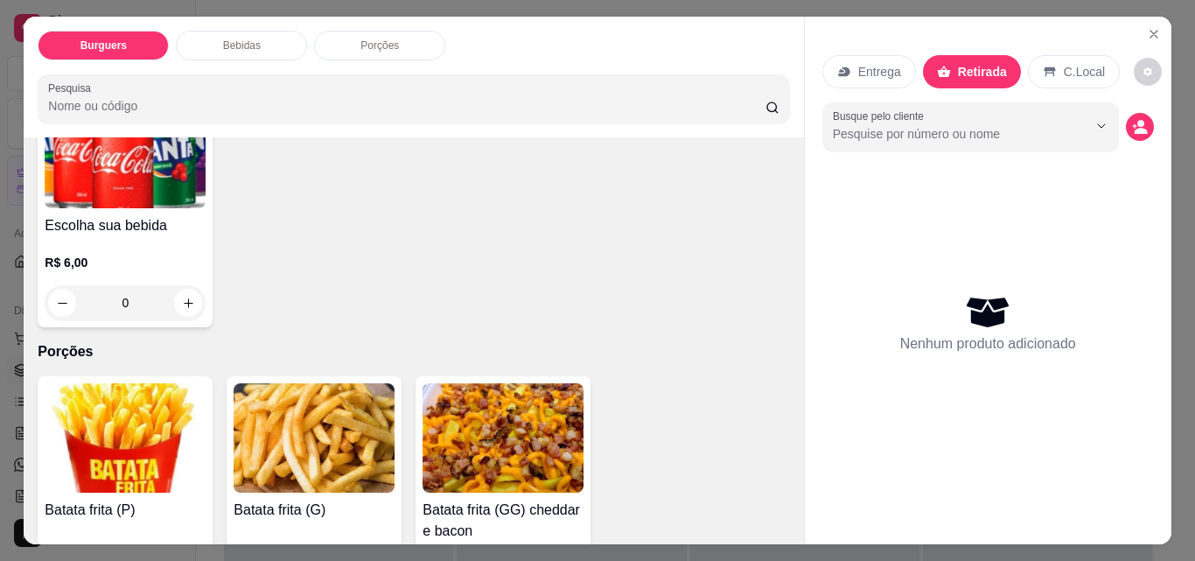
scroll to position [708, 0]
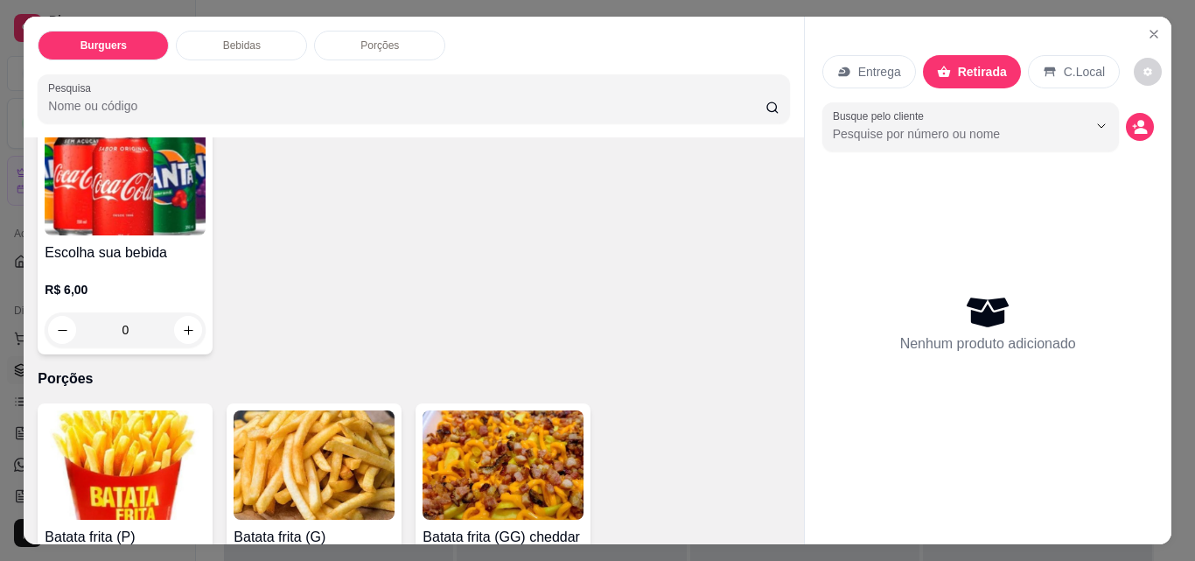
click at [182, 312] on div "0" at bounding box center [125, 329] width 161 height 35
click at [180, 312] on div "0" at bounding box center [125, 329] width 161 height 35
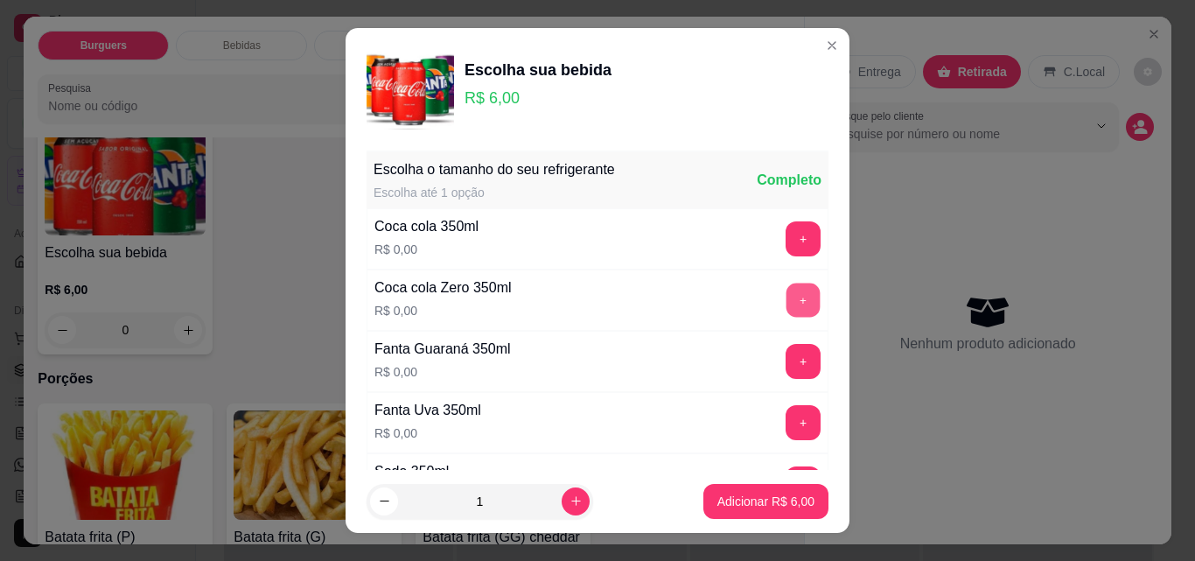
click at [787, 298] on button "+" at bounding box center [804, 300] width 34 height 34
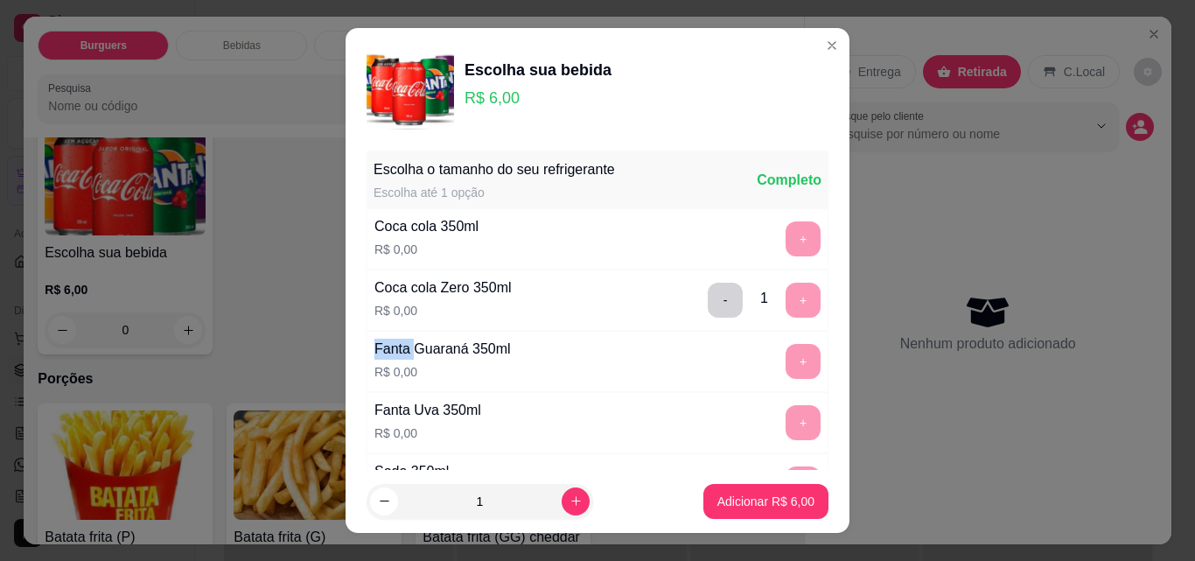
click at [775, 298] on div "- 1 +" at bounding box center [764, 300] width 127 height 35
click at [771, 305] on div "- 1 +" at bounding box center [764, 300] width 127 height 35
click at [748, 501] on p "Adicionar R$ 6,00" at bounding box center [766, 502] width 97 height 18
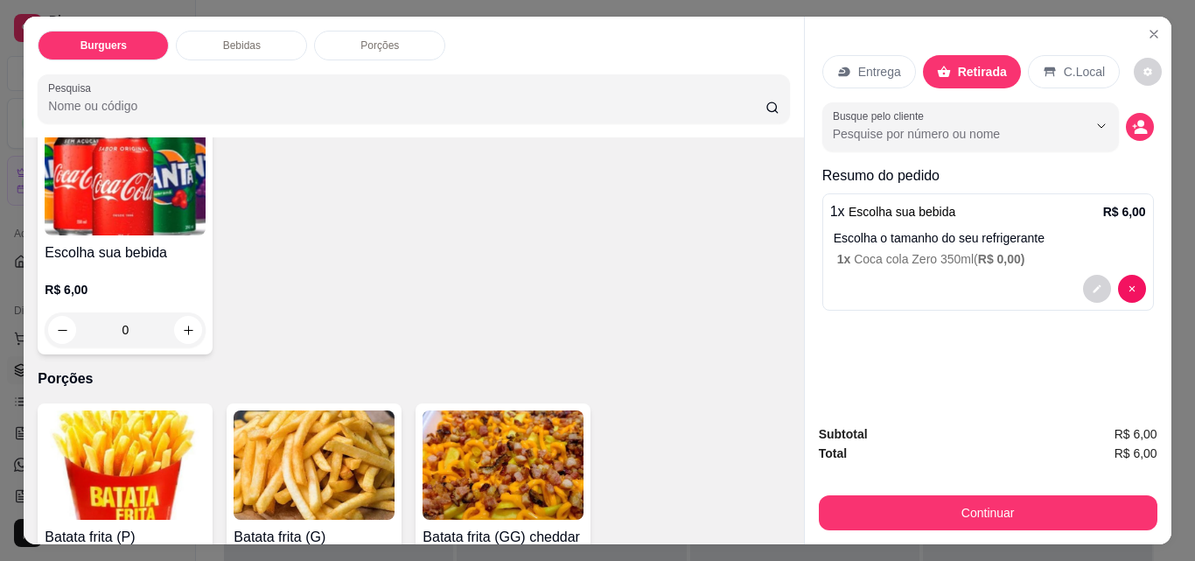
click at [189, 312] on div "0" at bounding box center [125, 329] width 161 height 35
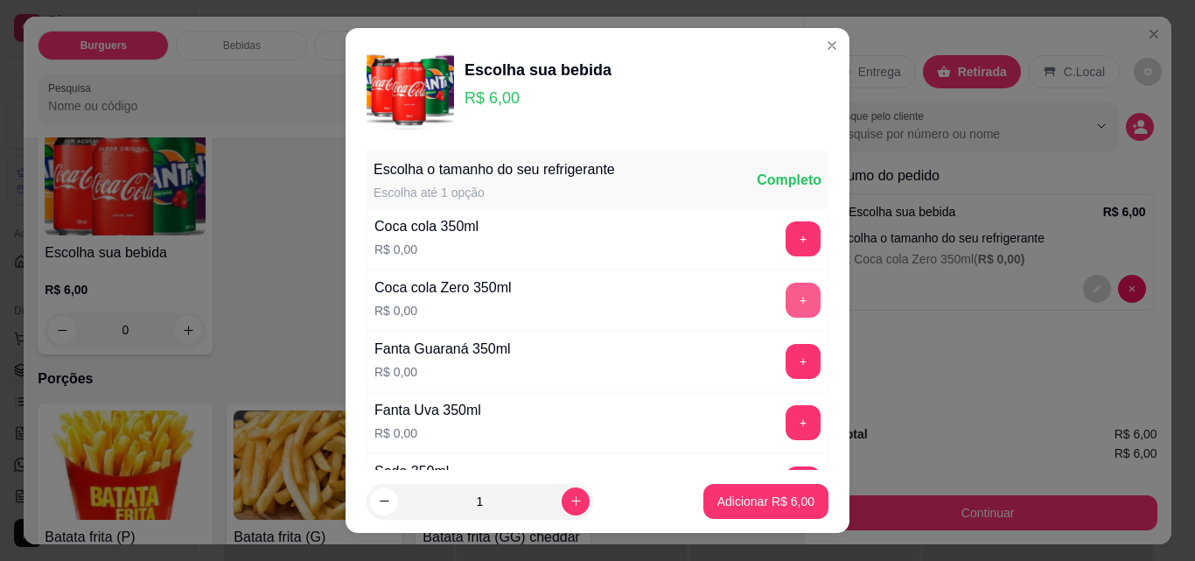
click at [786, 304] on button "+" at bounding box center [803, 300] width 35 height 35
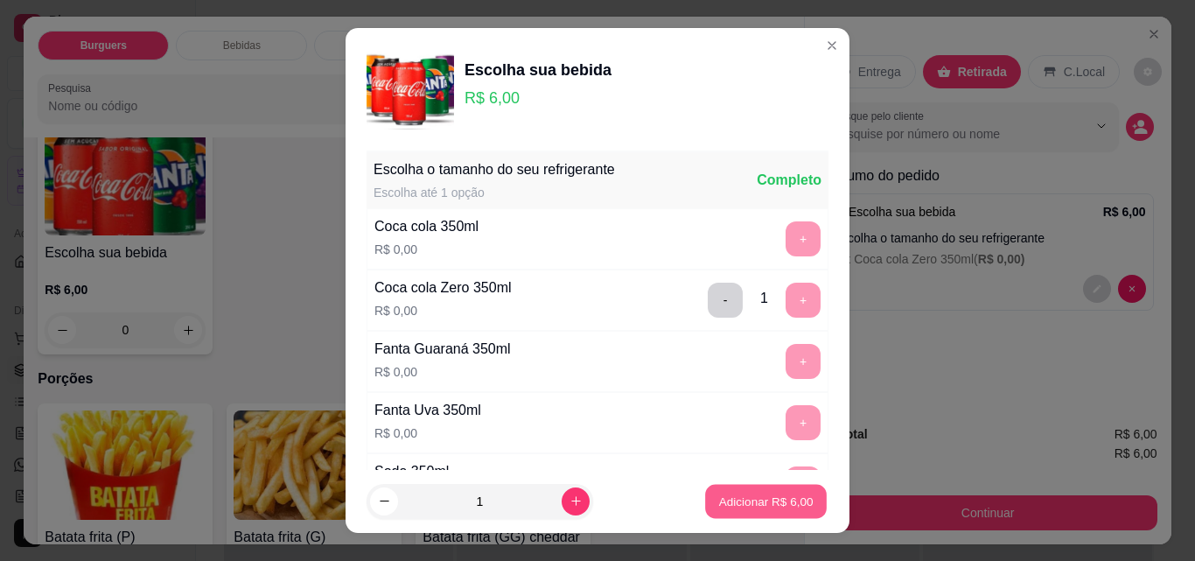
click at [718, 500] on p "Adicionar R$ 6,00" at bounding box center [765, 501] width 95 height 17
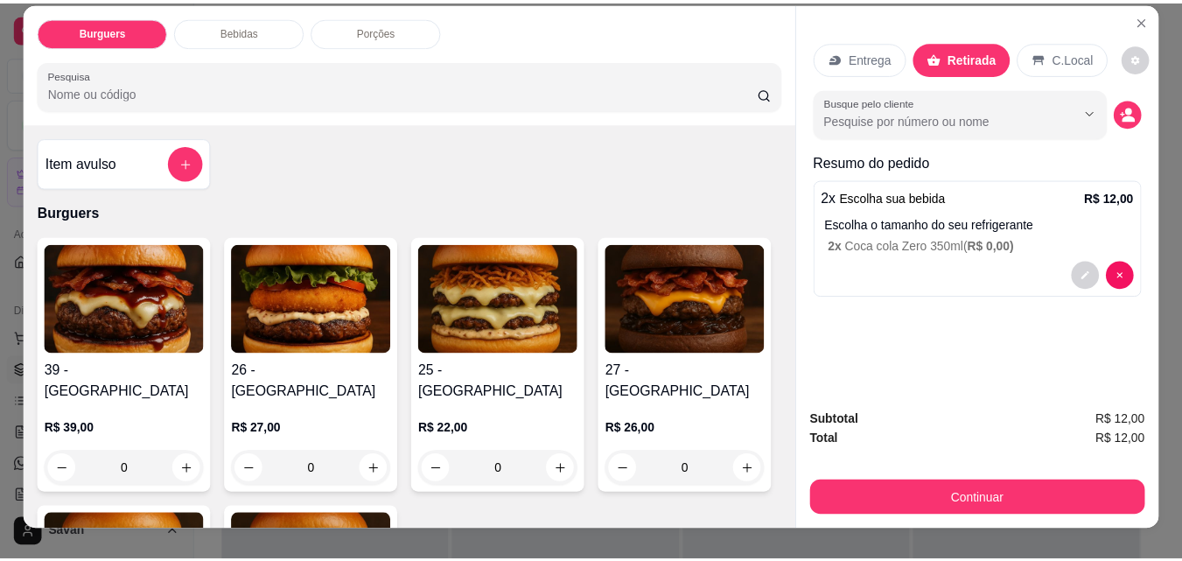
scroll to position [0, 0]
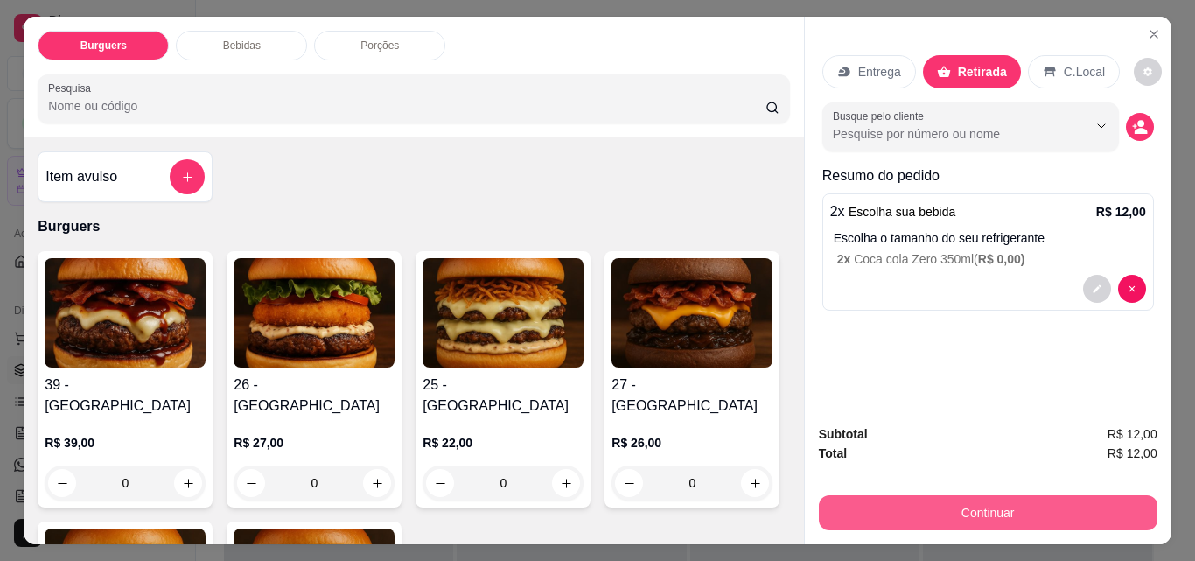
click at [961, 503] on button "Continuar" at bounding box center [988, 512] width 339 height 35
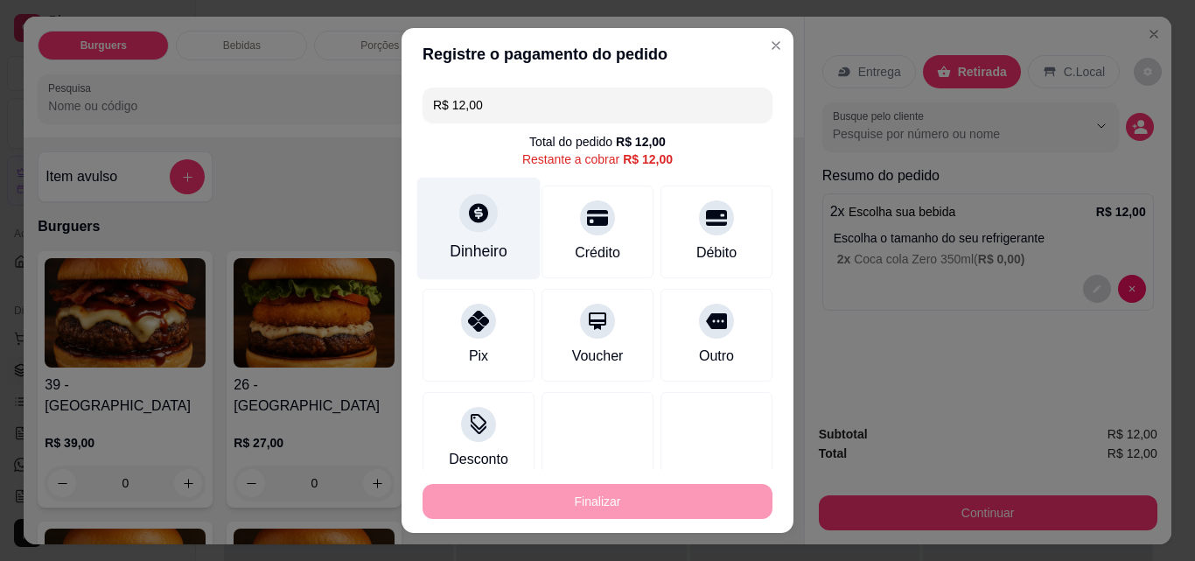
click at [473, 223] on icon at bounding box center [478, 212] width 23 height 23
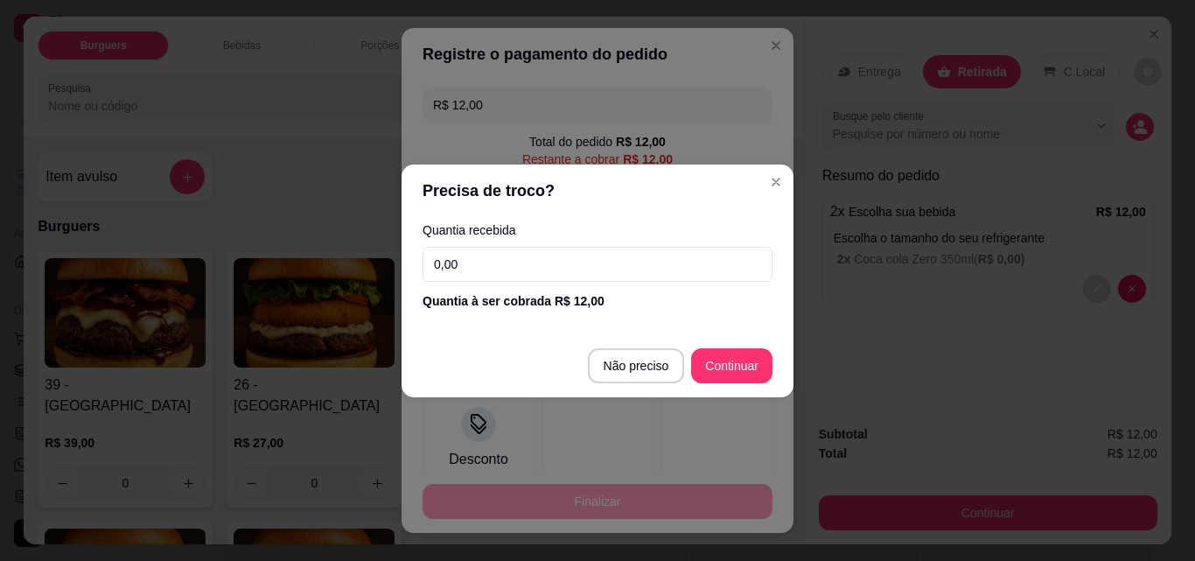
click at [501, 273] on input "0,00" at bounding box center [598, 264] width 350 height 35
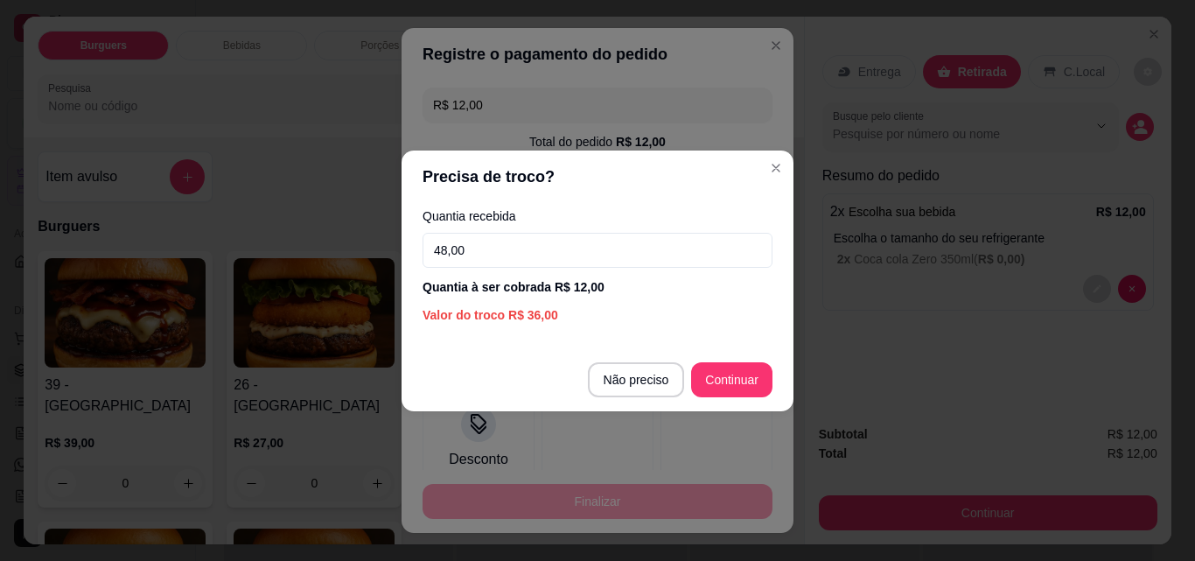
click at [446, 250] on input "48,00" at bounding box center [598, 250] width 350 height 35
type input "46,00"
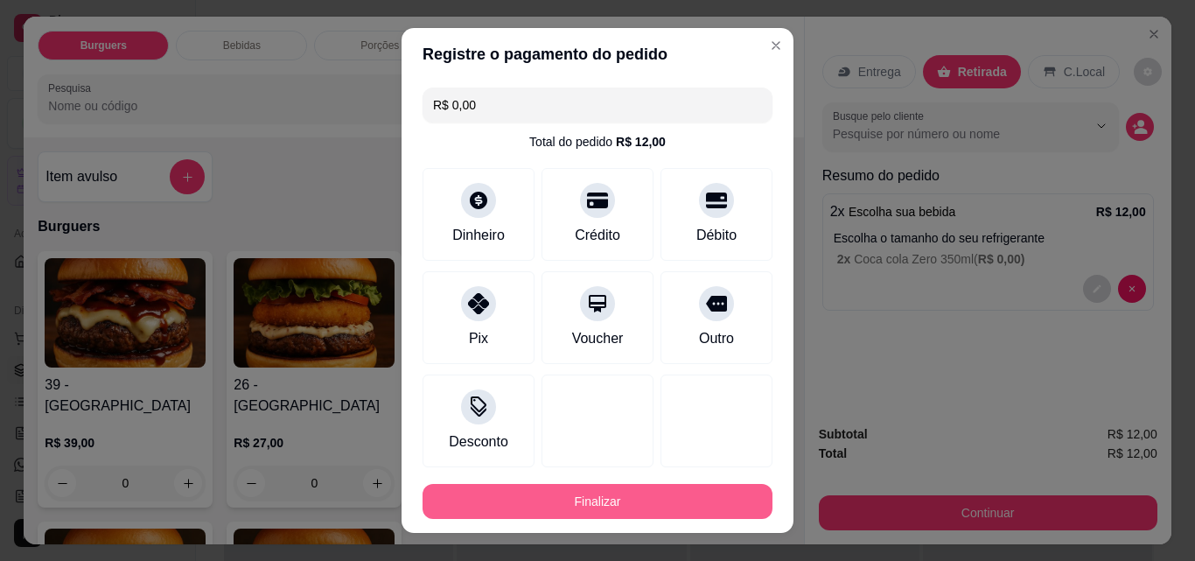
click at [641, 506] on button "Finalizar" at bounding box center [598, 501] width 350 height 35
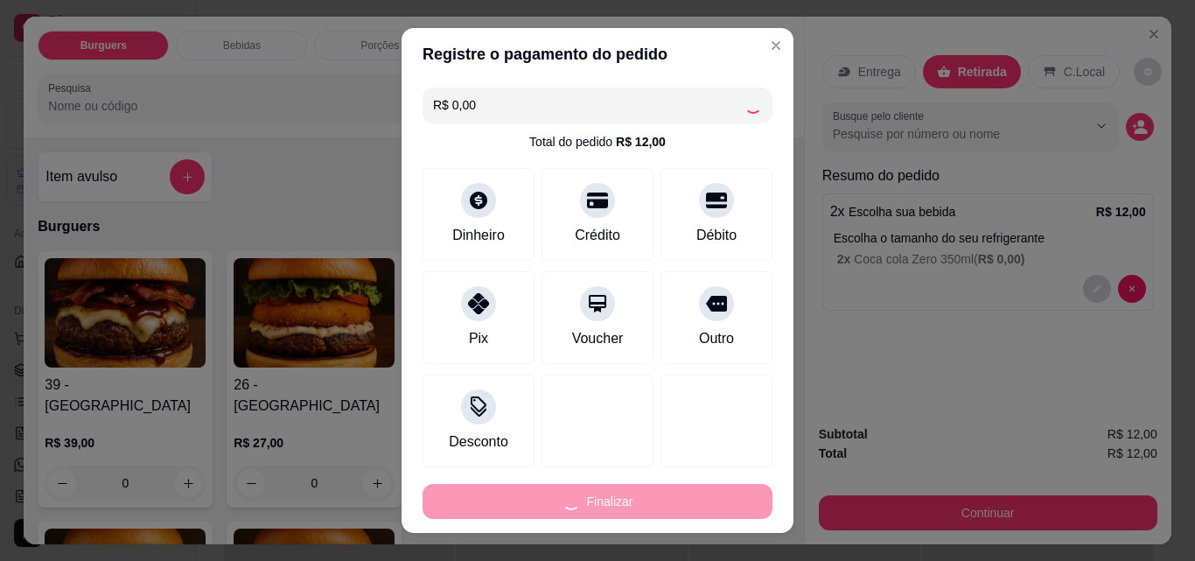
type input "-R$ 12,00"
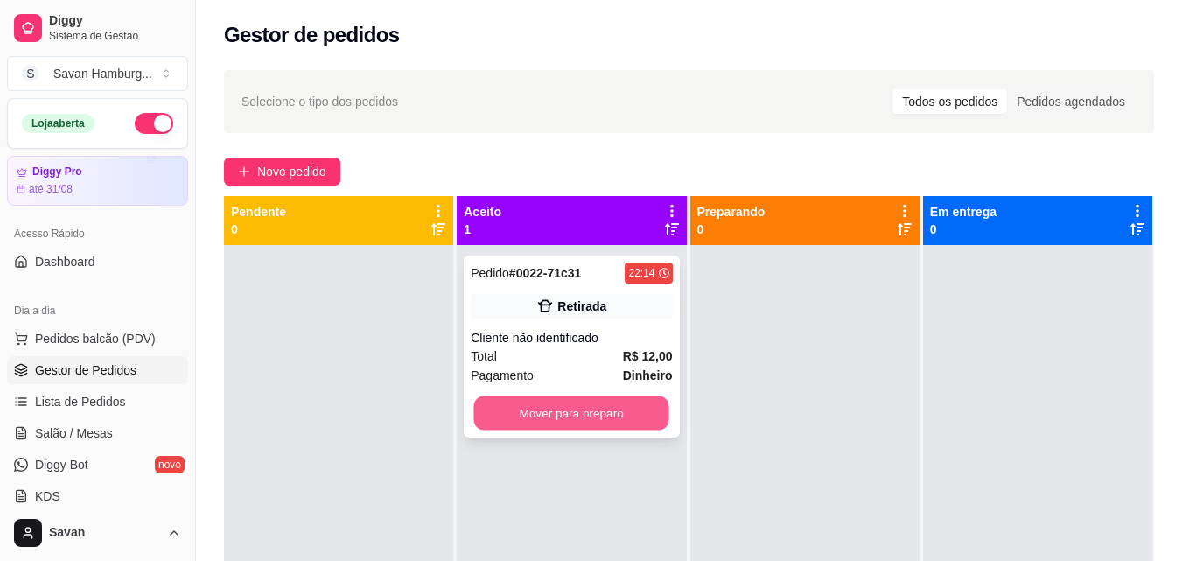
click at [599, 412] on button "Mover para preparo" at bounding box center [571, 413] width 195 height 34
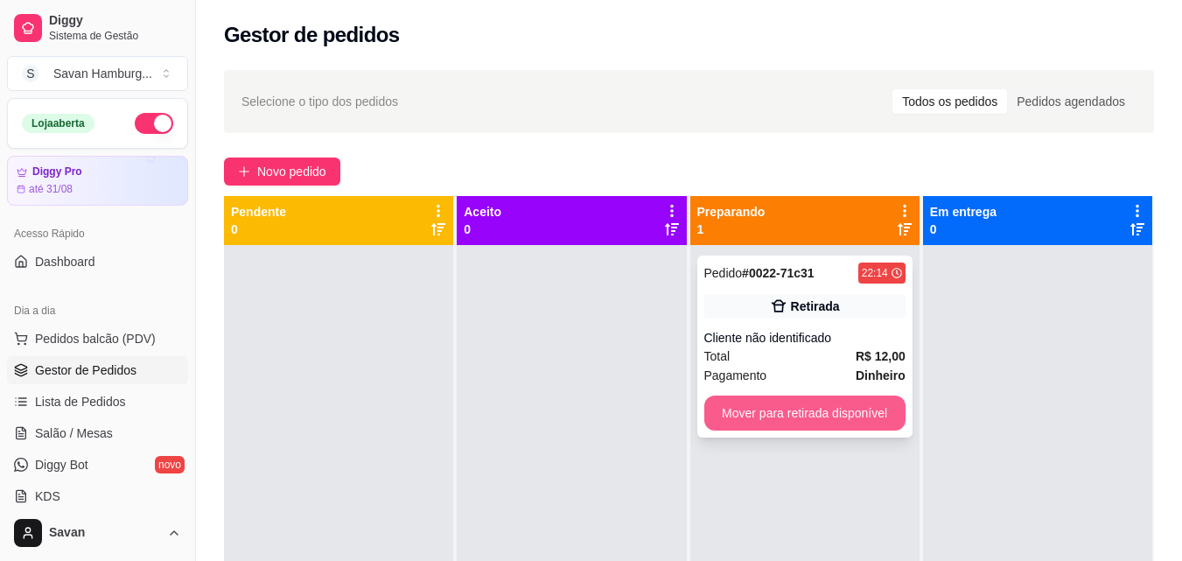
click at [826, 413] on button "Mover para retirada disponível" at bounding box center [804, 413] width 201 height 35
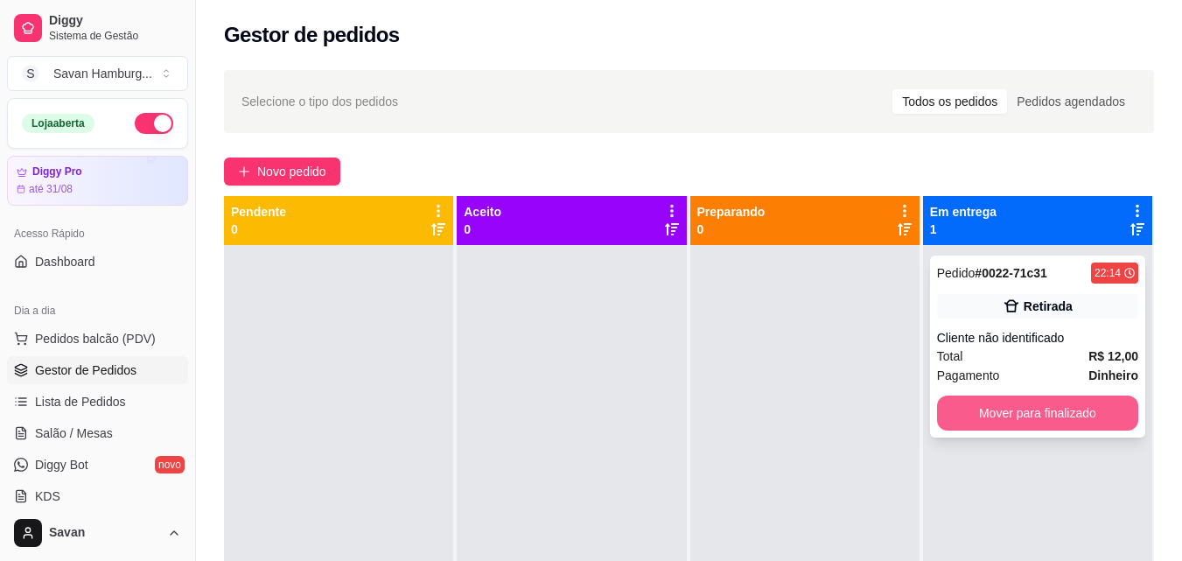
click at [1051, 418] on button "Mover para finalizado" at bounding box center [1037, 413] width 201 height 35
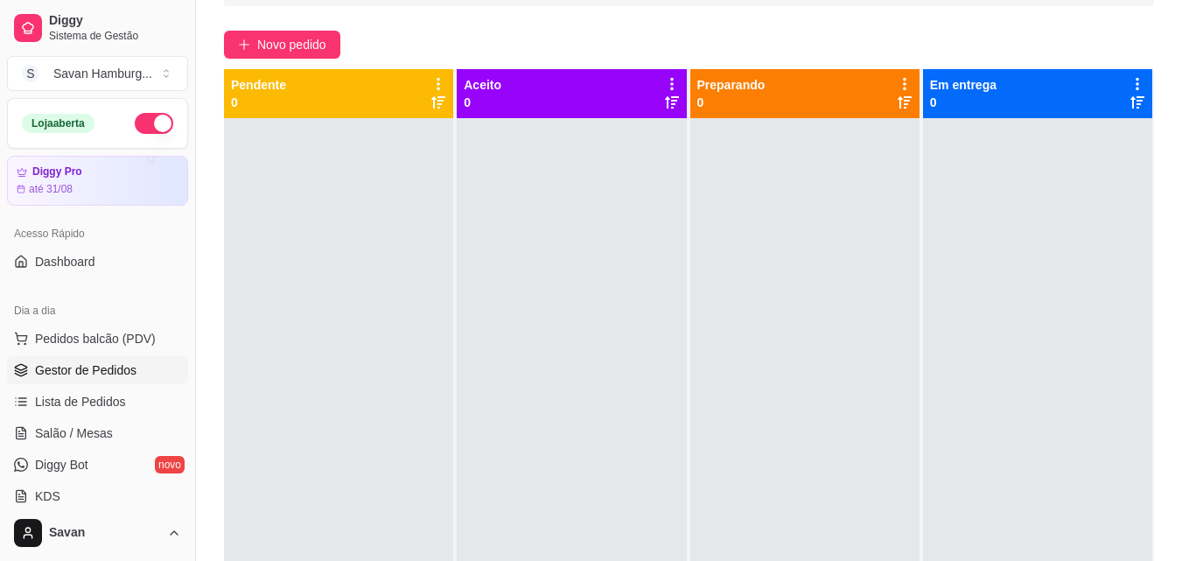
scroll to position [131, 0]
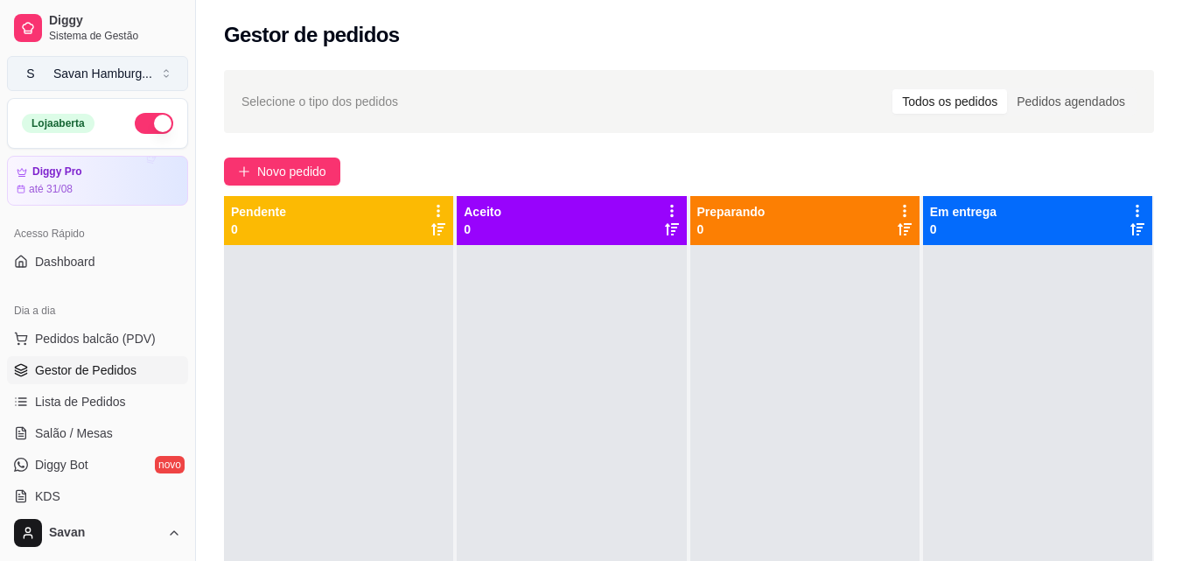
click at [116, 73] on div "Savan Hamburg ..." at bounding box center [102, 74] width 99 height 18
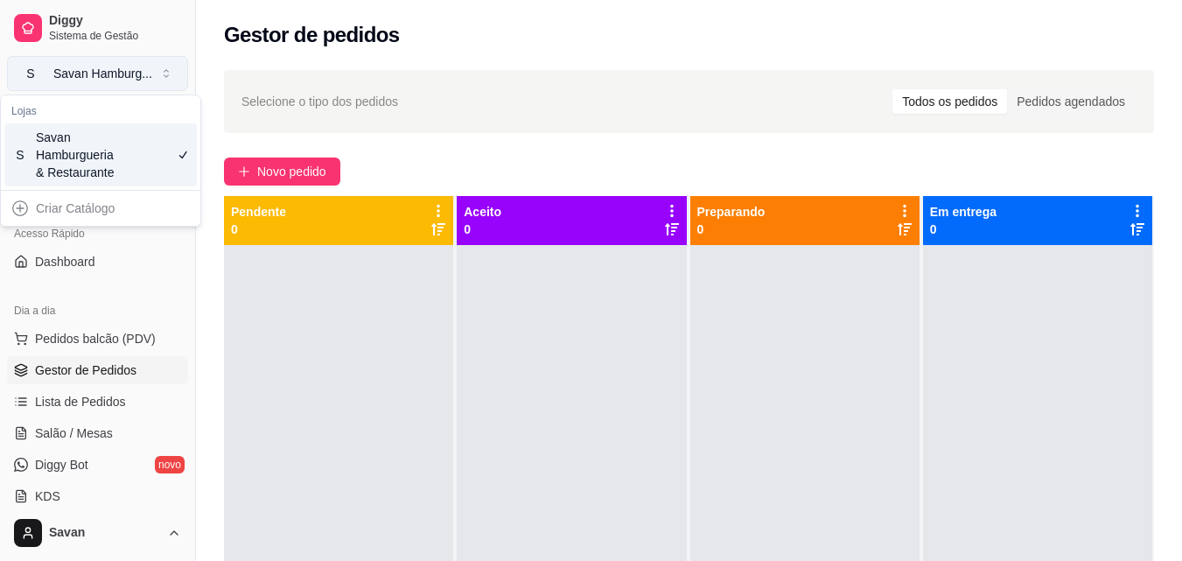
click at [116, 73] on div "Savan Hamburg ..." at bounding box center [102, 74] width 99 height 18
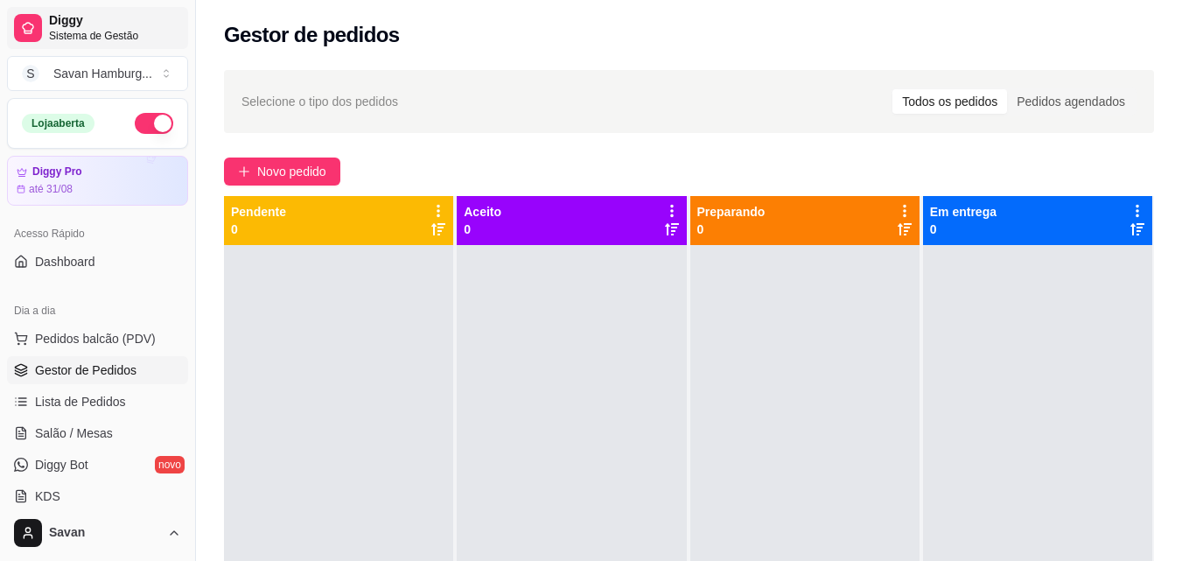
click at [115, 30] on div "Diggy Sistema de Gestão" at bounding box center [115, 28] width 132 height 30
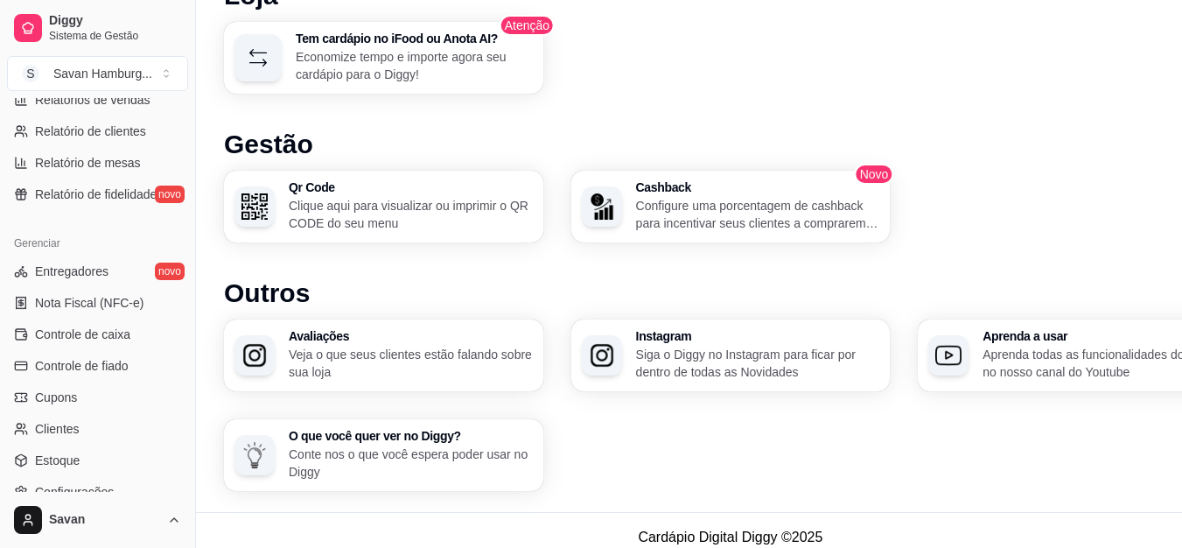
scroll to position [613, 0]
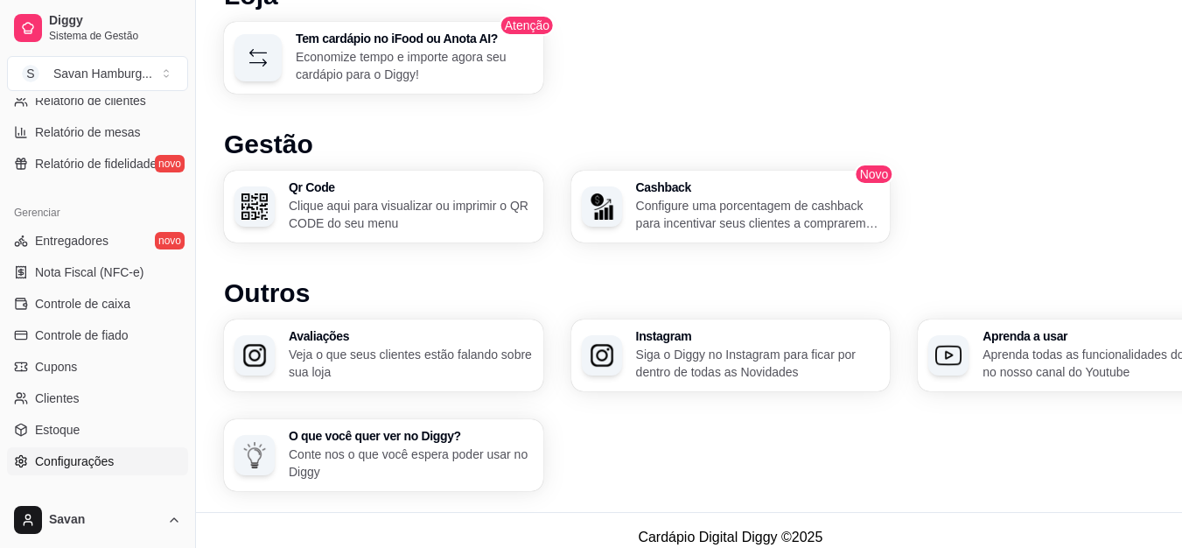
click at [88, 460] on span "Configurações" at bounding box center [74, 461] width 79 height 18
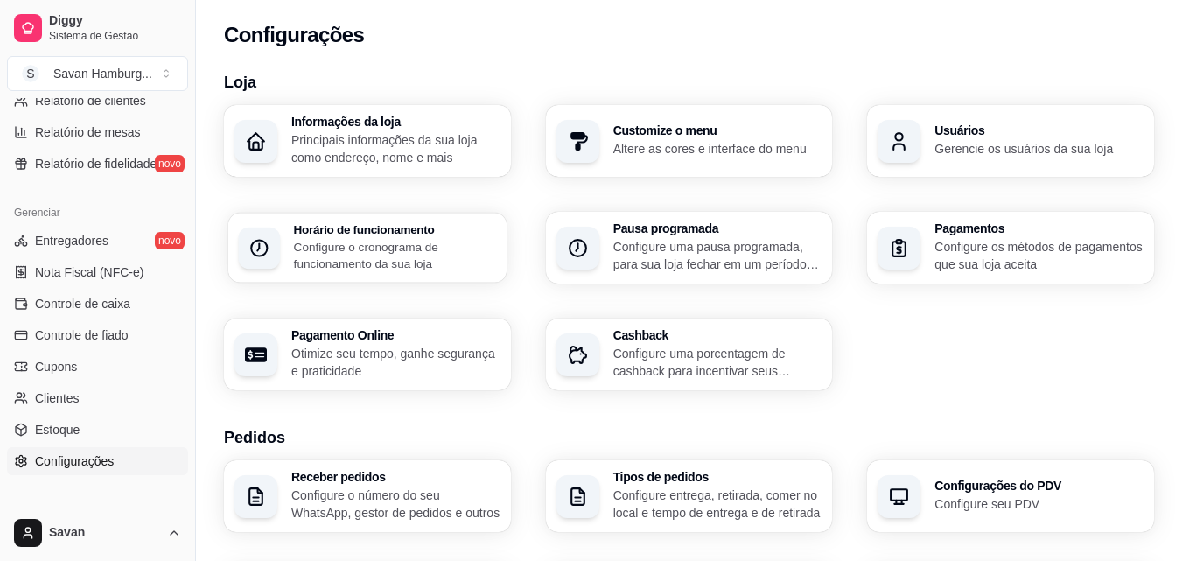
click at [345, 235] on h3 "Horário de funcionamento" at bounding box center [395, 229] width 202 height 12
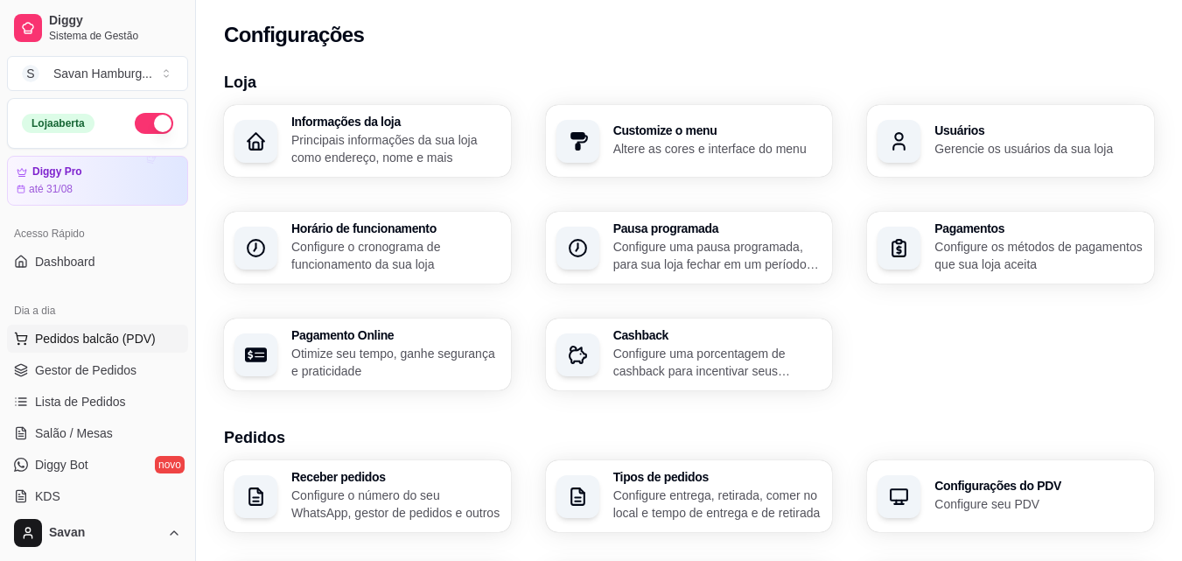
click at [80, 343] on span "Pedidos balcão (PDV)" at bounding box center [95, 339] width 121 height 18
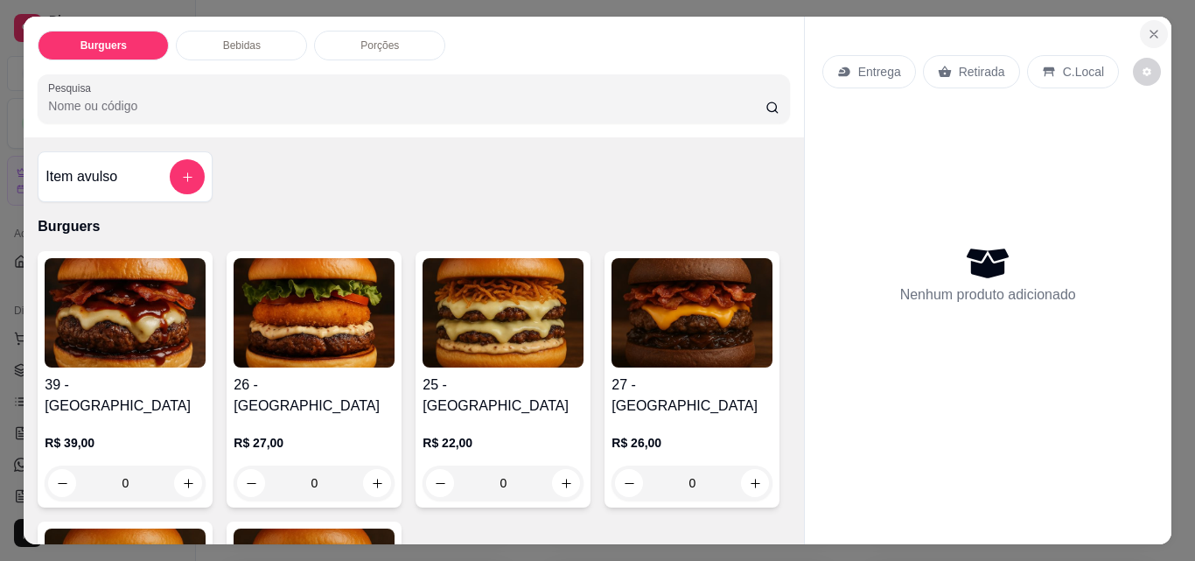
click at [1140, 23] on button "Close" at bounding box center [1154, 34] width 28 height 28
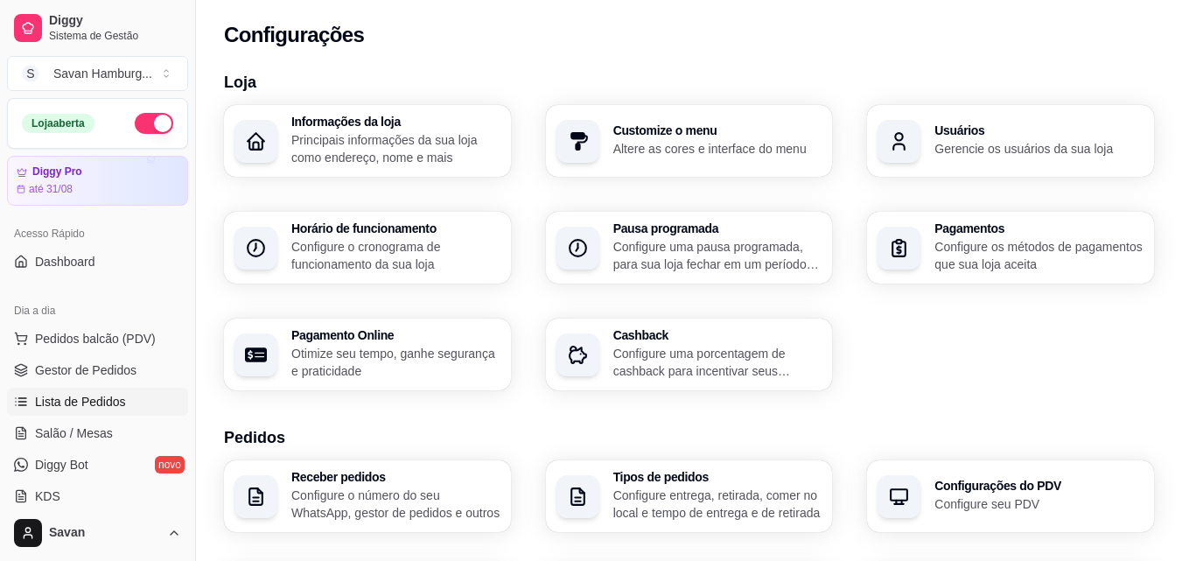
click at [90, 404] on span "Lista de Pedidos" at bounding box center [80, 402] width 91 height 18
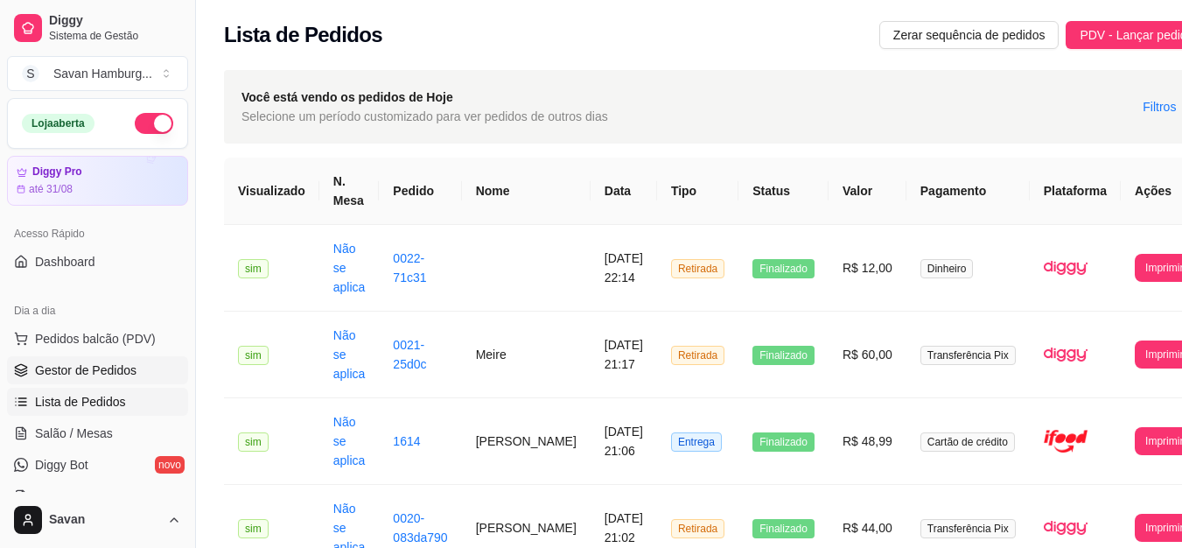
click at [100, 376] on span "Gestor de Pedidos" at bounding box center [86, 370] width 102 height 18
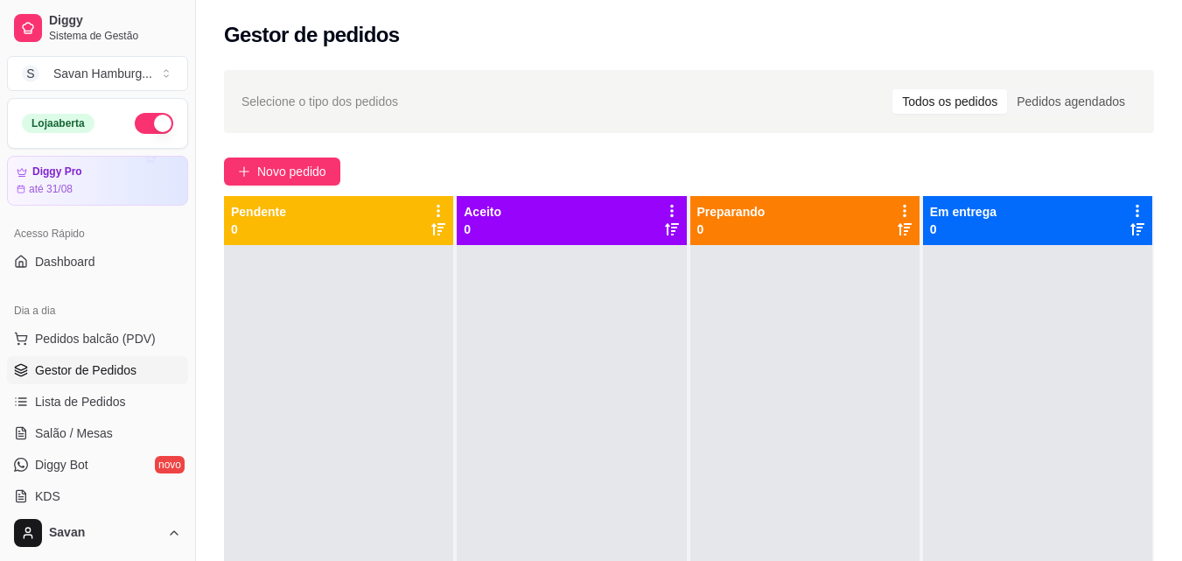
click at [146, 115] on button "button" at bounding box center [154, 123] width 39 height 21
